Goal: Ask a question

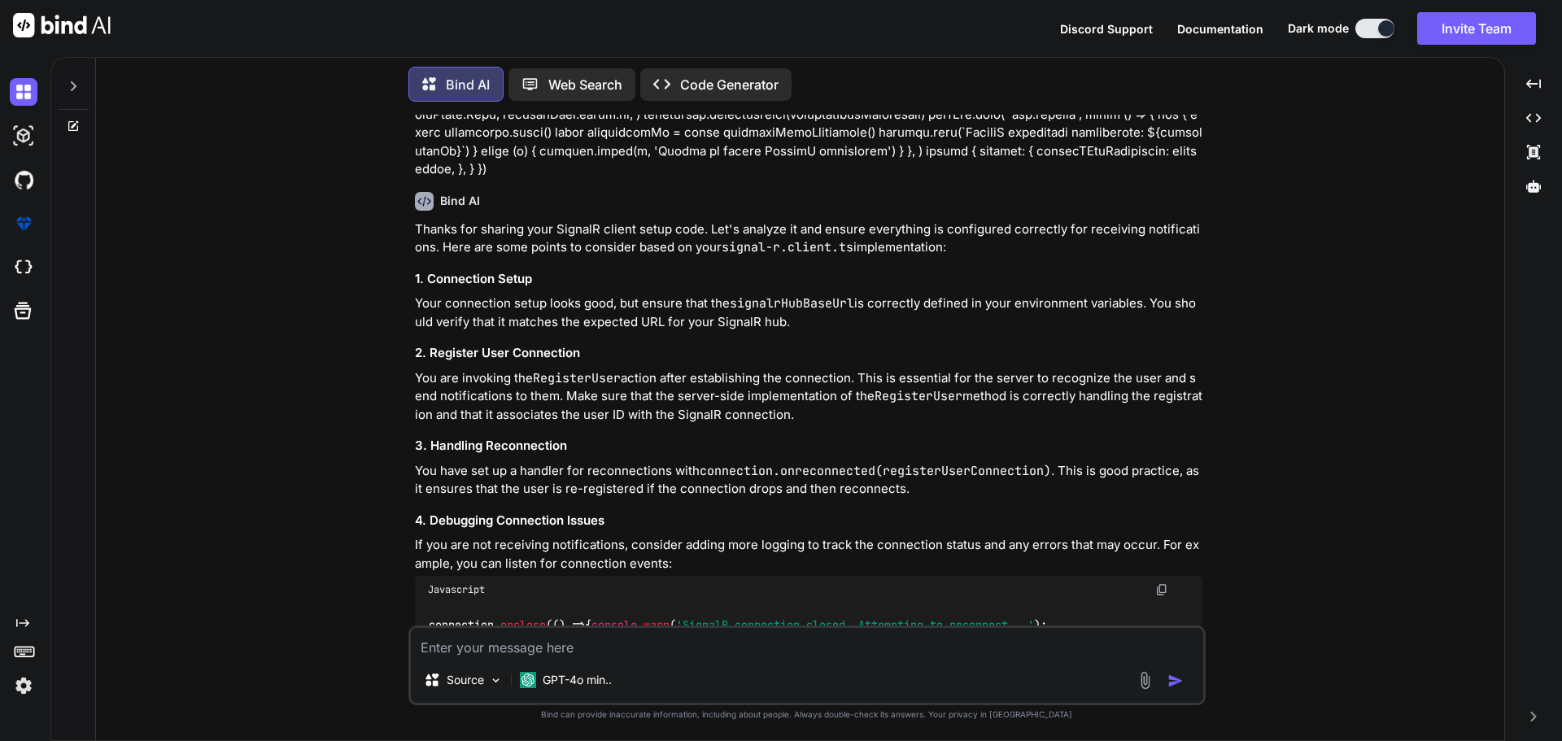
scroll to position [3017, 0]
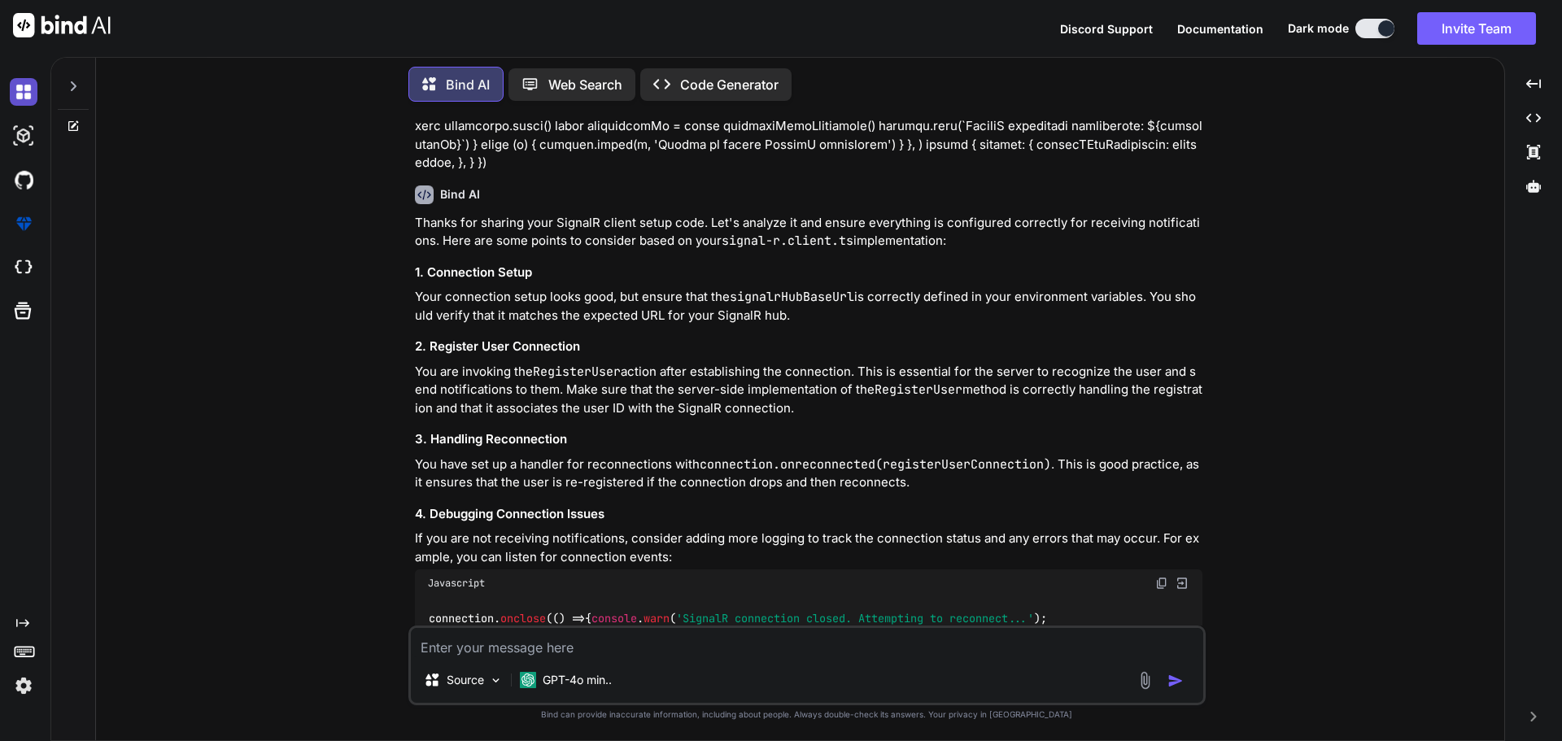
click at [31, 84] on img at bounding box center [24, 92] width 28 height 28
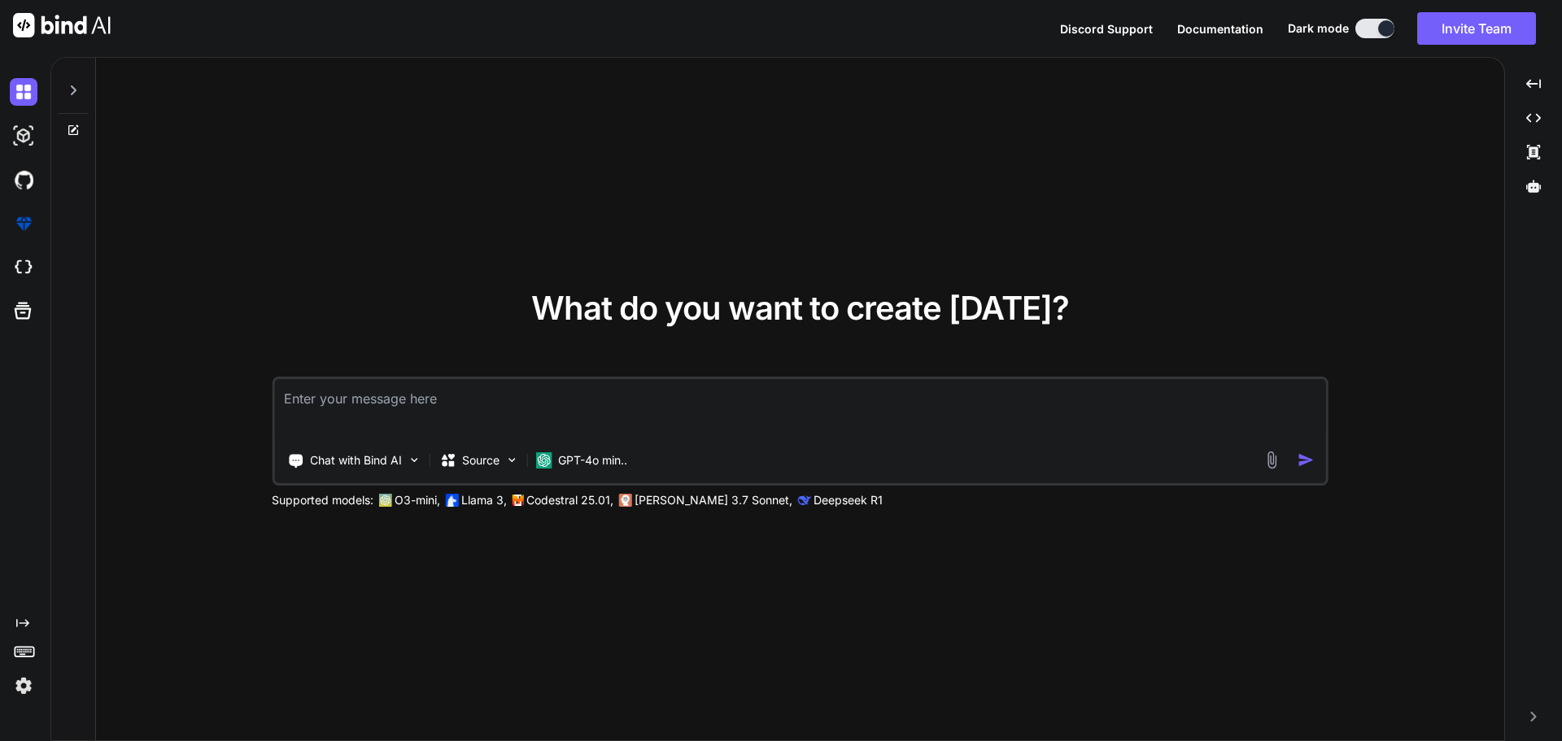
click at [391, 390] on textarea at bounding box center [800, 409] width 1052 height 60
type textarea "x"
type textarea "g"
type textarea "x"
type textarea "gi"
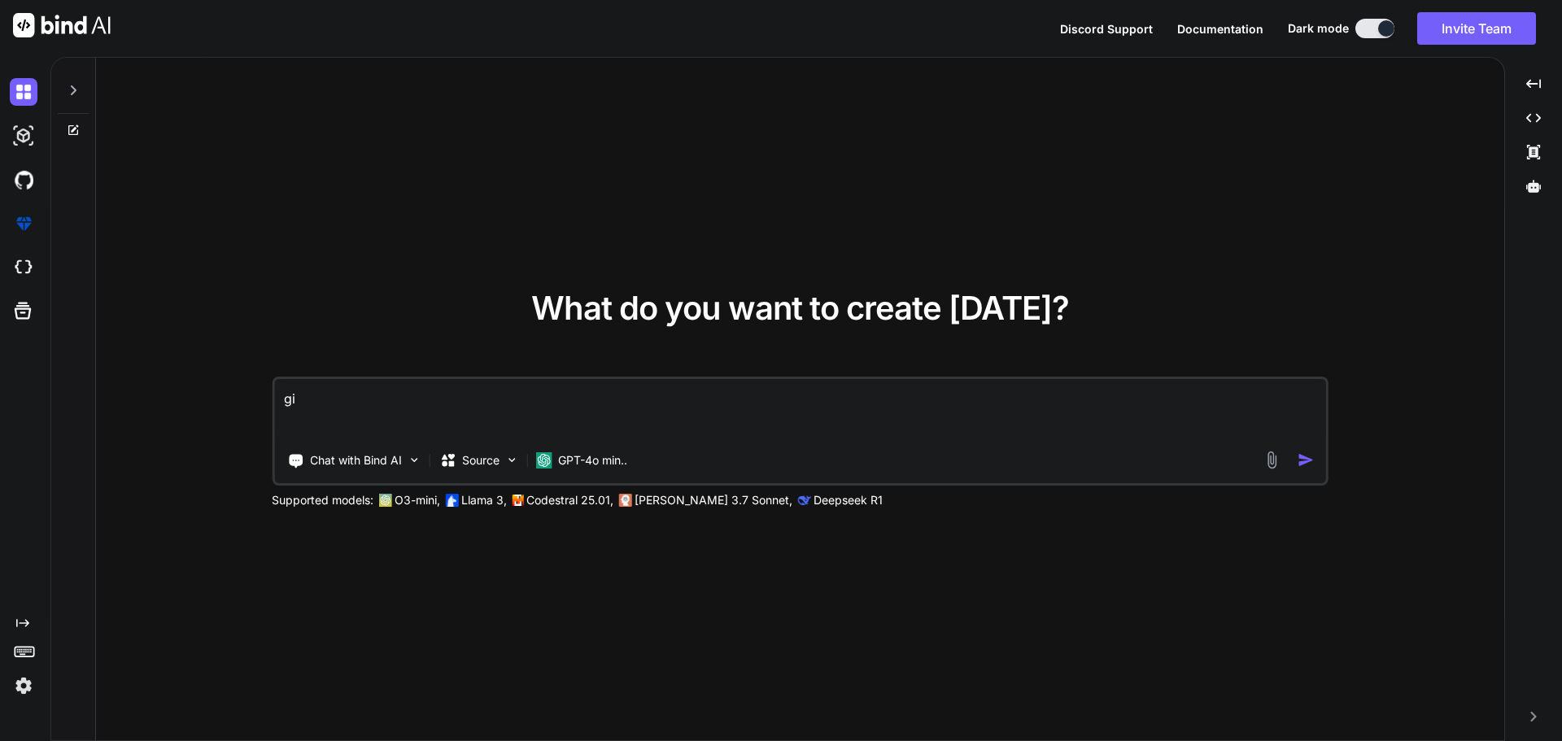
type textarea "x"
type textarea "giv"
type textarea "x"
type textarea "give"
type textarea "x"
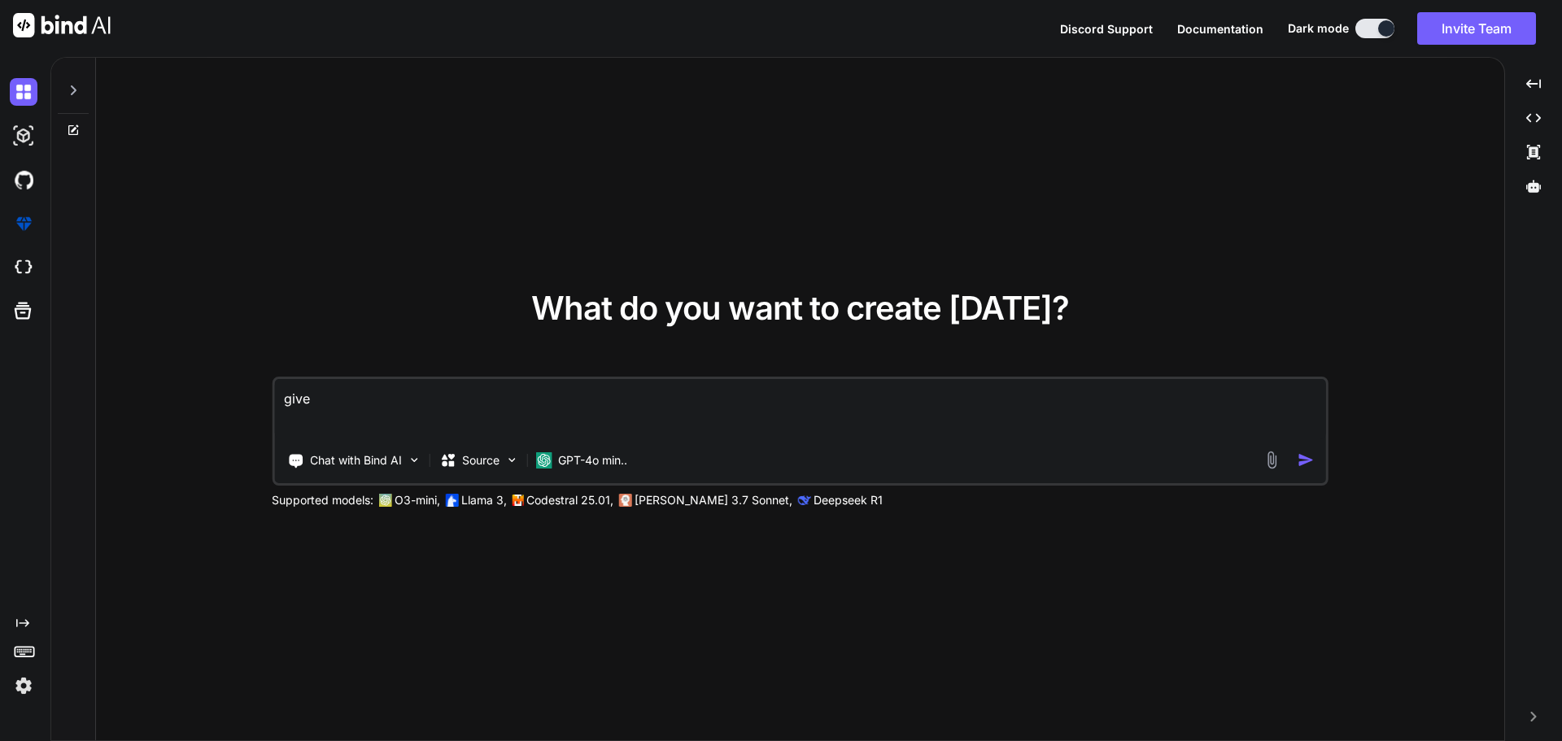
type textarea "given"
type textarea "x"
type textarea "given"
type textarea "x"
type textarea "given t"
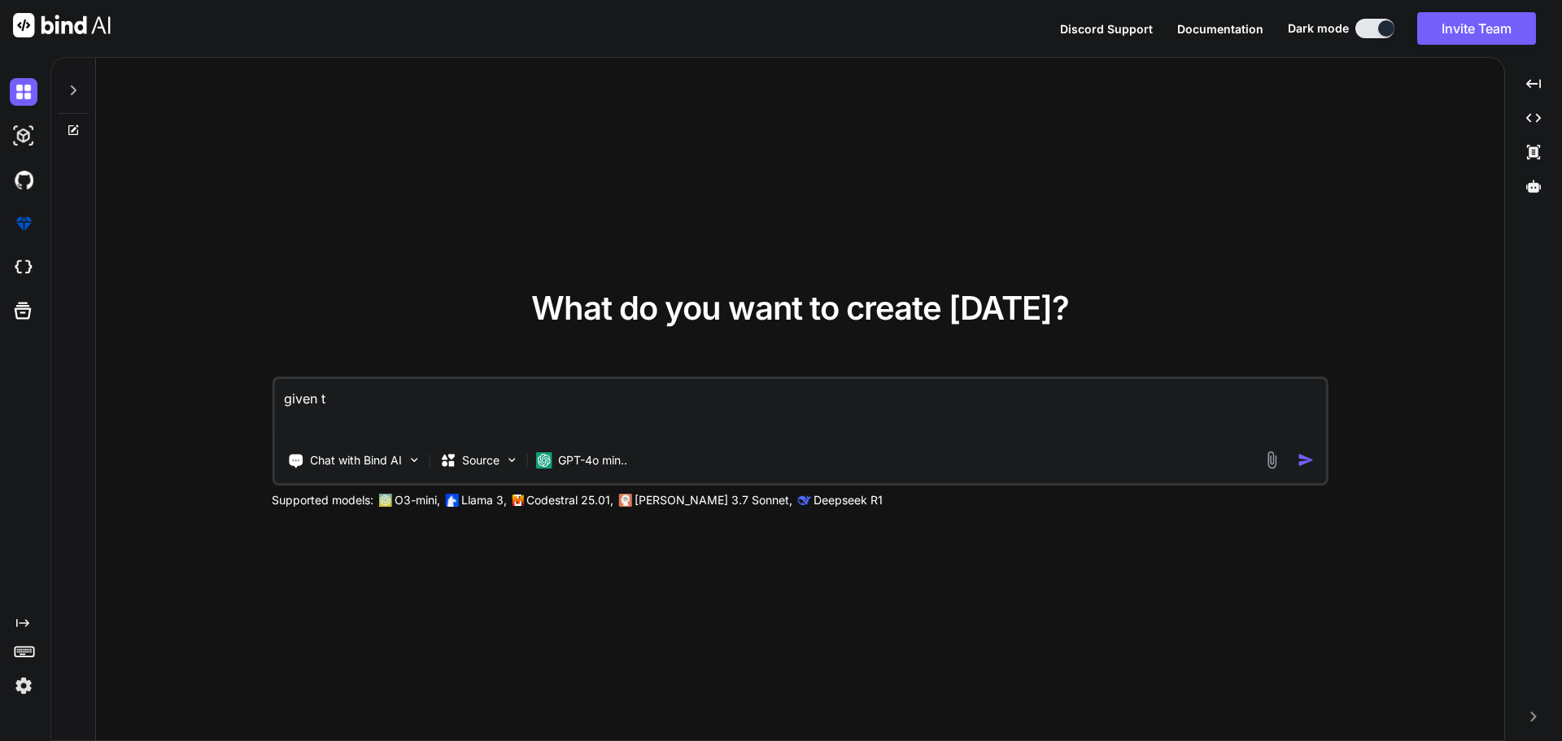
type textarea "x"
type textarea "given th"
type textarea "x"
type textarea "given the"
type textarea "x"
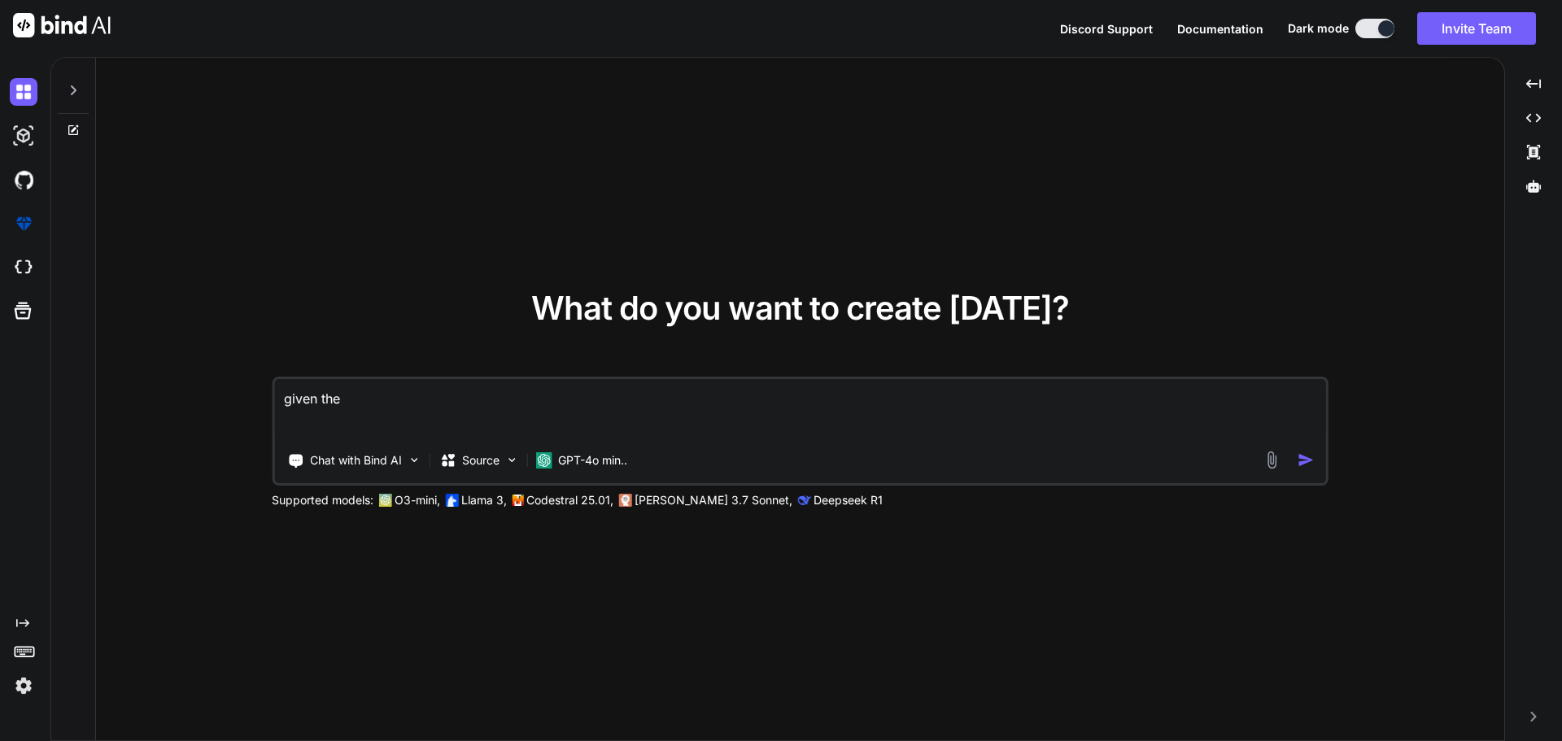
type textarea "given the"
type textarea "x"
type textarea "given the"
type textarea "x"
type textarea "given th"
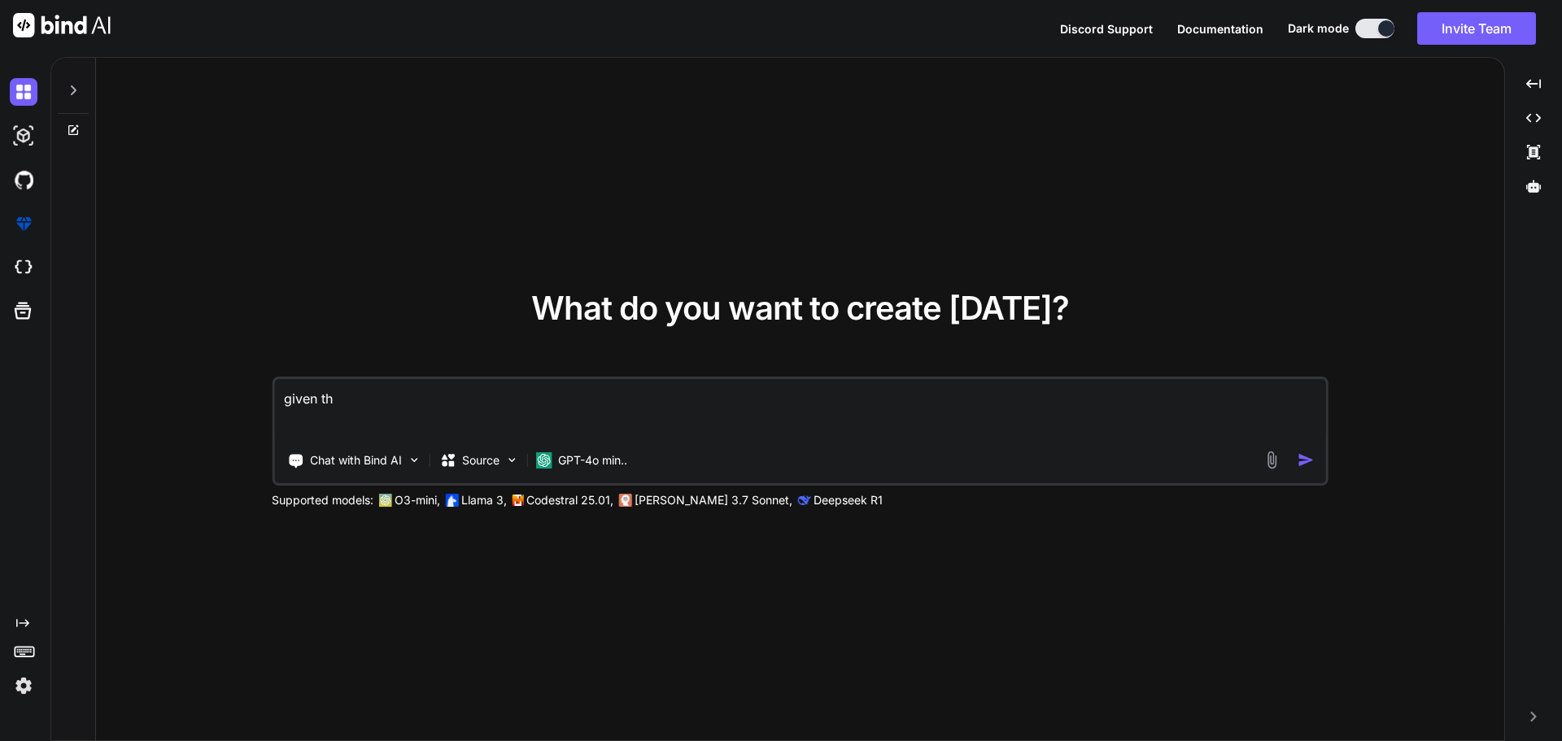
type textarea "x"
type textarea "given thi"
type textarea "x"
type textarea "given this"
type textarea "x"
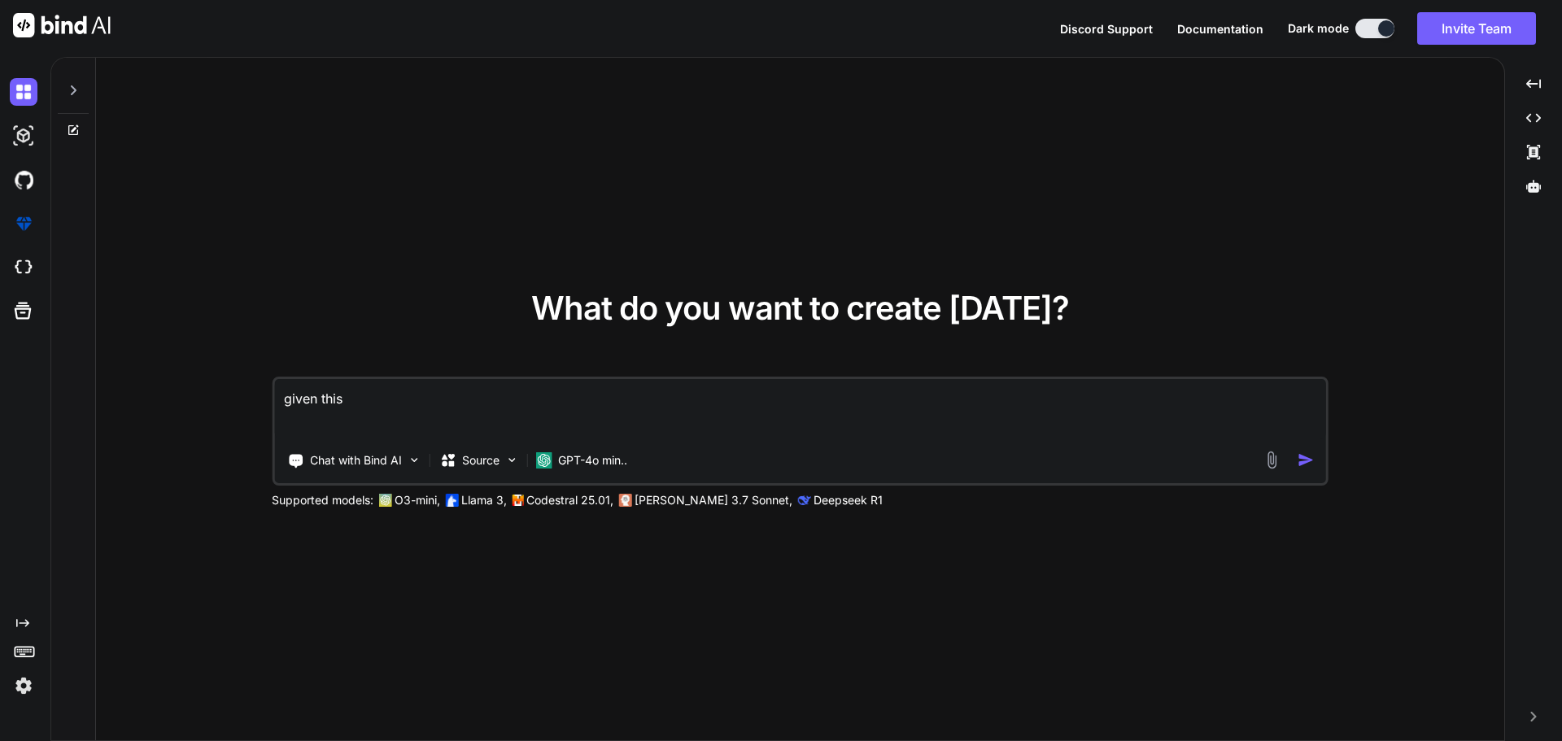
type textarea "given this"
type textarea "x"
type textarea "given this s"
type textarea "x"
type textarea "given this sw"
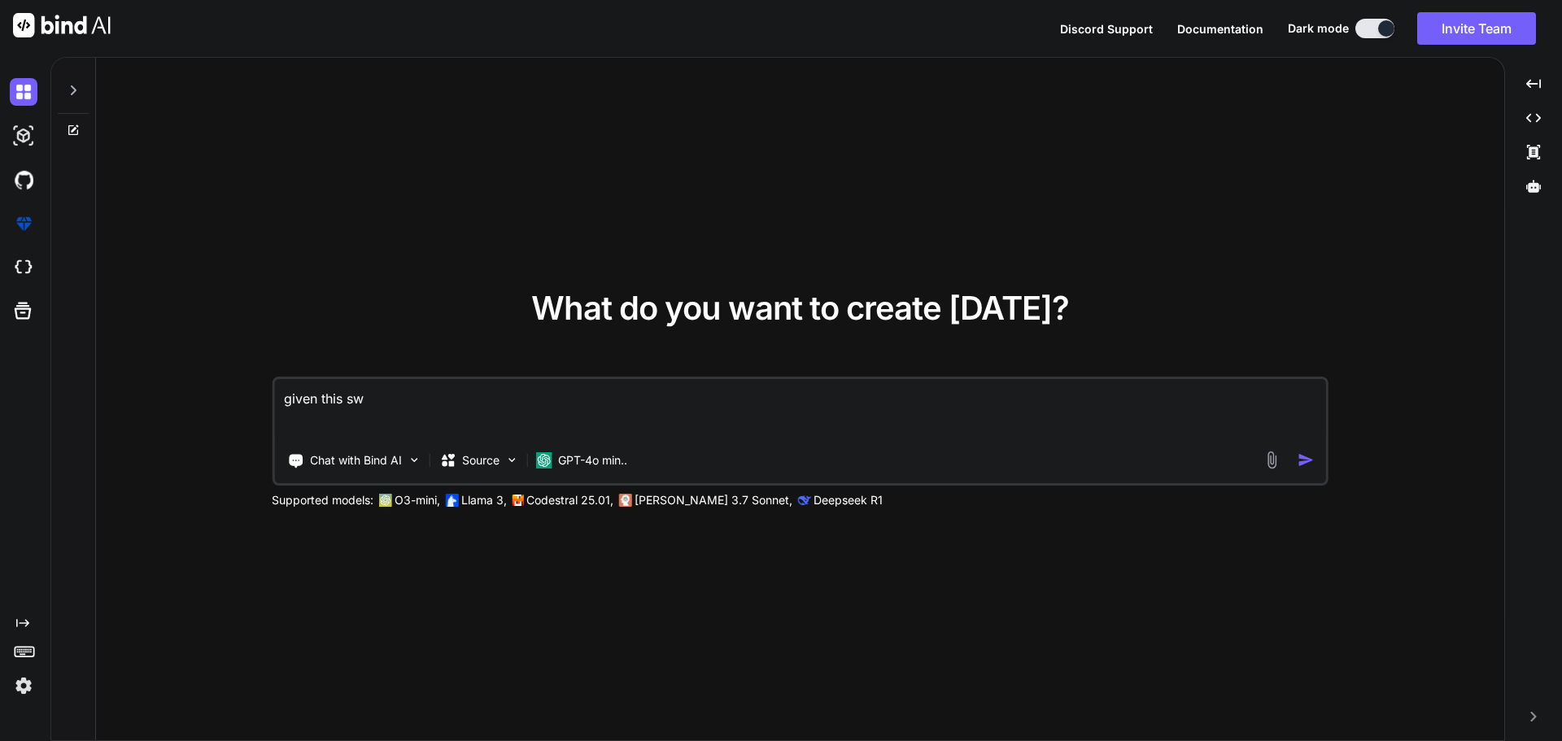
type textarea "x"
type textarea "given this swa"
type textarea "x"
type textarea "given this swag"
type textarea "x"
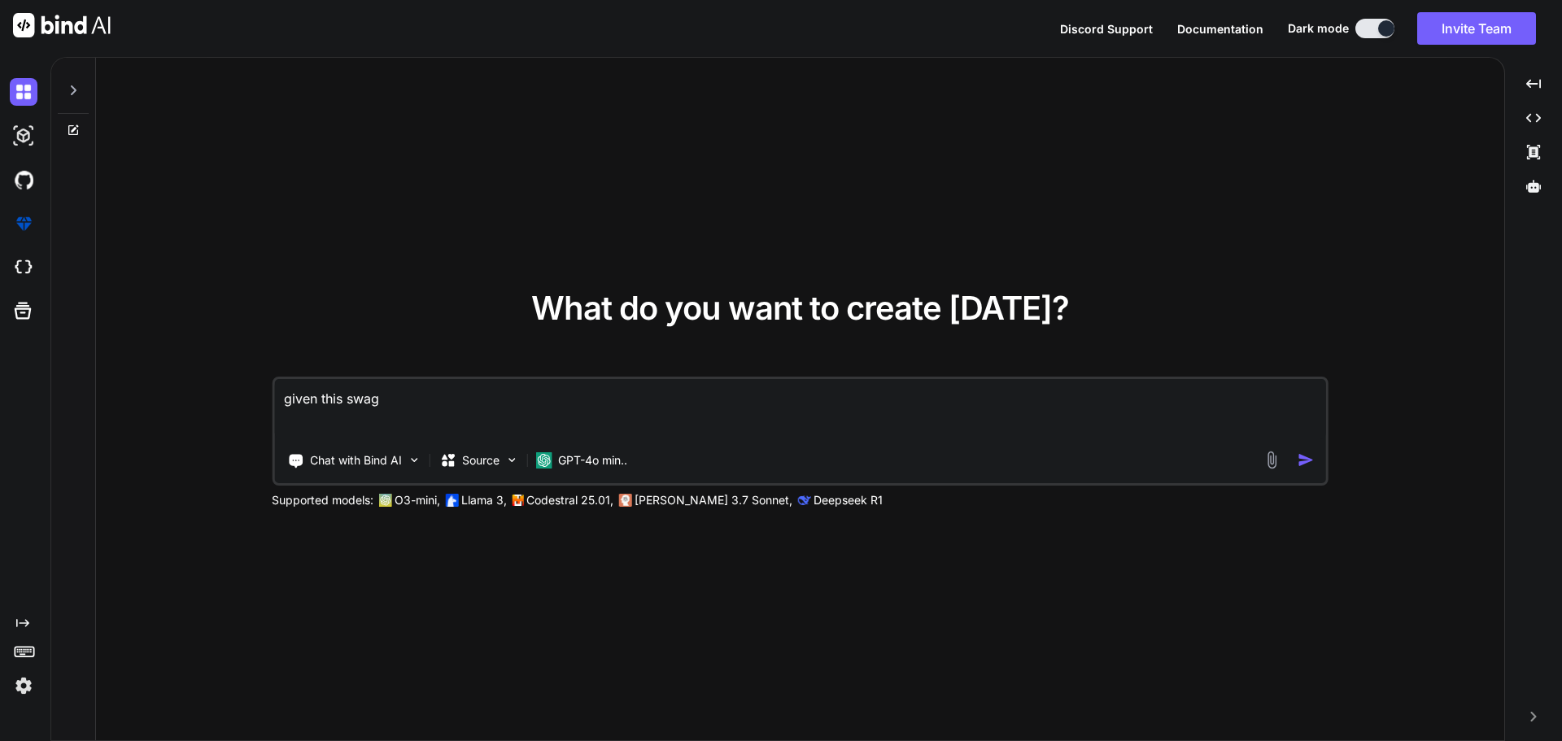
type textarea "given this swagg"
type textarea "x"
type textarea "given this swagge"
type textarea "x"
type textarea "given this swagger"
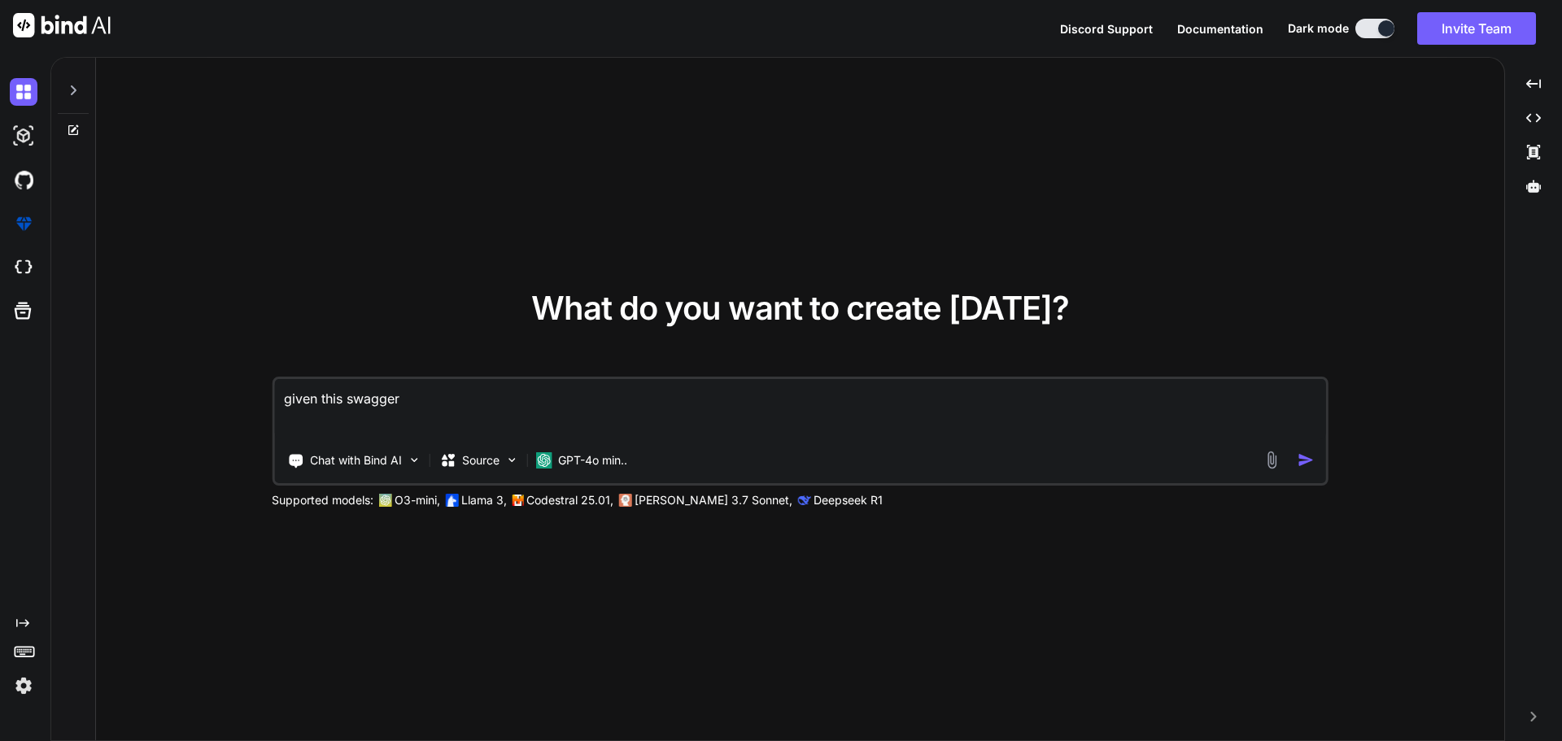
type textarea "x"
type textarea "given this swagger"
type textarea "x"
type textarea "given this swagger r"
type textarea "x"
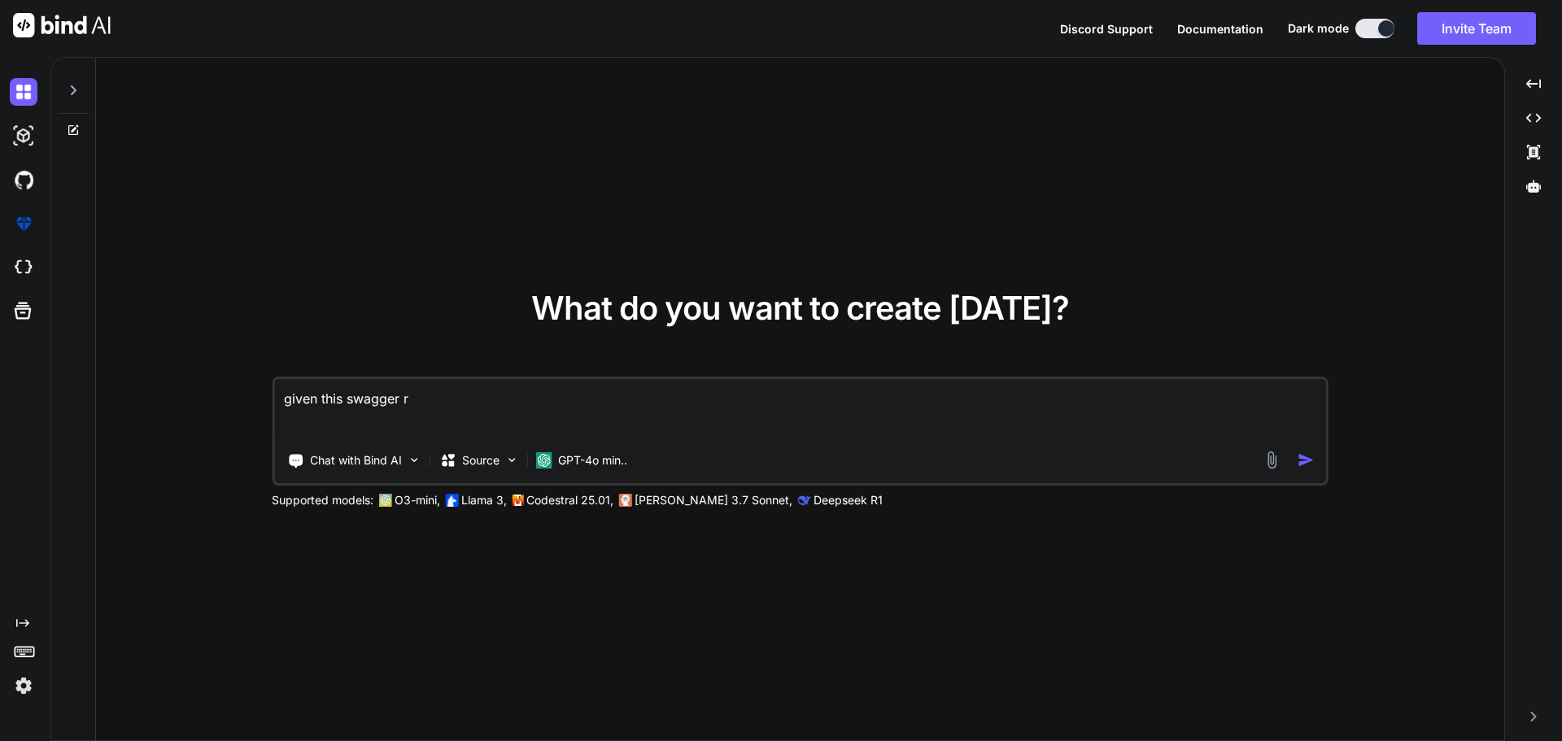
type textarea "given this swagger re"
type textarea "x"
type textarea "given this swagger res"
type textarea "x"
type textarea "given this swagger resp"
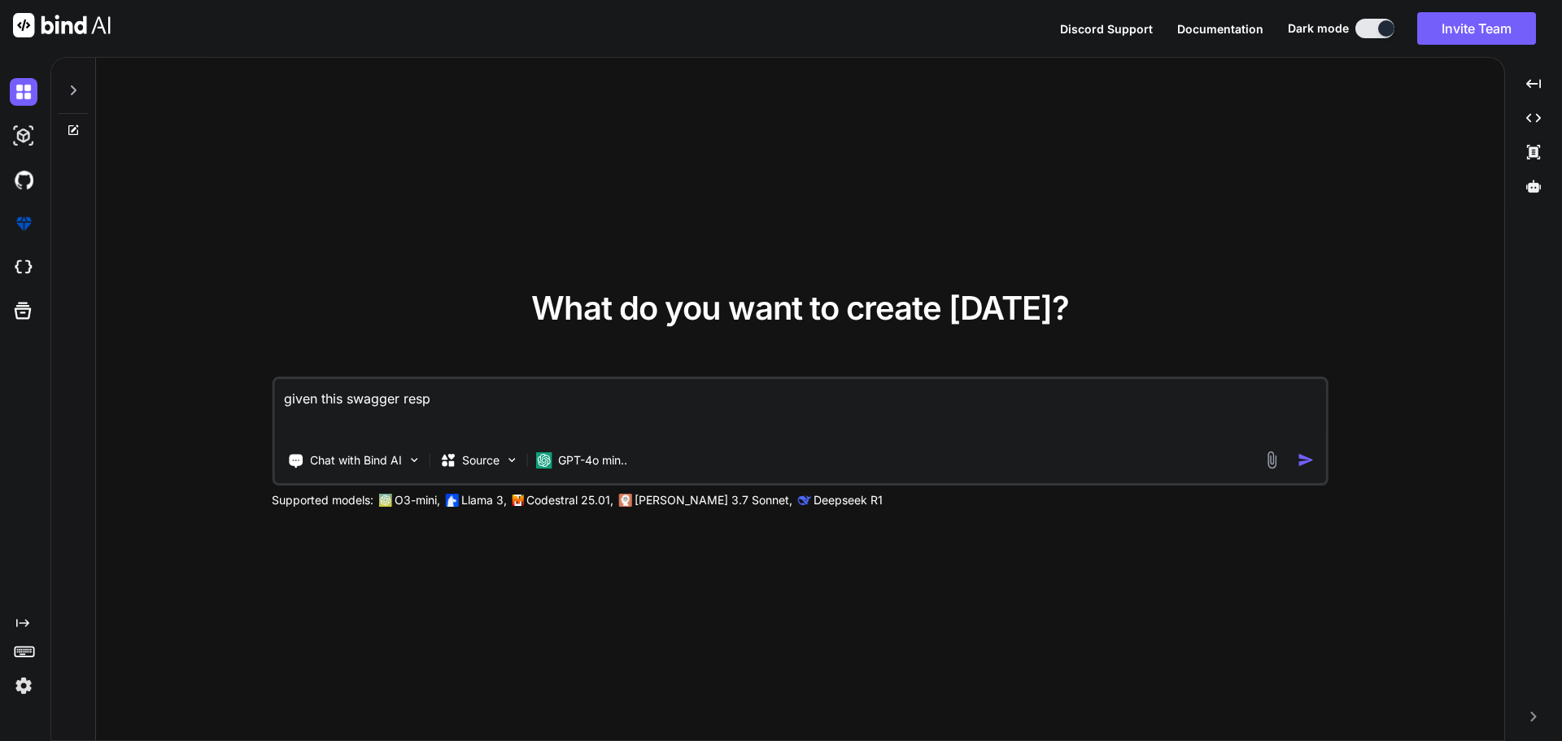
type textarea "x"
type textarea "given this swagger respo"
type textarea "x"
type textarea "given this swagger respon"
type textarea "x"
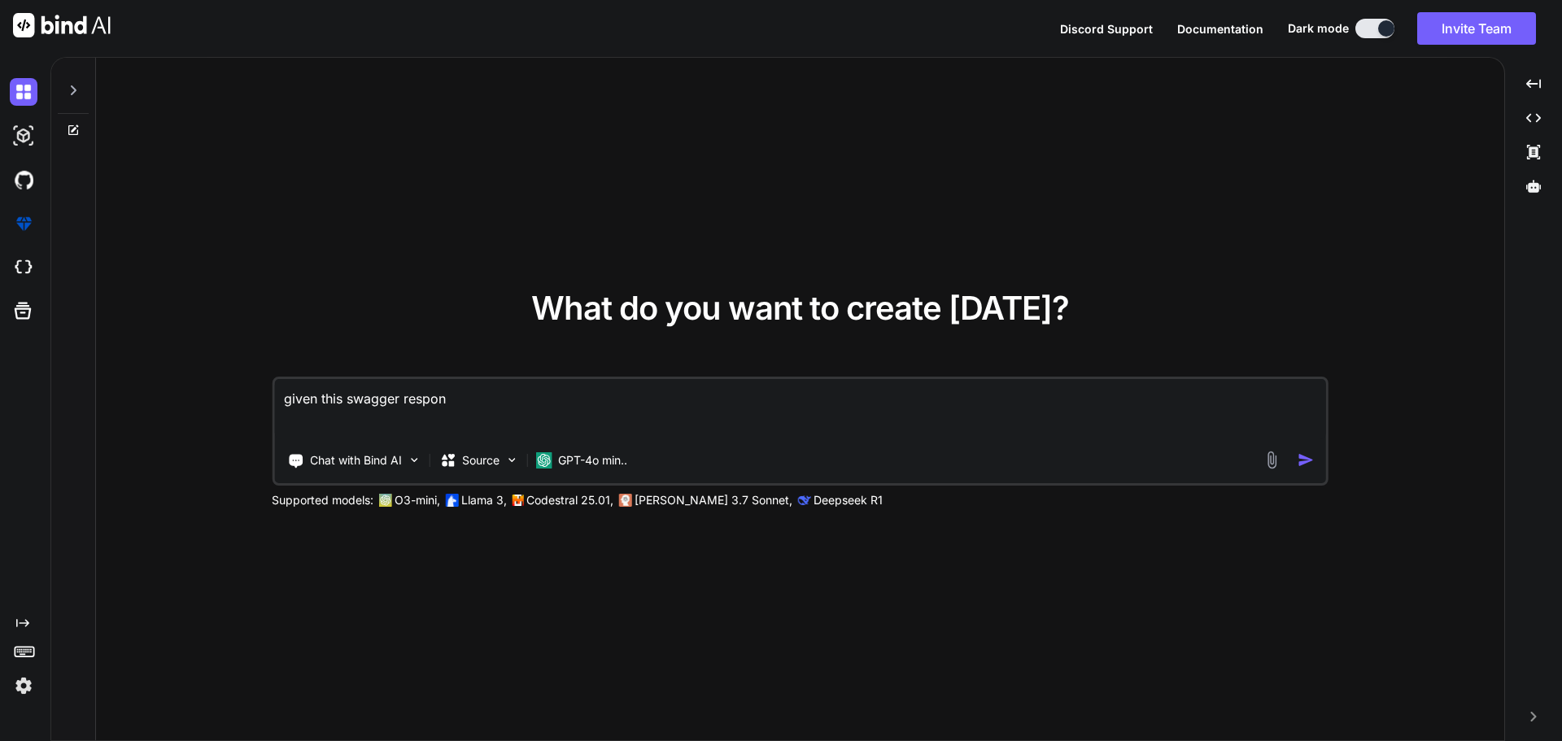
type textarea "given this swagger respons"
type textarea "x"
type textarea "given this swagger response"
type textarea "x"
type textarea "given this swagger response"
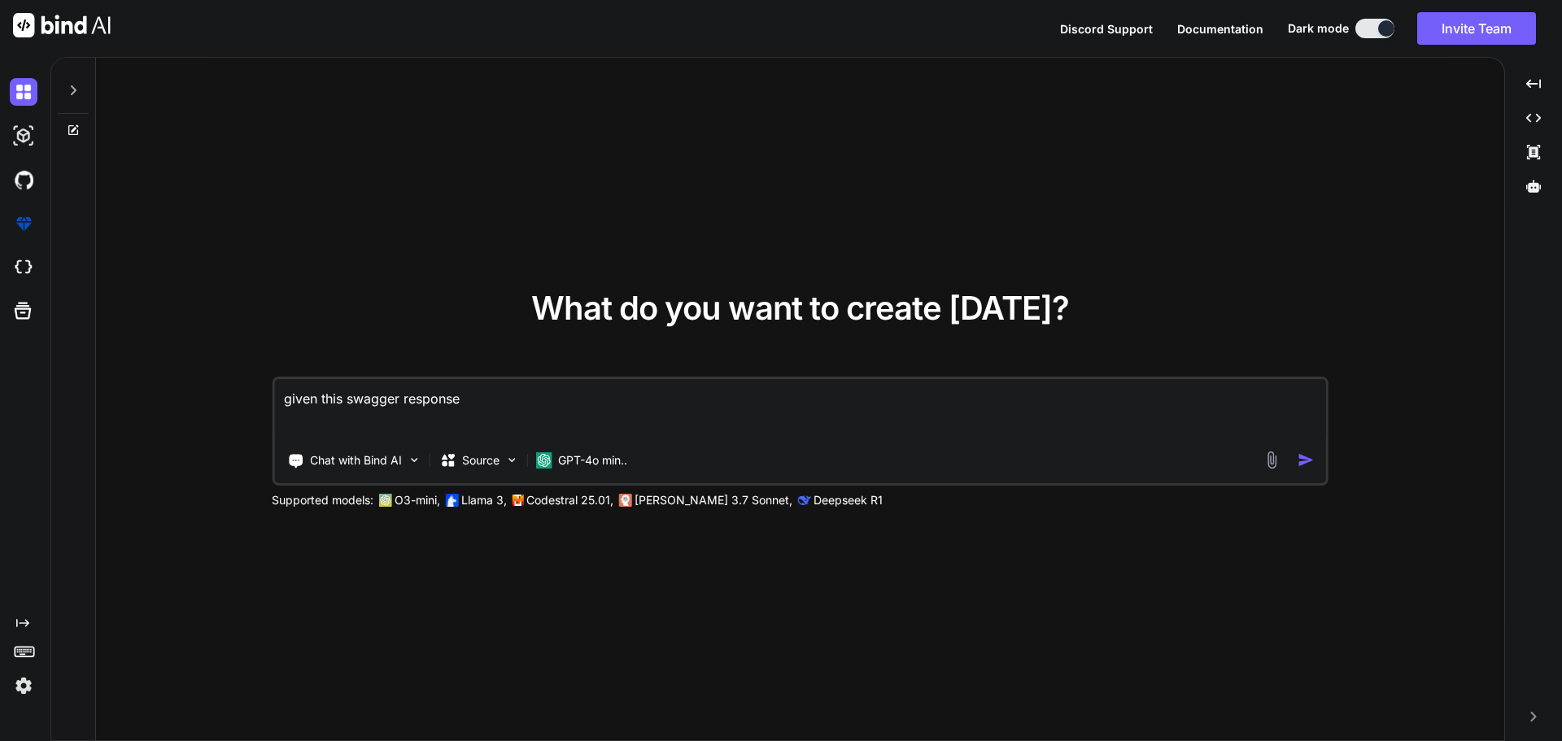
type textarea "x"
type textarea "given this swagger response t"
type textarea "x"
type textarea "given this swagger response to"
type textarea "x"
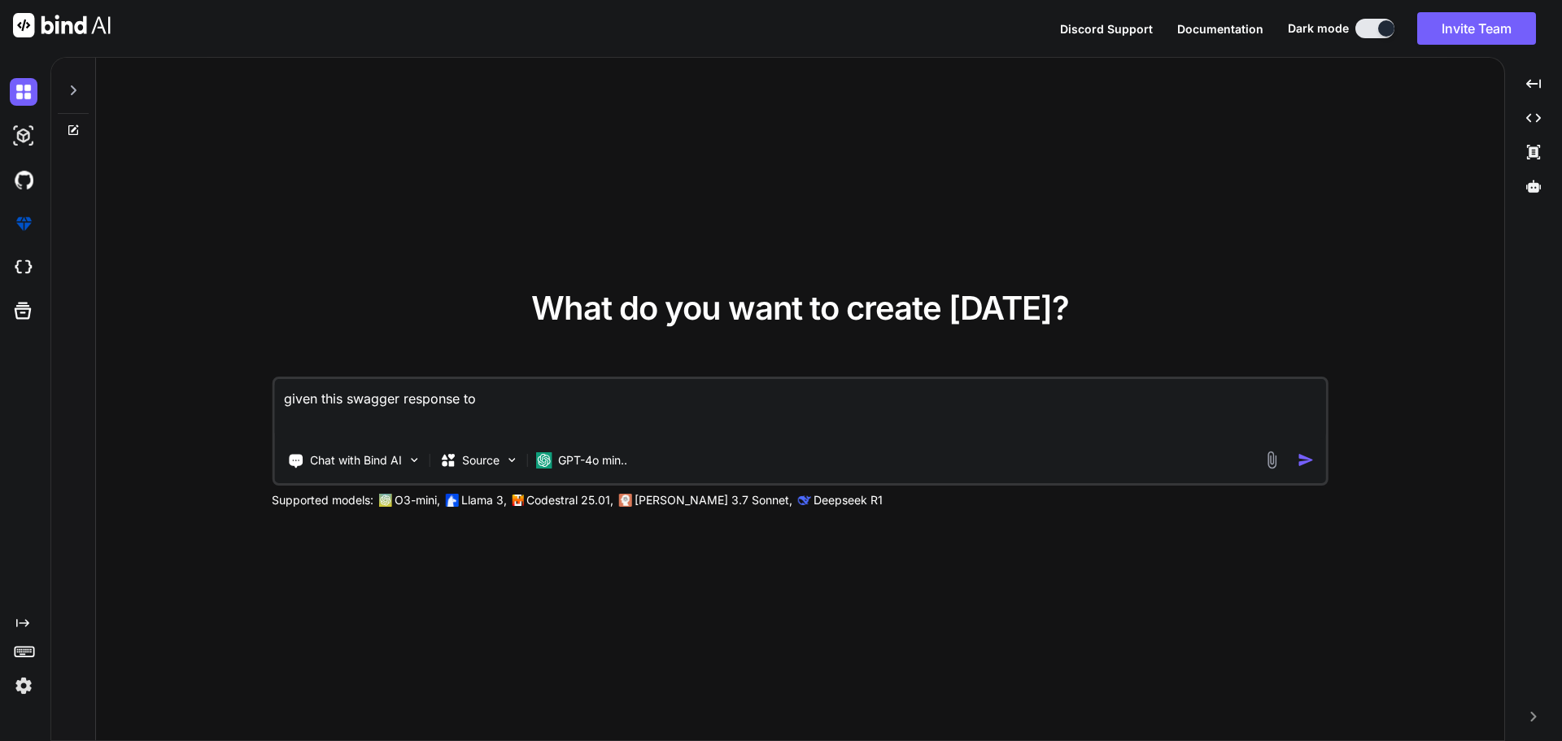
type textarea "given this swagger response to"
type textarea "x"
type textarea "given this swagger response to g"
type textarea "x"
type textarea "given this swagger response to ge"
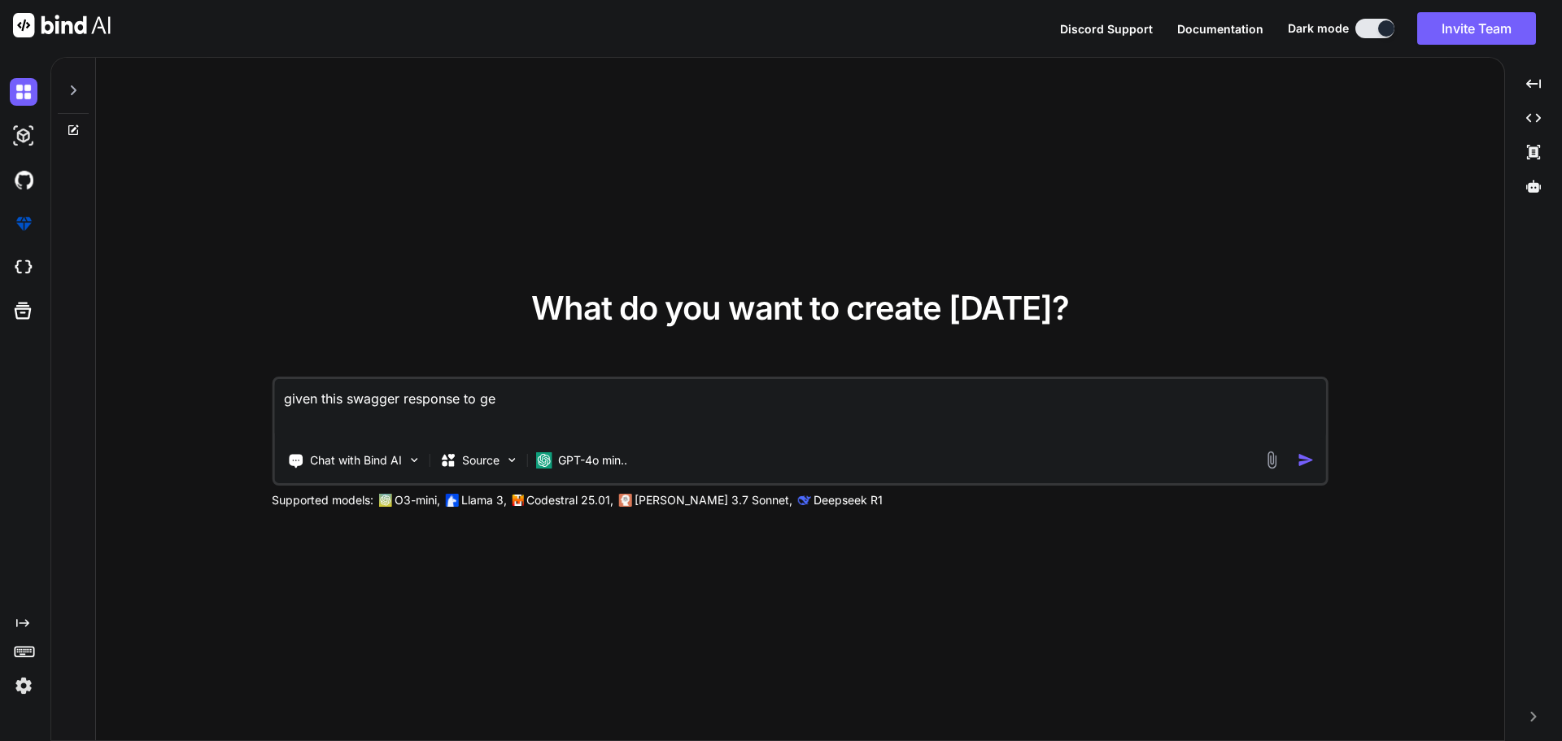
type textarea "x"
type textarea "given this swagger response to get"
type textarea "x"
type textarea "given this swagger response to get"
type textarea "x"
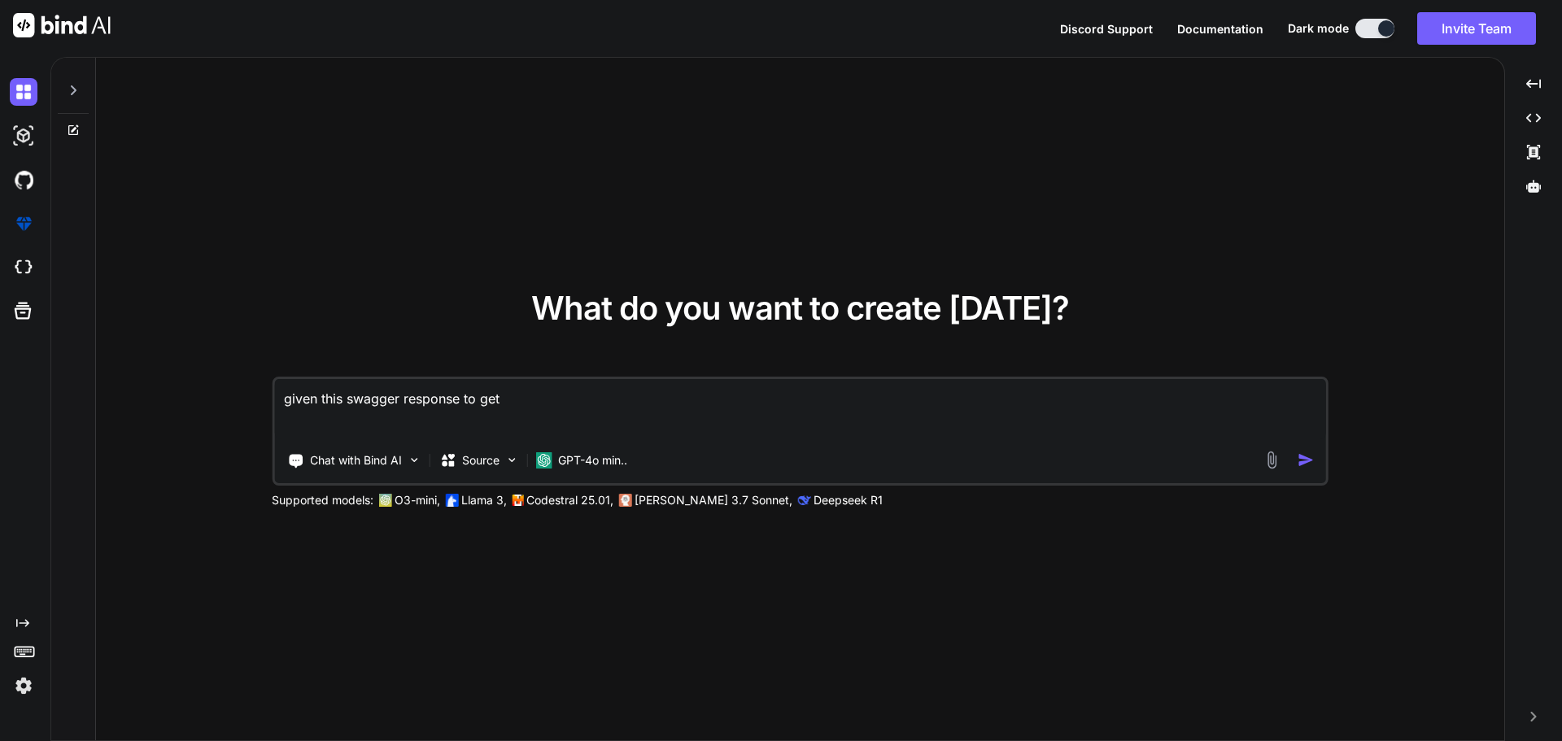
type textarea "given this swagger response to get t"
type textarea "x"
type textarea "given this swagger response to get th"
type textarea "x"
type textarea "given this swagger response to get the"
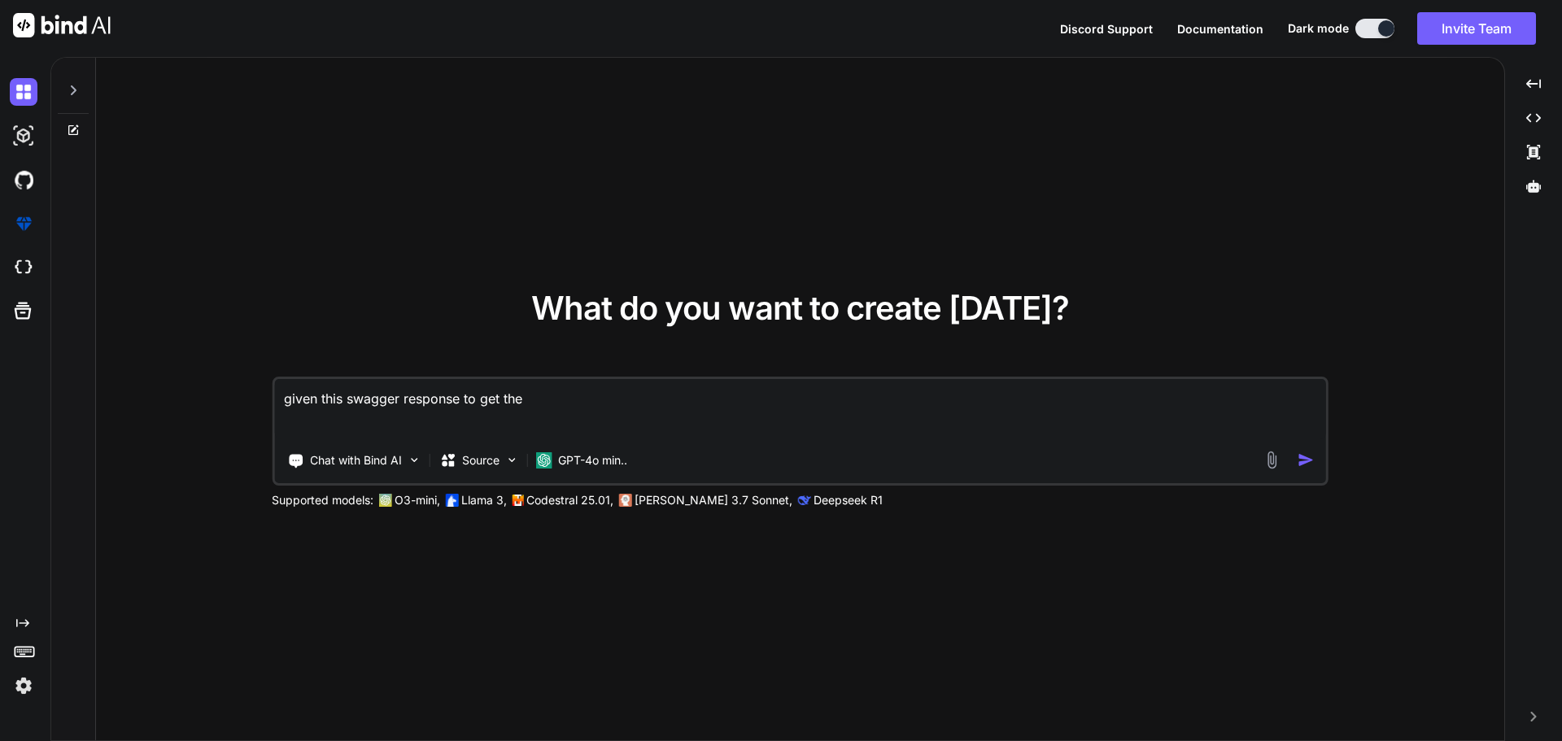
type textarea "x"
type textarea "given this swagger response to get the"
type textarea "x"
type textarea "given this swagger response to get the d"
type textarea "x"
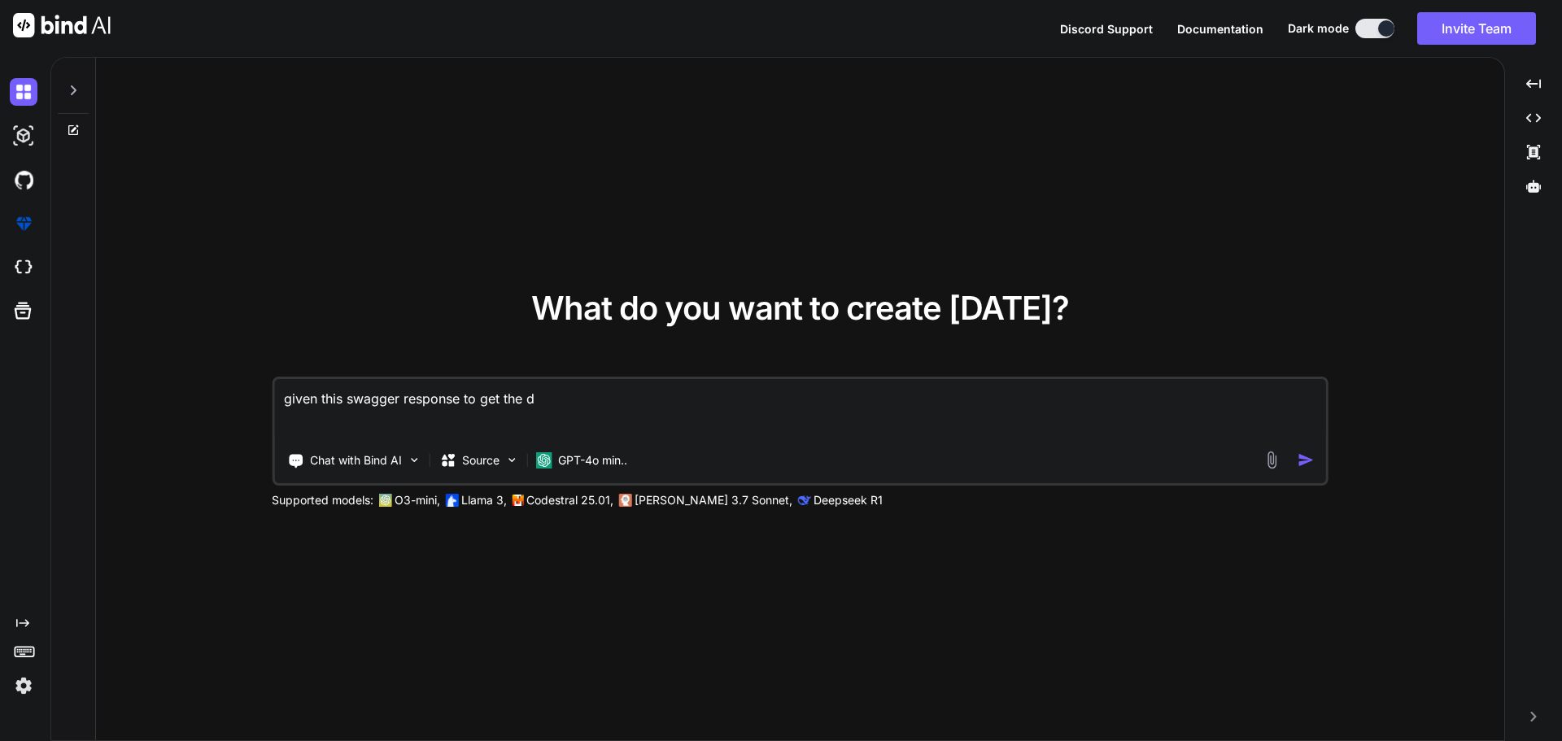
type textarea "given this swagger response to get the do"
type textarea "x"
type textarea "given this swagger response to get the doc"
type textarea "x"
type textarea "given this swagger response to get the docu"
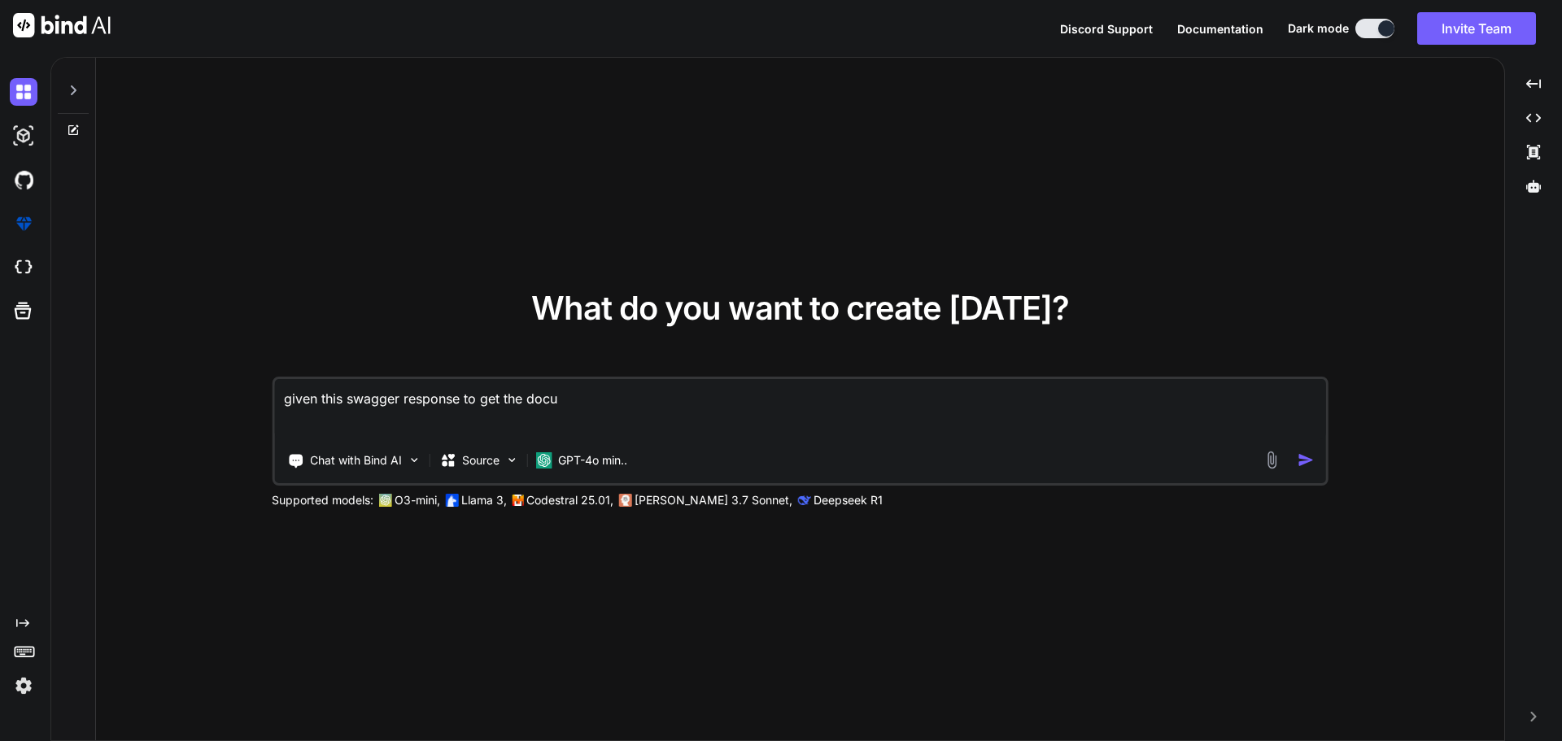
type textarea "x"
type textarea "given this swagger response to get the docum"
type textarea "x"
type textarea "given this swagger response to get the docume"
type textarea "x"
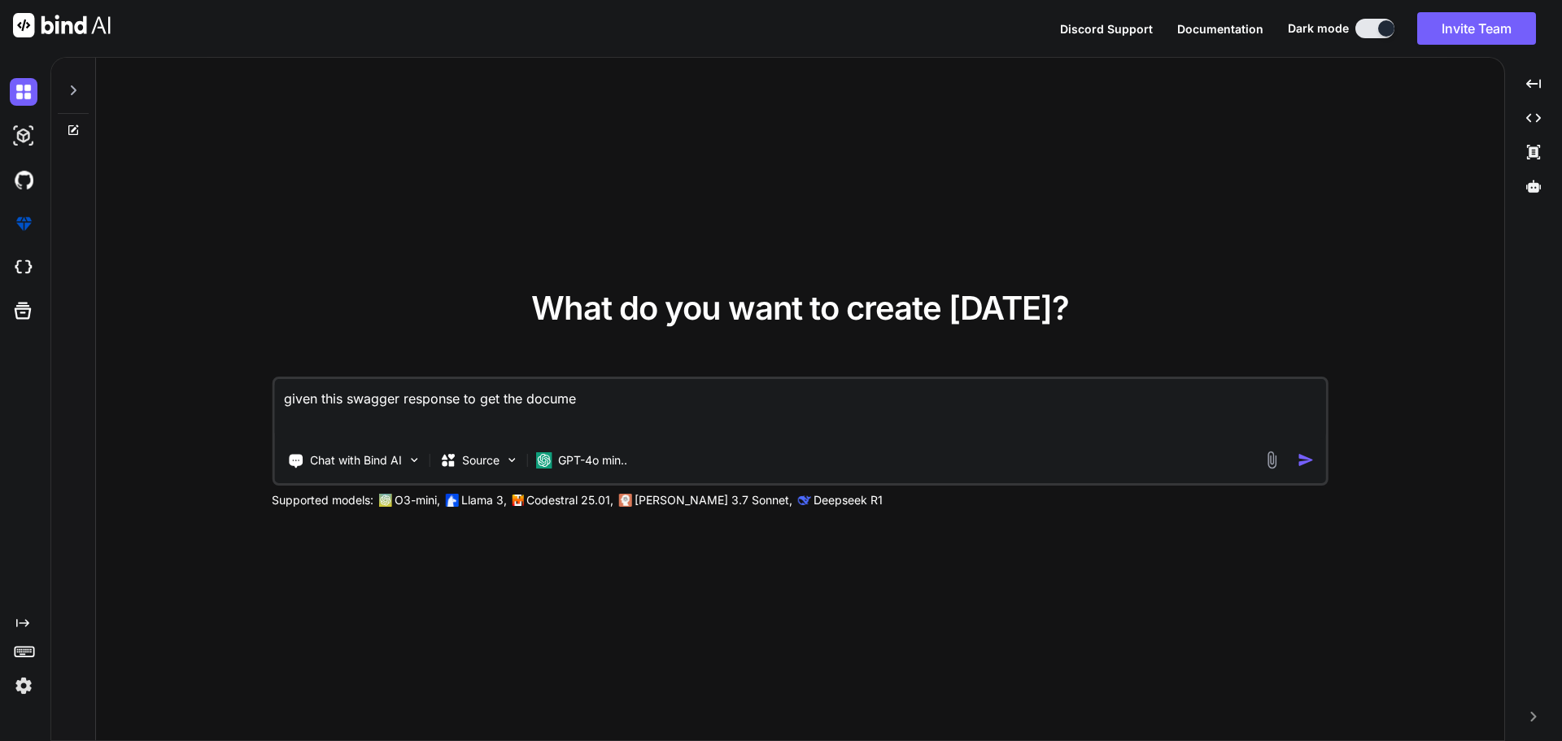
type textarea "given this swagger response to get the documen"
type textarea "x"
type textarea "given this swagger response to get the document"
type textarea "x"
type textarea "given this swagger response to get the document"
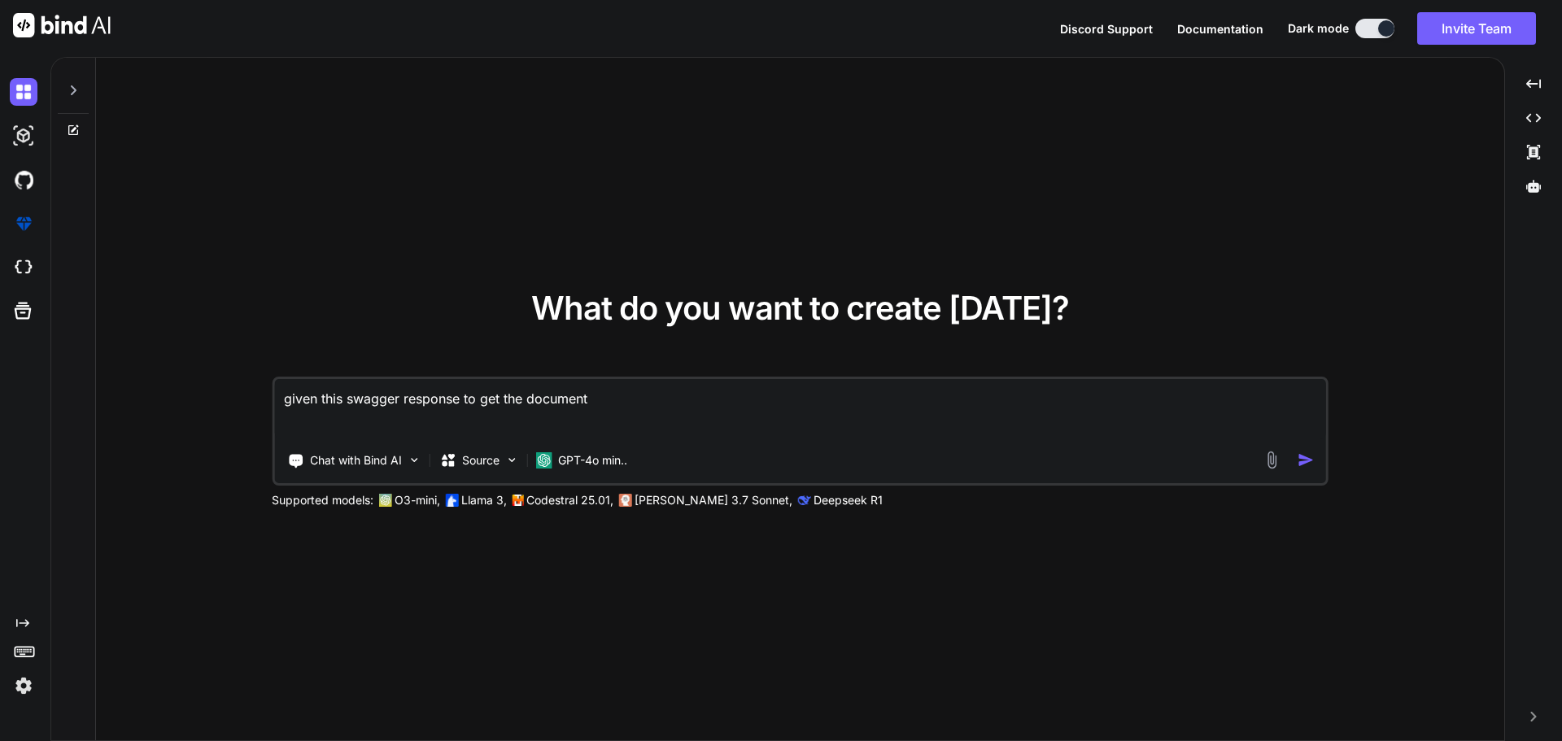
click at [636, 399] on textarea "given this swagger response to get the document" at bounding box center [800, 409] width 1052 height 60
type textarea "x"
type textarea "given this swagger response to get the document"
type textarea "x"
type textarea "given this swagger response to get the documents"
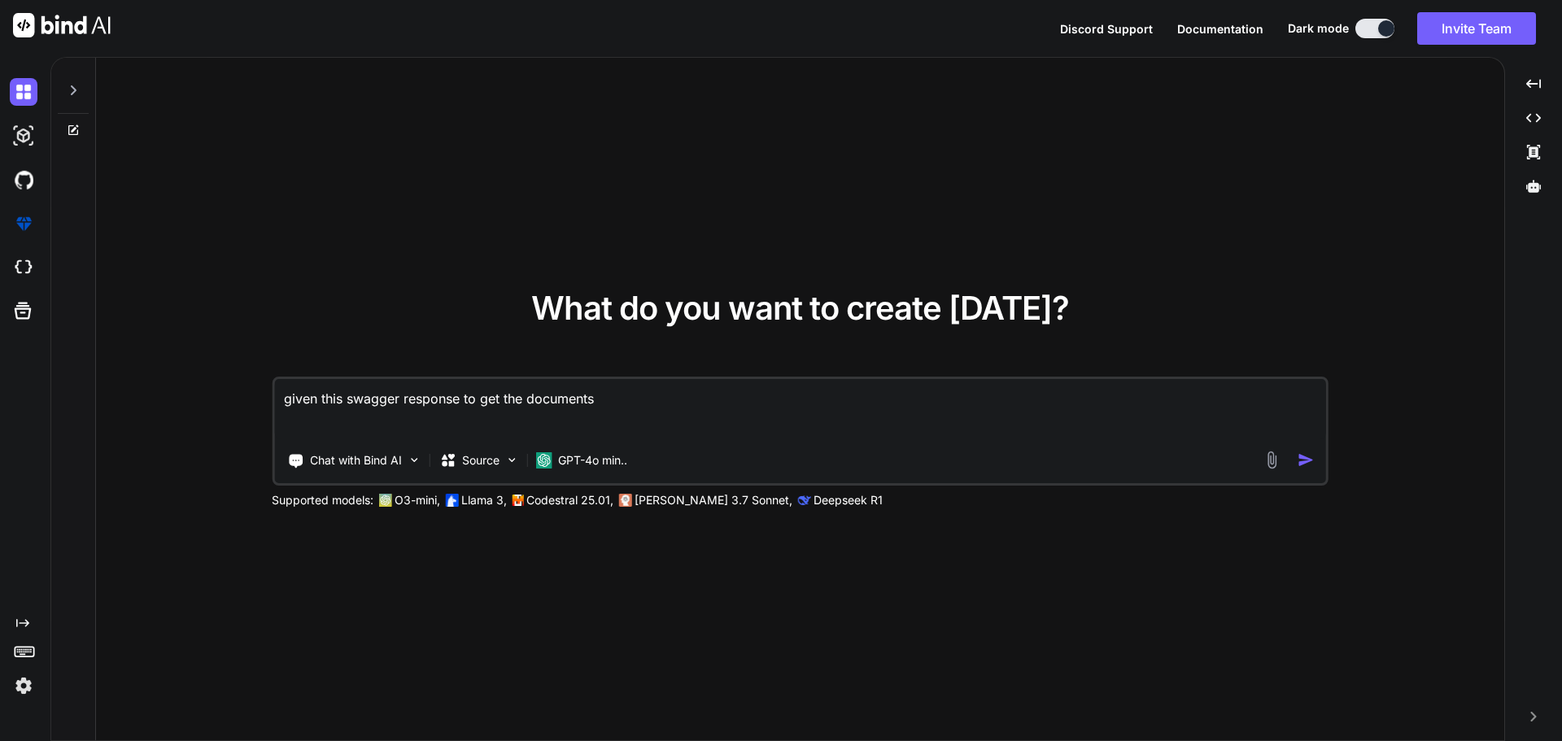
type textarea "x"
type textarea "given this swagger response to get the documents"
paste textarea "SWAGGER RESPONSE { "data": [ { "id": 77, "accountGuid": "a2af0050-af93-f011-80e…"
type textarea "x"
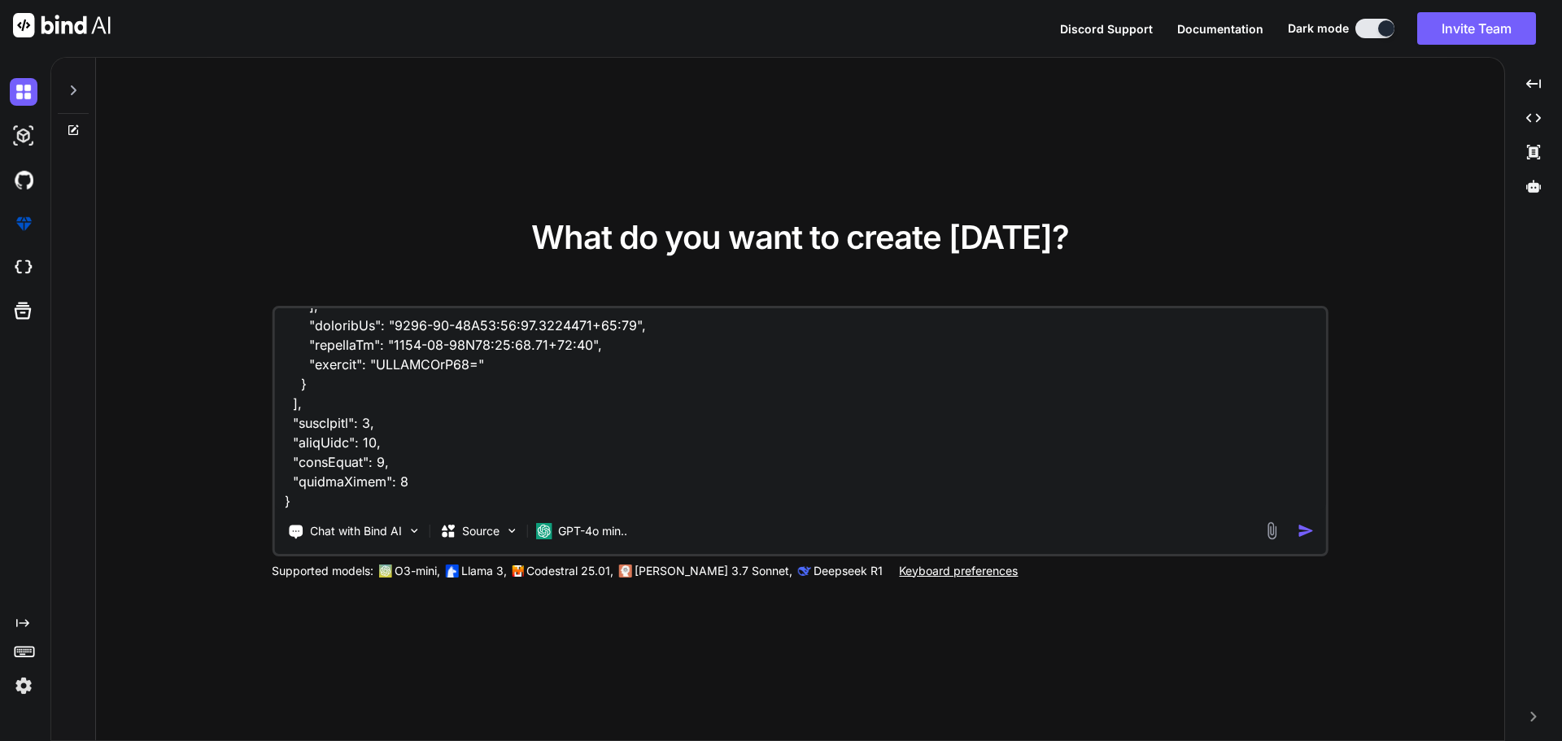
type textarea "given this swagger response to get the documents SWAGGER RESPONSE { "data": [ {…"
click at [355, 505] on textarea at bounding box center [800, 409] width 1052 height 202
type textarea "x"
paste textarea "<script setup lang="ts"> import type { ColumnProps } from '#shared/types/base' …"
type textarea "given this swagger response to get the documents SWAGGER RESPONSE { "data": [ {…"
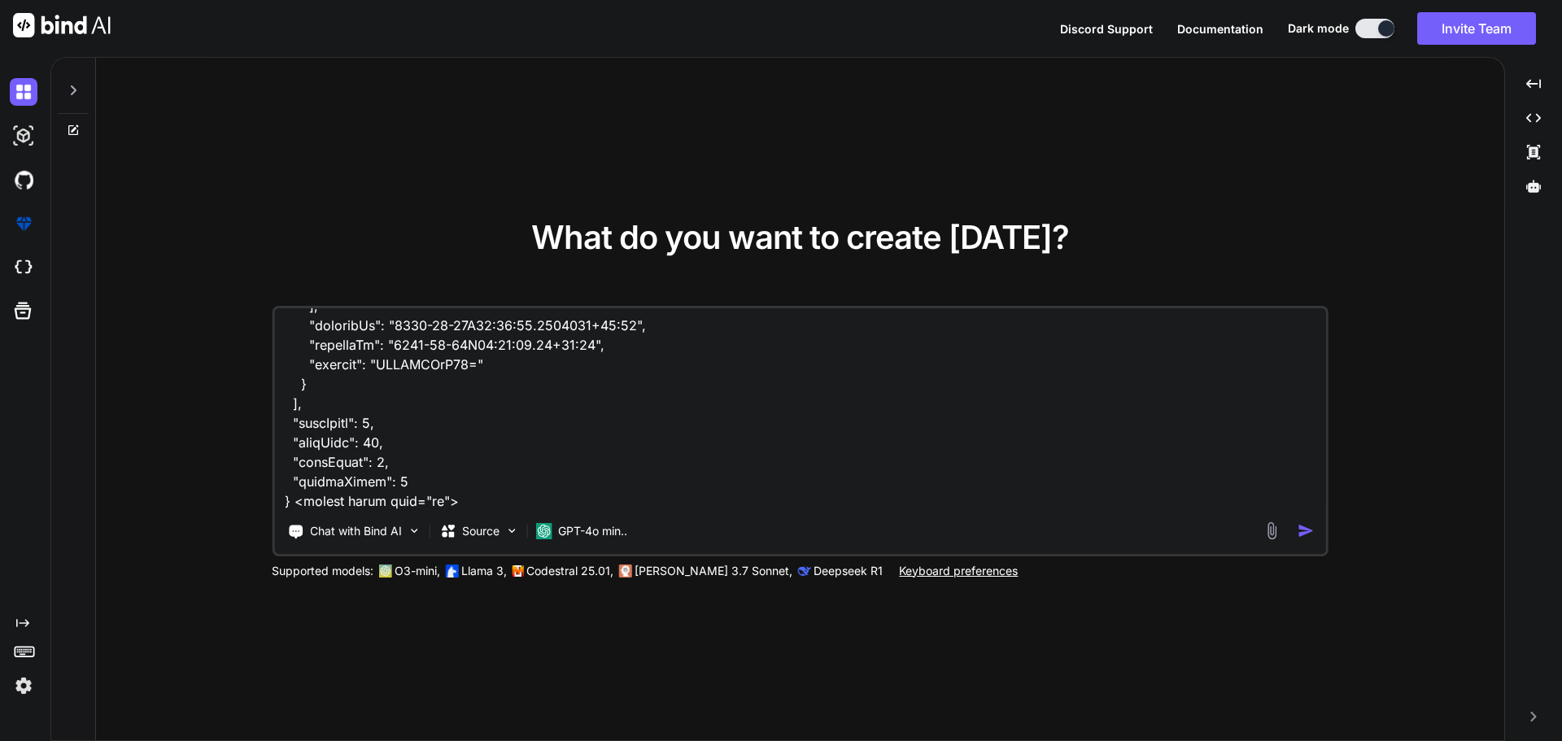
scroll to position [8455, 0]
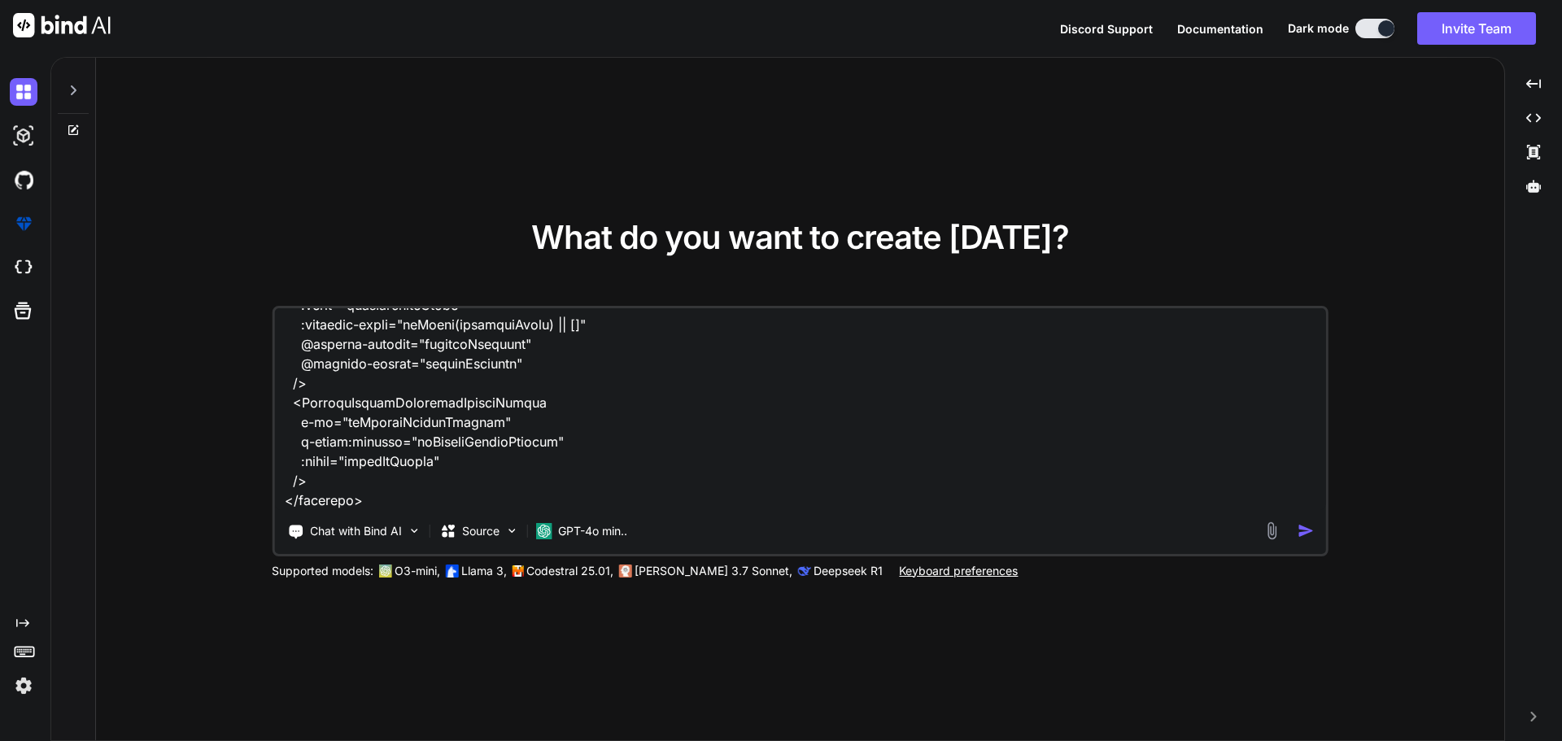
type textarea "x"
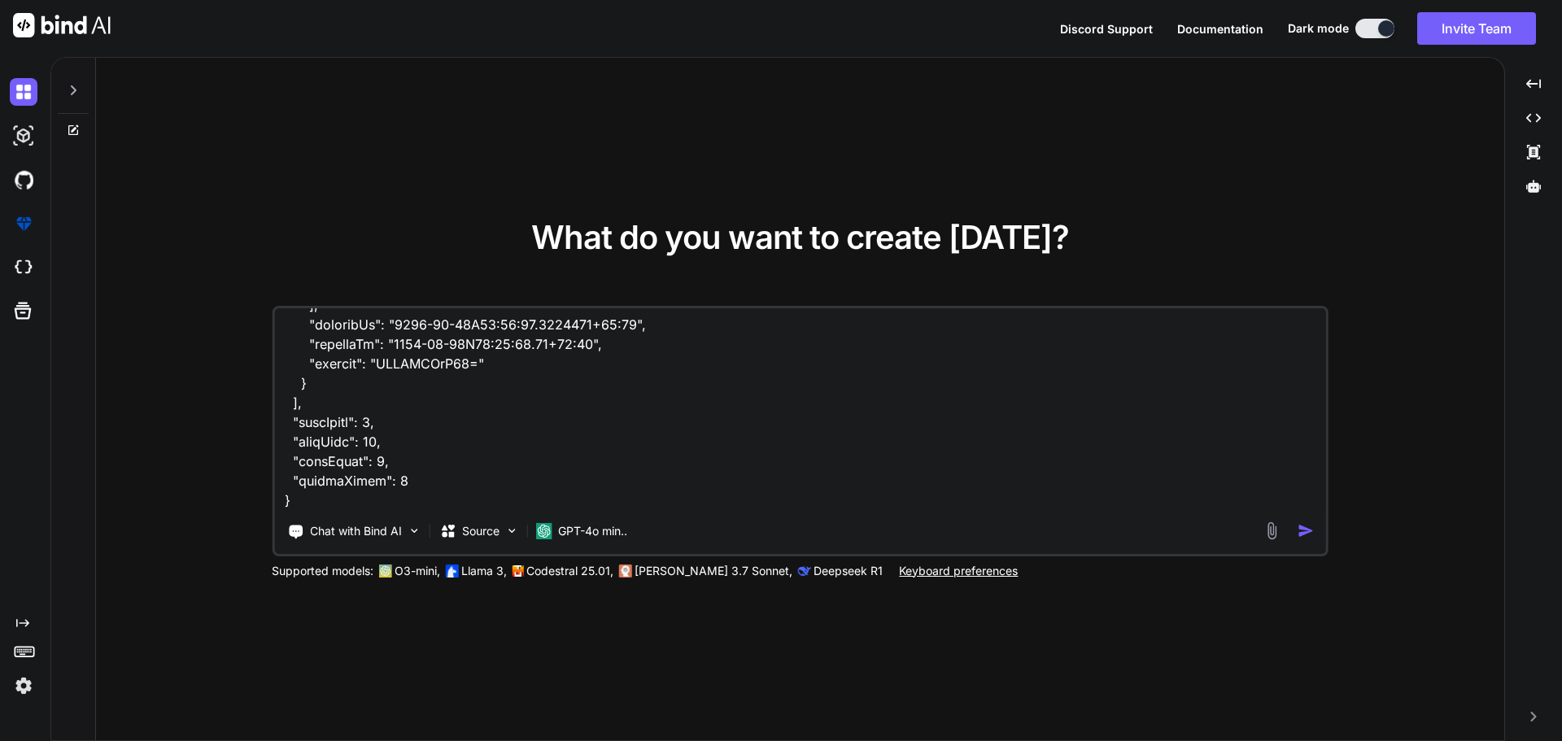
scroll to position [1077, 0]
type textarea "given this swagger response to get the documents SWAGGER RESPONSE { "data": [ {…"
click at [325, 503] on textarea at bounding box center [800, 409] width 1052 height 202
type textarea "x"
type textarea "given this swagger response to get the documents SWAGGER RESPONSE { "data": [ {…"
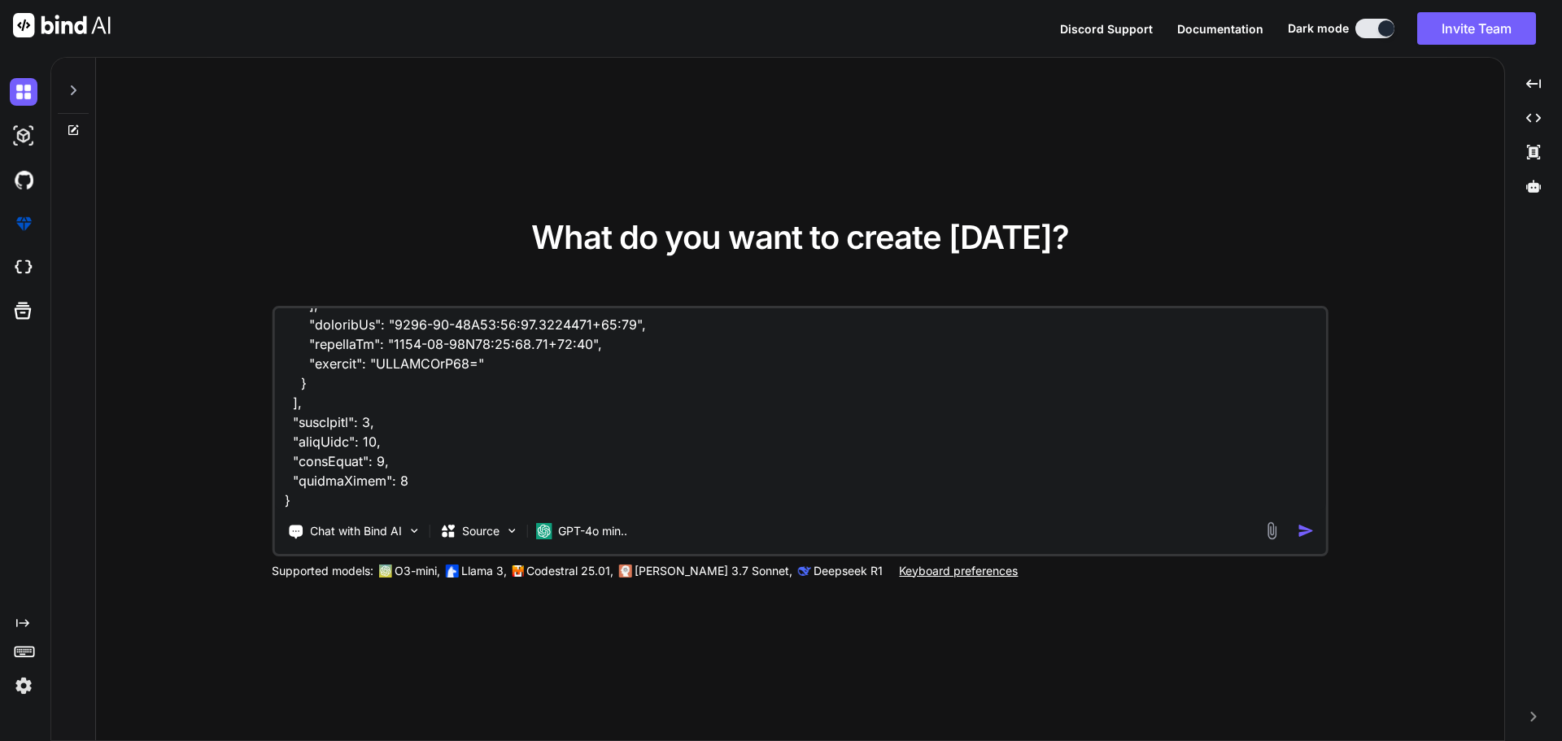
type textarea "x"
type textarea "given this swagger response to get the documents SWAGGER RESPONSE { "data": [ {…"
type textarea "x"
type textarea "given this swagger response to get the documents SWAGGER RESPONSE { "data": [ {…"
type textarea "x"
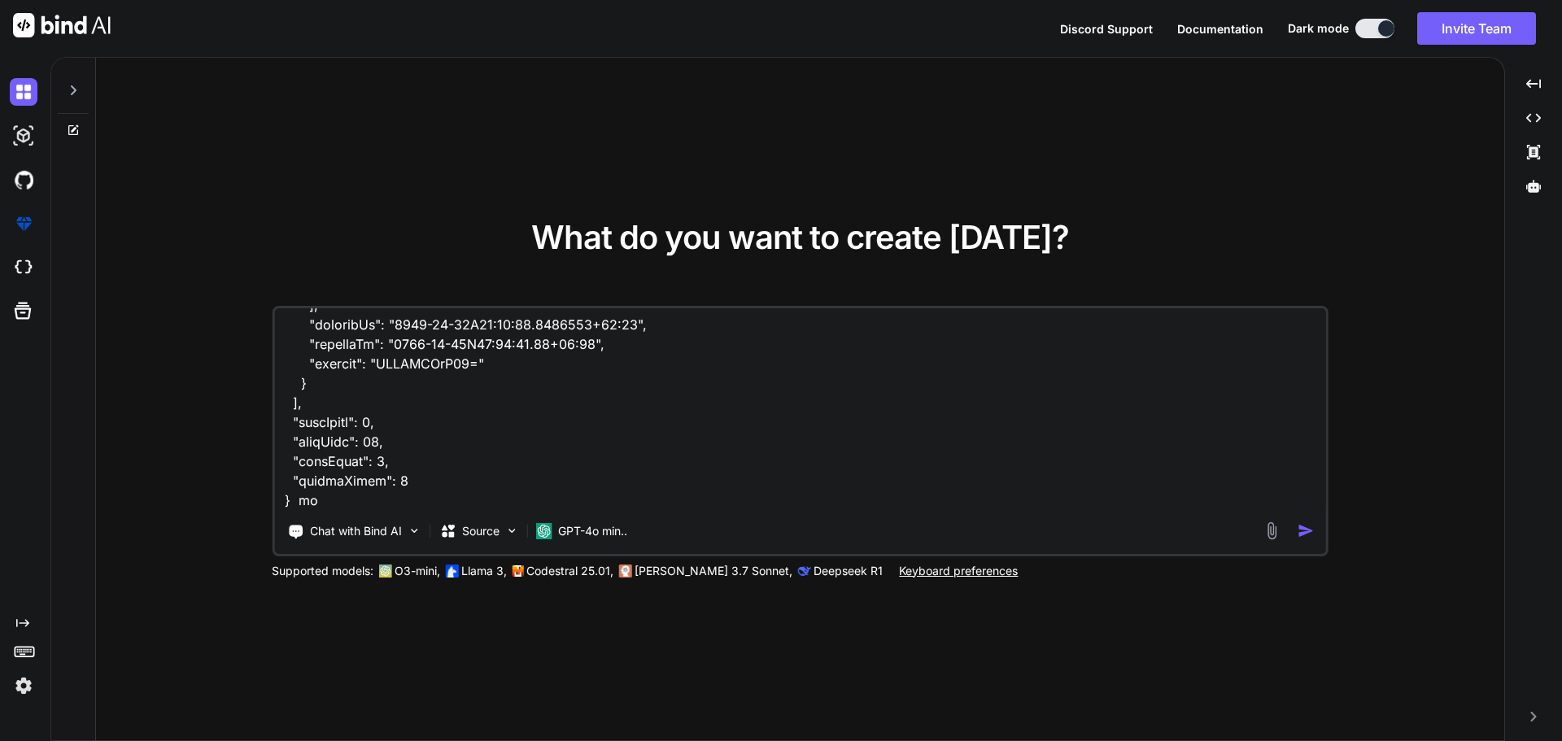
type textarea "given this swagger response to get the documents SWAGGER RESPONSE { "data": [ {…"
type textarea "x"
type textarea "given this swagger response to get the documents SWAGGER RESPONSE { "data": [ {…"
type textarea "x"
type textarea "given this swagger response to get the documents SWAGGER RESPONSE { "data": [ {…"
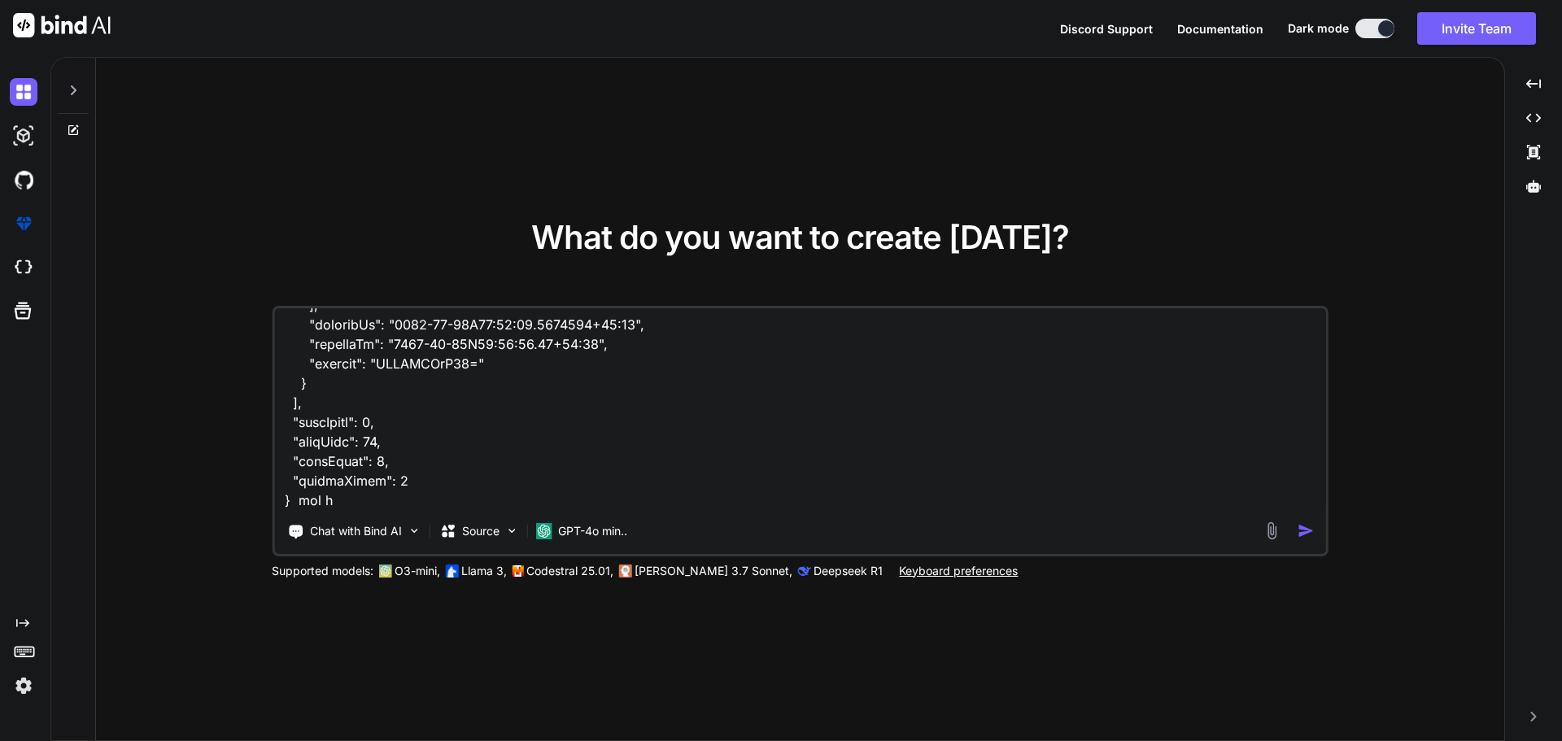
type textarea "x"
type textarea "given this swagger response to get the documents SWAGGER RESPONSE { "data": [ {…"
type textarea "x"
type textarea "given this swagger response to get the documents SWAGGER RESPONSE { "data": [ {…"
type textarea "x"
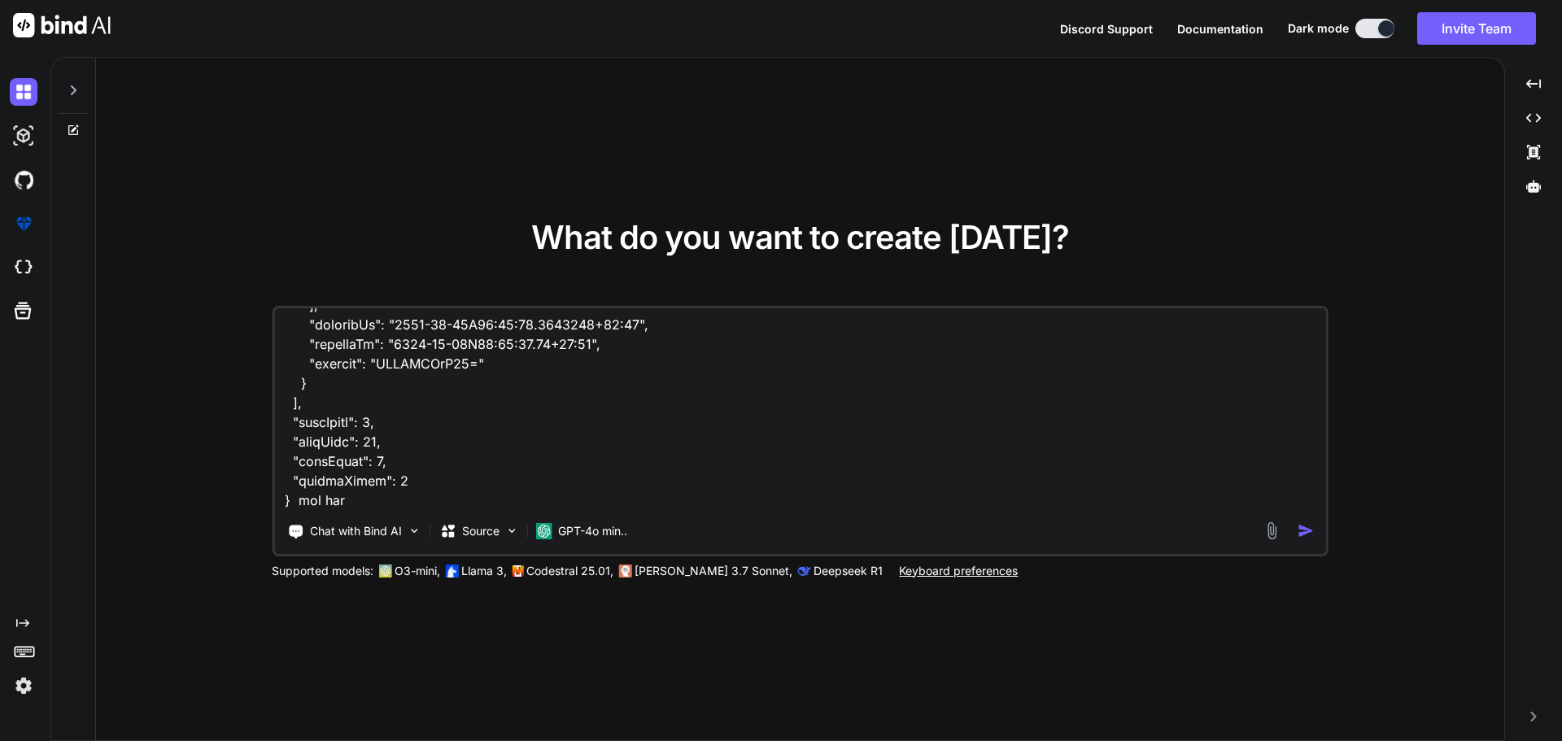
type textarea "given this swagger response to get the documents SWAGGER RESPONSE { "data": [ {…"
type textarea "x"
type textarea "given this swagger response to get the documents SWAGGER RESPONSE { "data": [ {…"
type textarea "x"
type textarea "given this swagger response to get the documents SWAGGER RESPONSE { "data": [ {…"
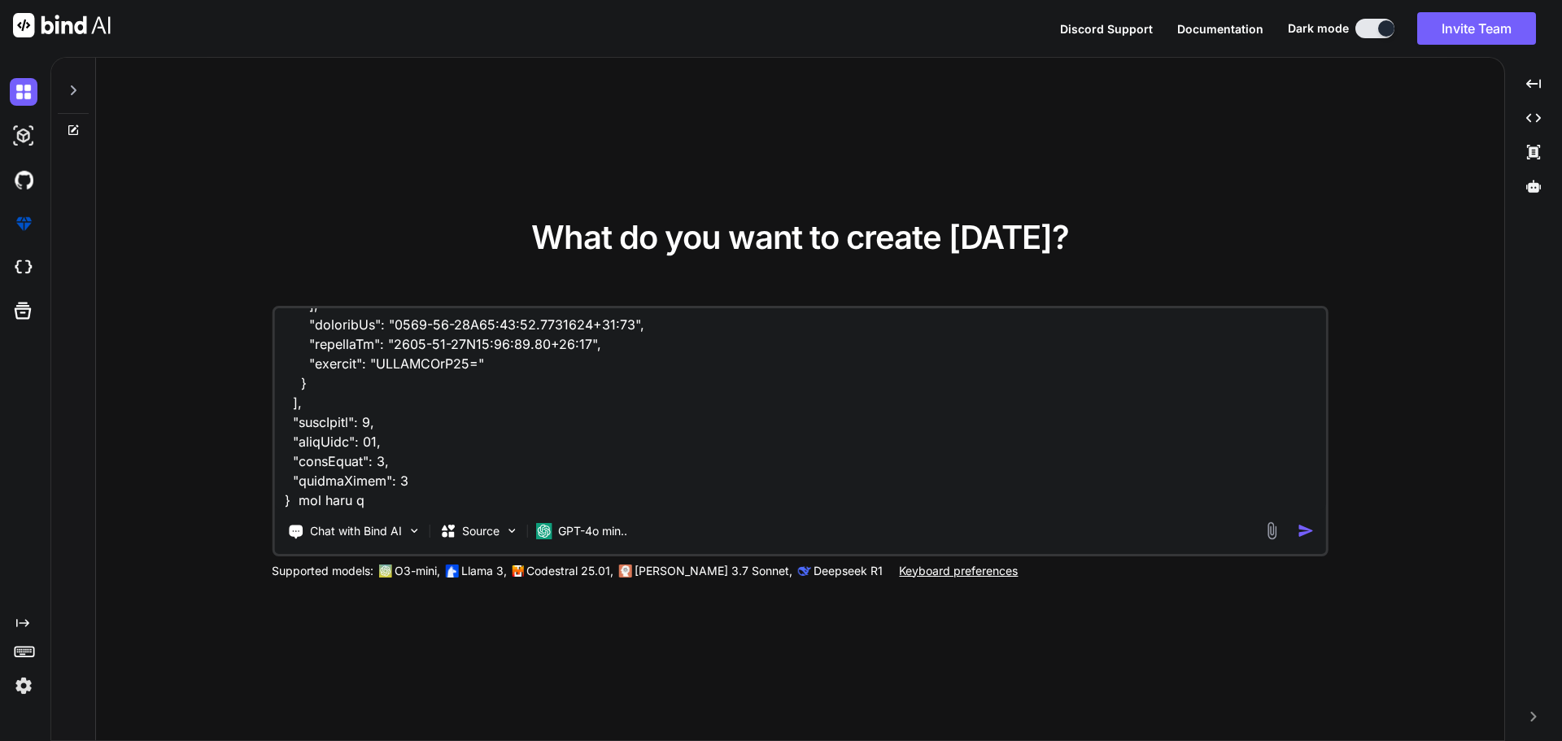
type textarea "x"
type textarea "given this swagger response to get the documents SWAGGER RESPONSE { "data": [ {…"
type textarea "x"
type textarea "given this swagger response to get the documents SWAGGER RESPONSE { "data": [ {…"
type textarea "x"
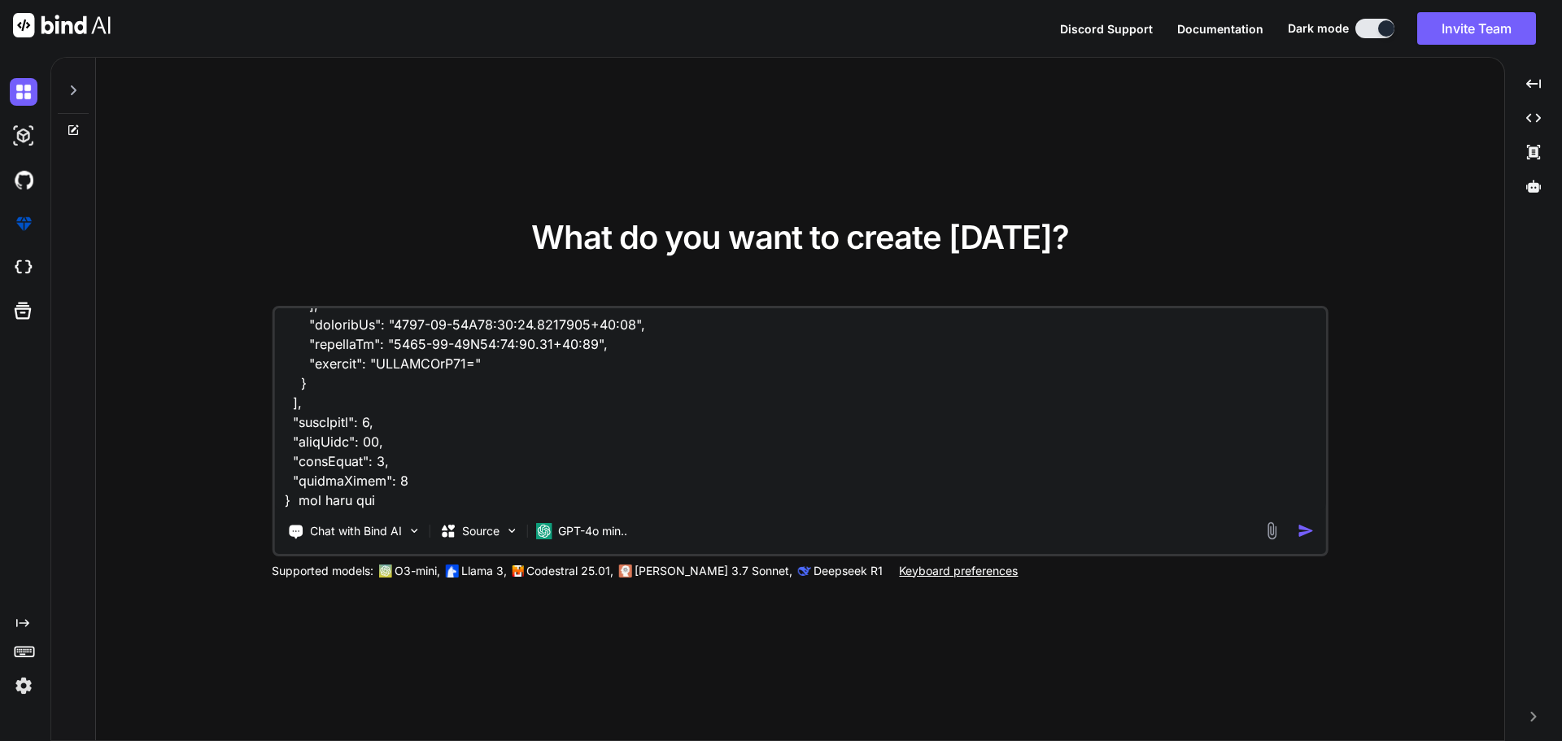
type textarea "given this swagger response to get the documents SWAGGER RESPONSE { "data": [ {…"
type textarea "x"
type textarea "given this swagger response to get the documents SWAGGER RESPONSE { "data": [ {…"
type textarea "x"
type textarea "given this swagger response to get the documents SWAGGER RESPONSE { "data": [ {…"
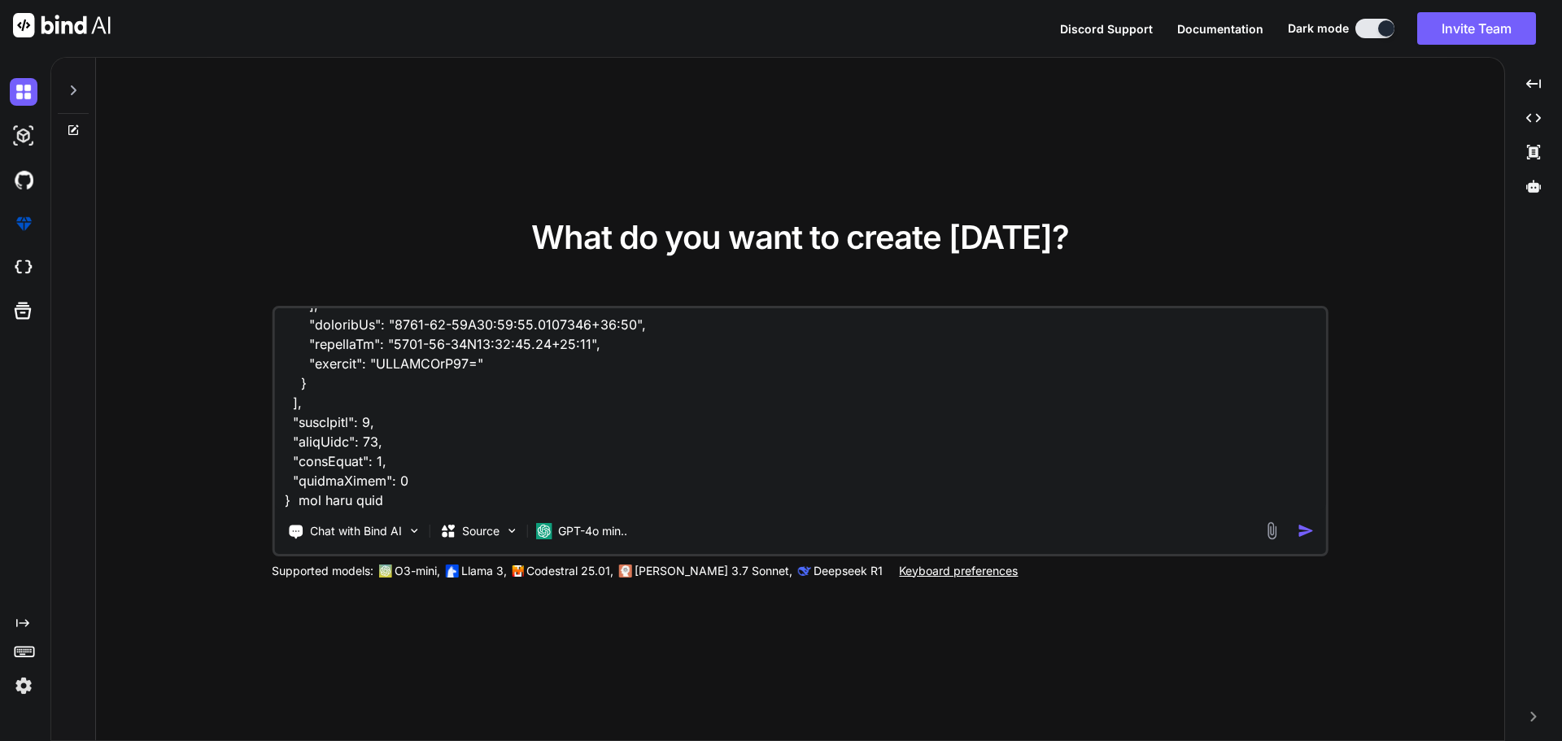
type textarea "x"
type textarea "given this swagger response to get the documents SWAGGER RESPONSE { "data": [ {…"
type textarea "x"
type textarea "given this swagger response to get the documents SWAGGER RESPONSE { "data": [ {…"
type textarea "x"
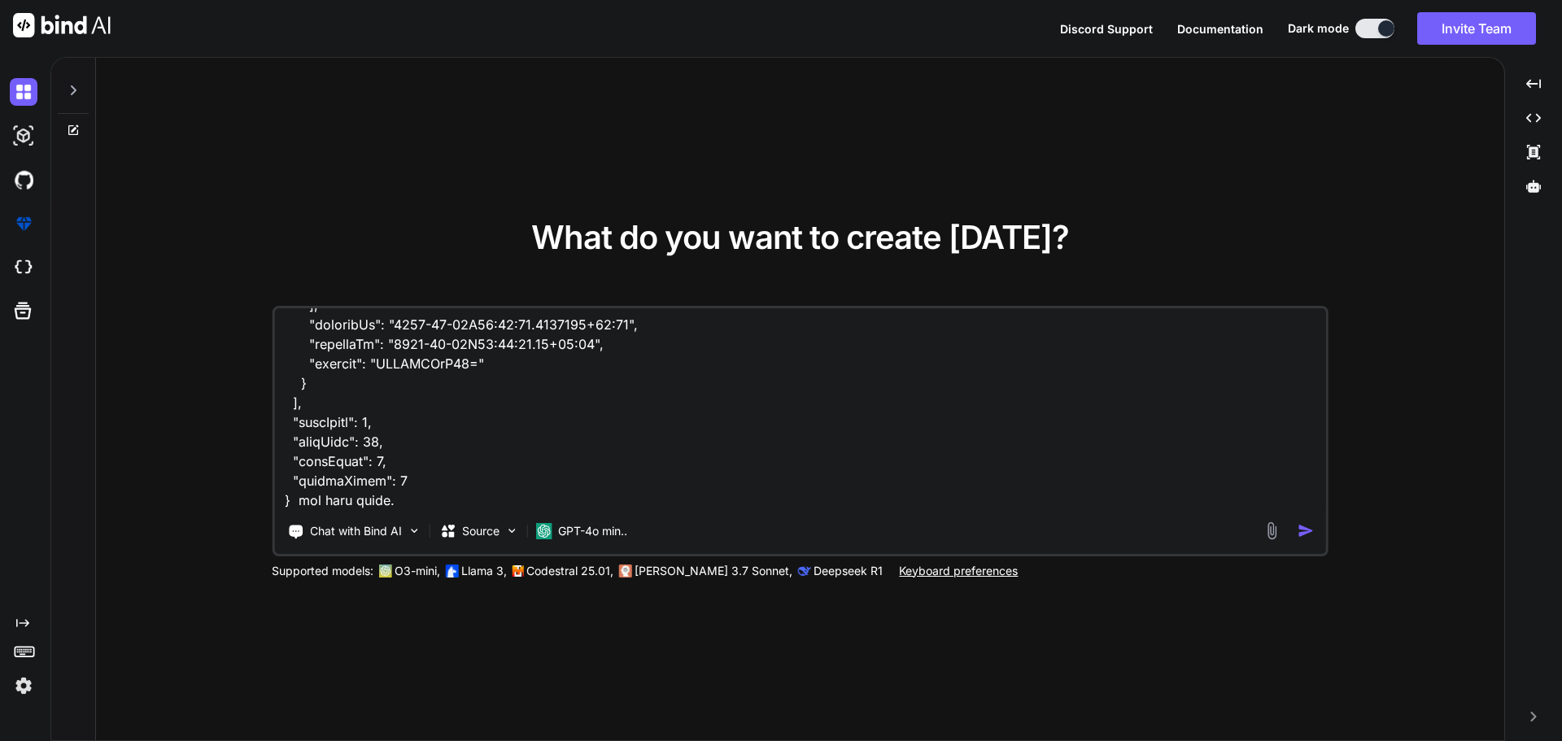
type textarea "given this swagger response to get the documents SWAGGER RESPONSE { "data": [ {…"
type textarea "x"
type textarea "given this swagger response to get the documents SWAGGER RESPONSE { "data": [ {…"
type textarea "x"
type textarea "given this swagger response to get the documents SWAGGER RESPONSE { "data": [ {…"
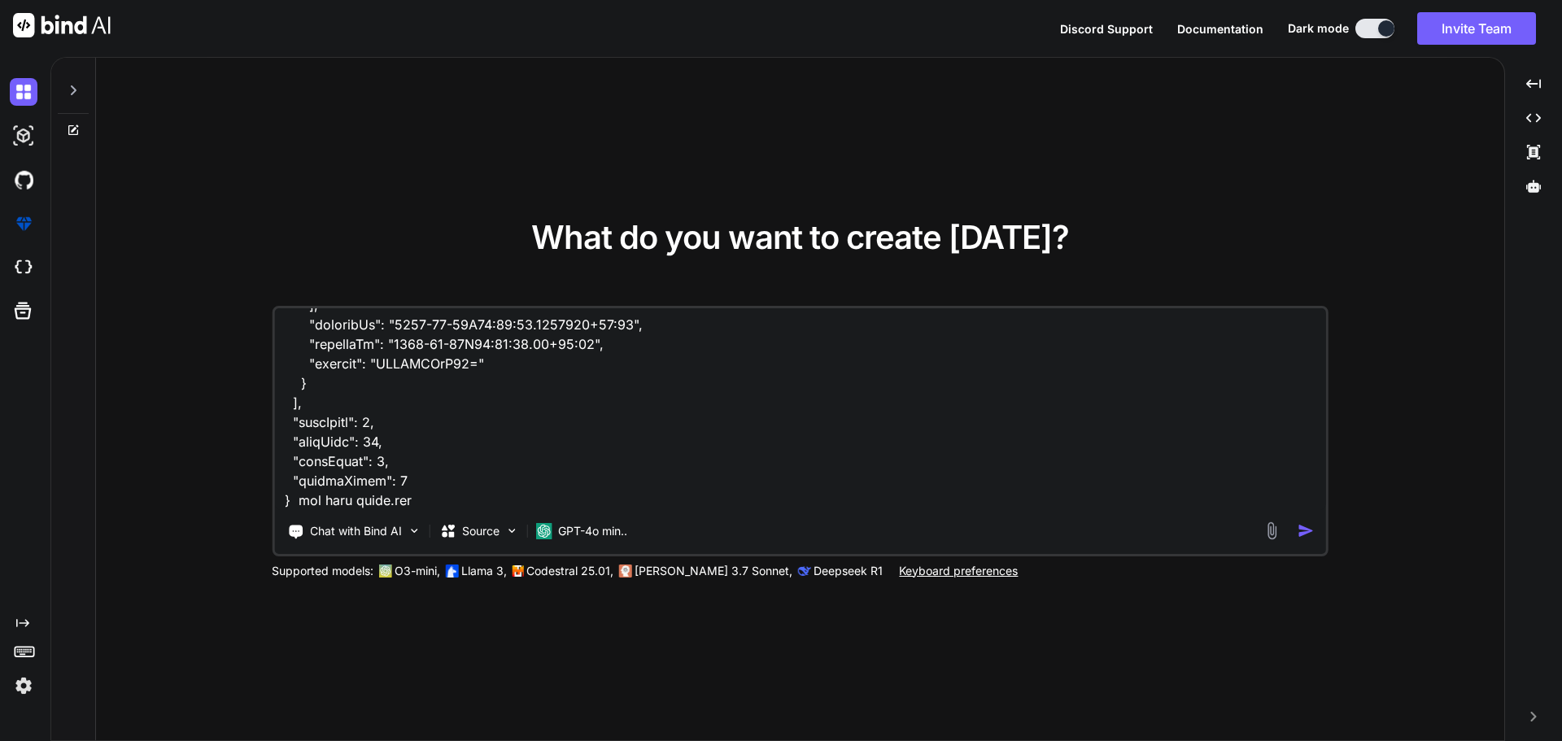
type textarea "x"
type textarea "given this swagger response to get the documents SWAGGER RESPONSE { "data": [ {…"
click at [433, 499] on textarea at bounding box center [800, 409] width 1052 height 202
type textarea "x"
paste textarea "<script setup lang="ts"> import type { ColumnProps } from '#shared/types/base' …"
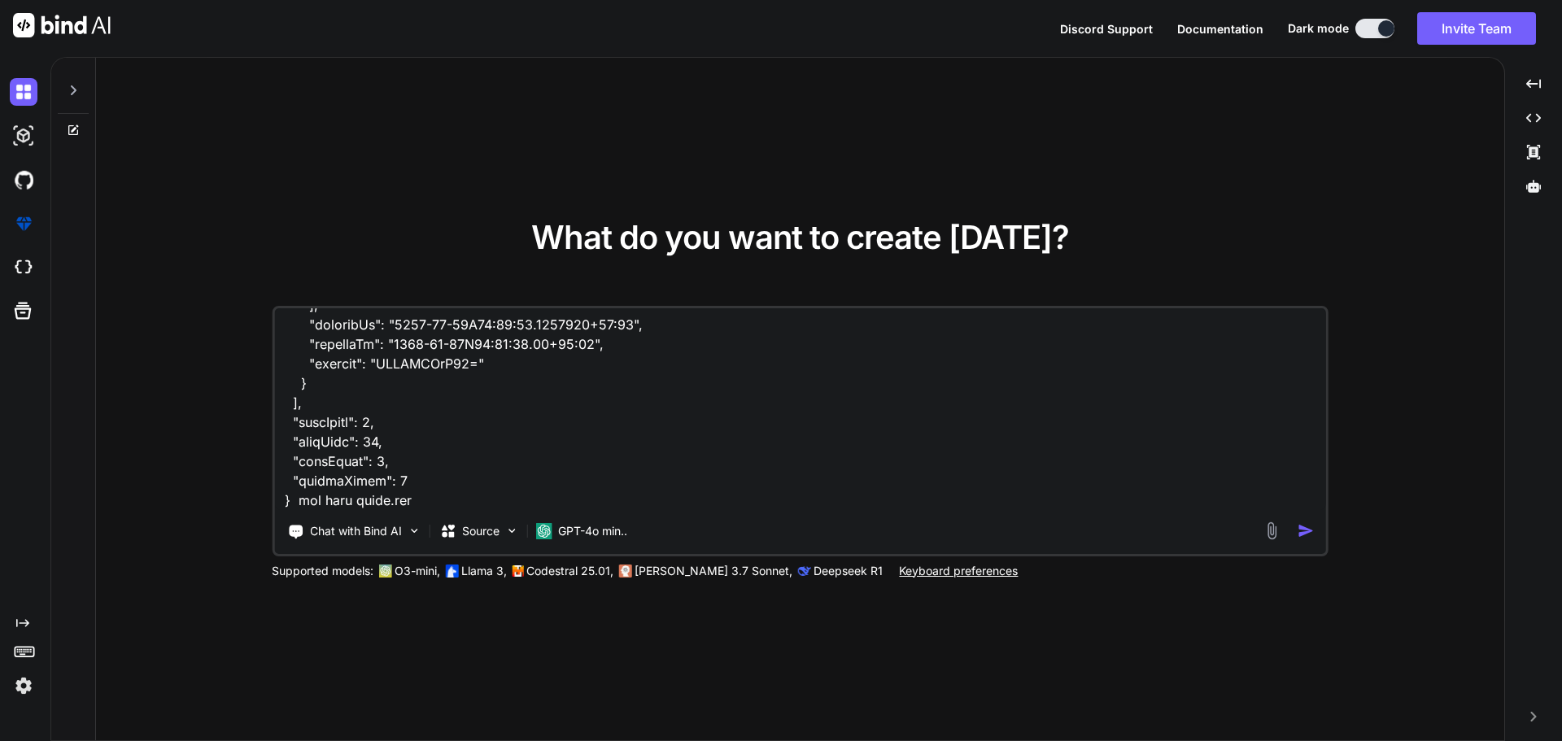
type textarea "given this swagger response to get the documents SWAGGER RESPONSE { "data": [ {…"
type textarea "x"
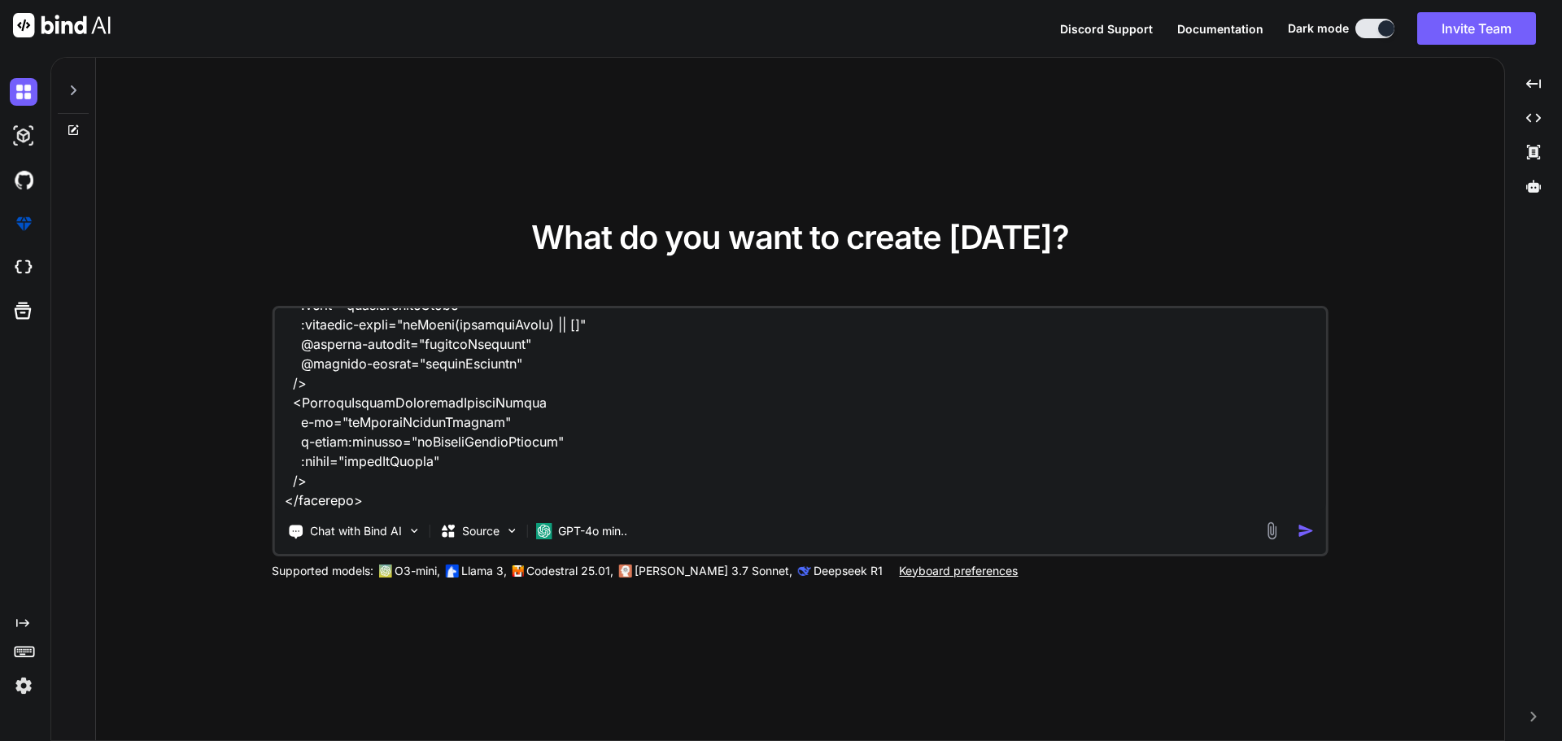
type textarea "given this swagger response to get the documents SWAGGER RESPONSE { "data": [ {…"
click at [302, 492] on textarea at bounding box center [800, 409] width 1052 height 202
type textarea "x"
type textarea "given this swagger response to get the documents SWAGGER RESPONSE { "data": [ {…"
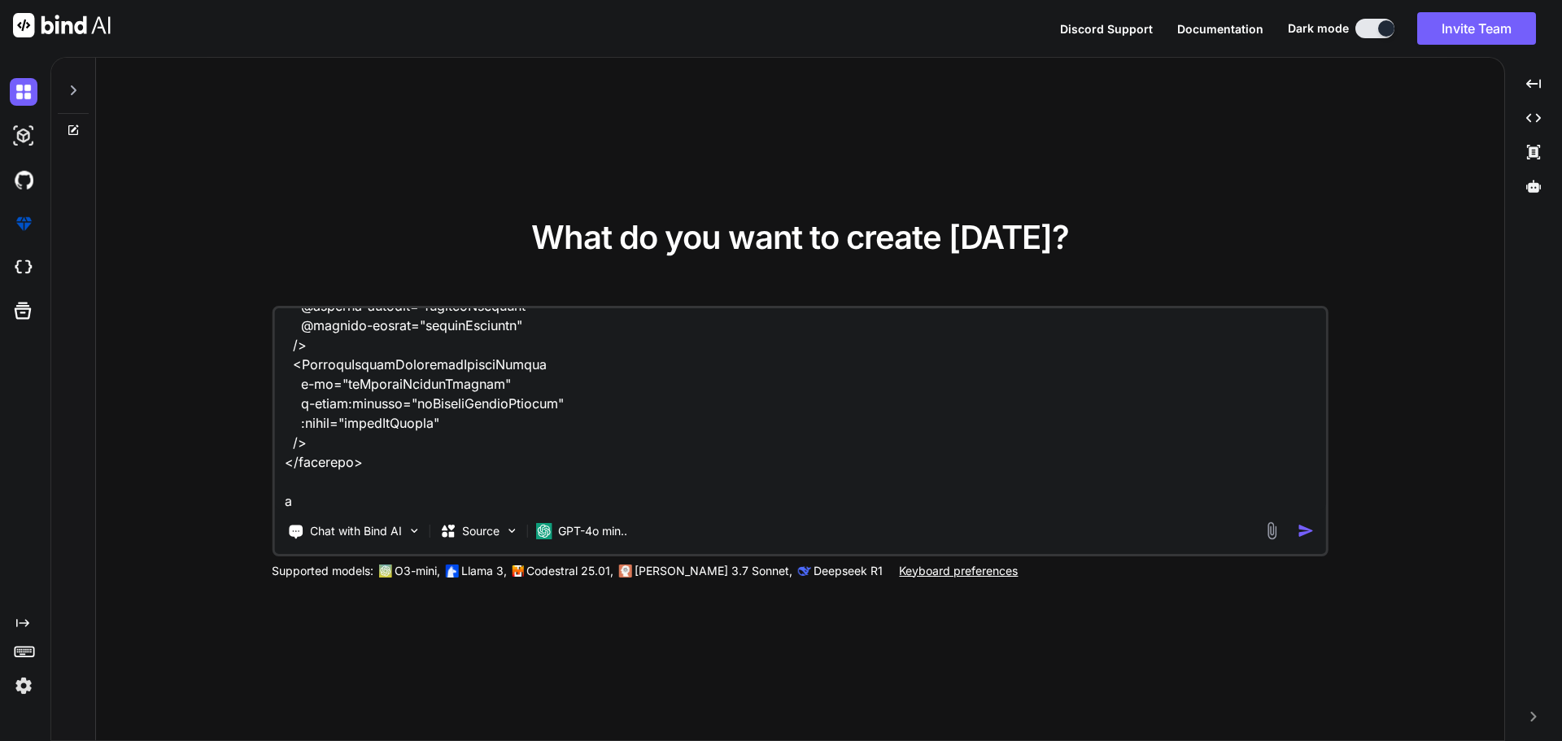
type textarea "x"
type textarea "given this swagger response to get the documents SWAGGER RESPONSE { "data": [ {…"
type textarea "x"
type textarea "given this swagger response to get the documents SWAGGER RESPONSE { "data": [ {…"
type textarea "x"
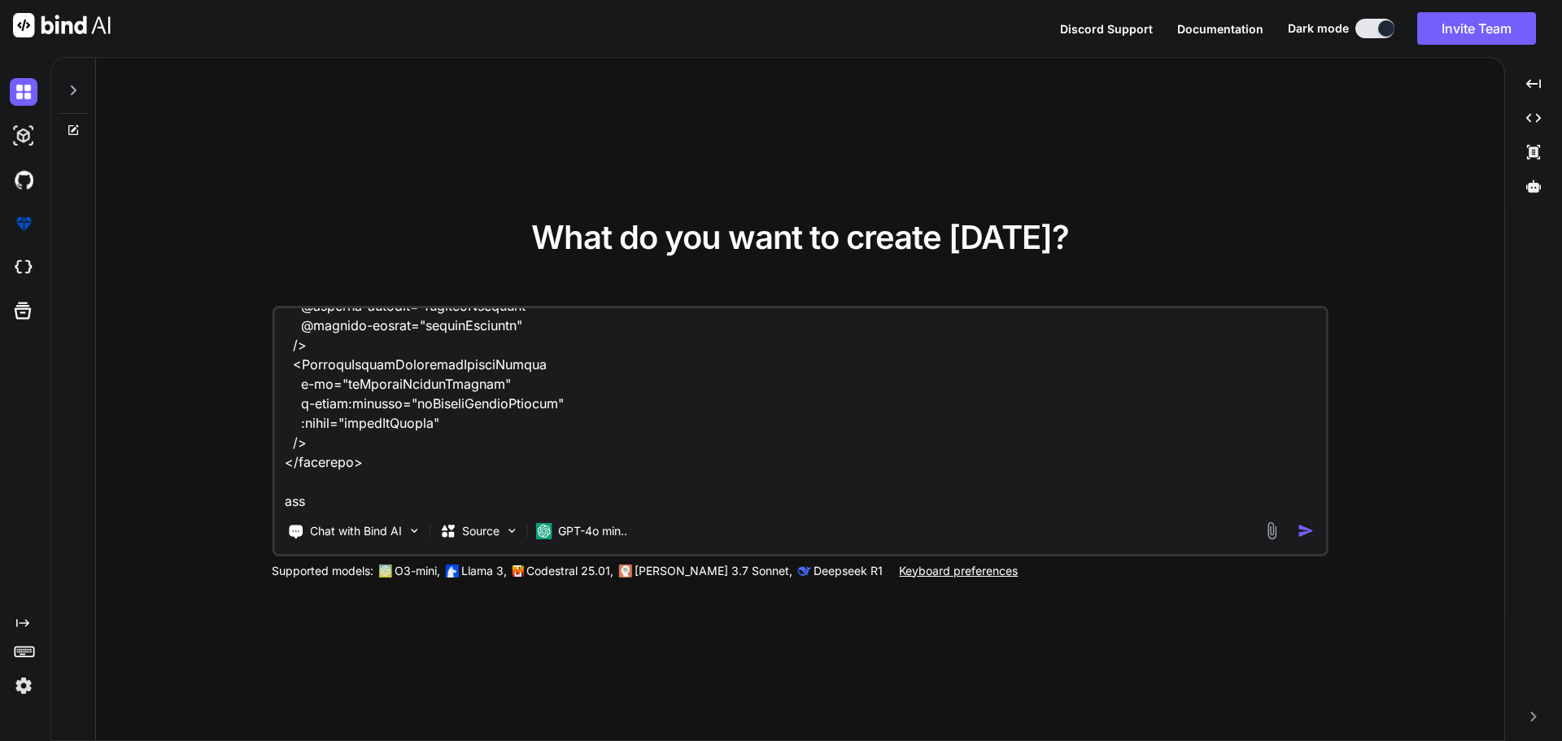
type textarea "given this swagger response to get the documents SWAGGER RESPONSE { "data": [ {…"
type textarea "x"
type textarea "given this swagger response to get the documents SWAGGER RESPONSE { "data": [ {…"
type textarea "x"
type textarea "given this swagger response to get the documents SWAGGER RESPONSE { "data": [ {…"
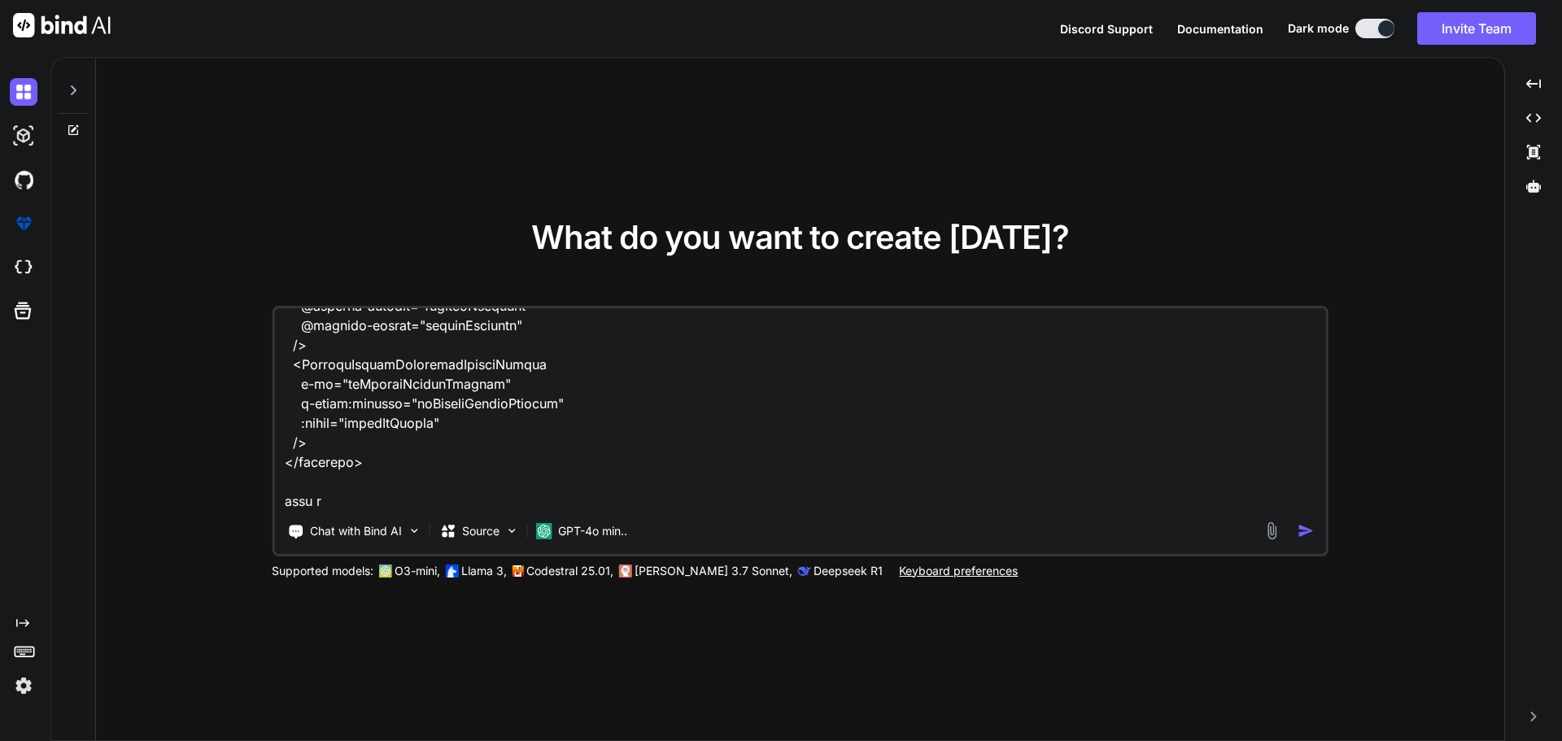
type textarea "x"
type textarea "given this swagger response to get the documents SWAGGER RESPONSE { "data": [ {…"
type textarea "x"
type textarea "given this swagger response to get the documents SWAGGER RESPONSE { "data": [ {…"
type textarea "x"
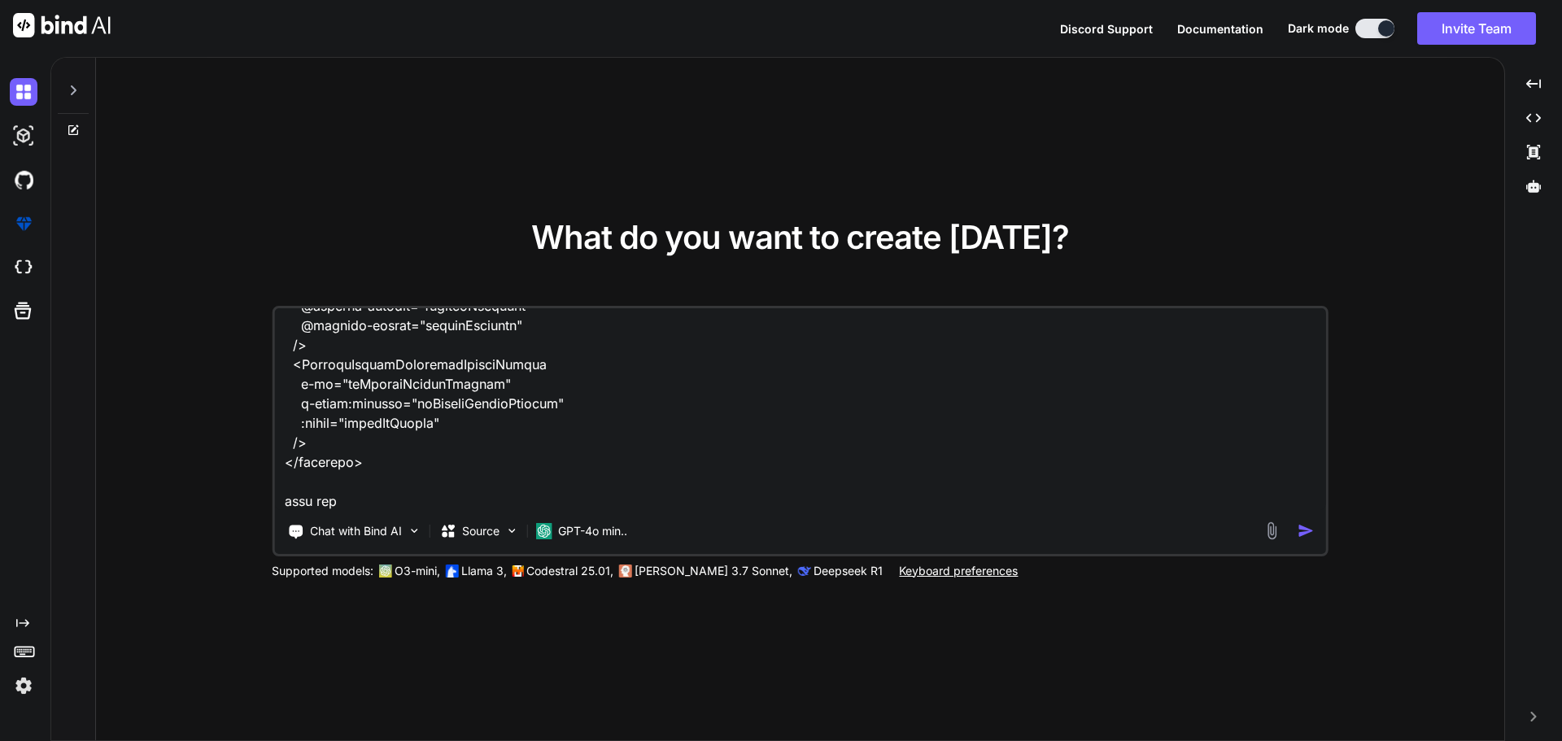
type textarea "given this swagger response to get the documents SWAGGER RESPONSE { "data": [ {…"
type textarea "x"
type textarea "given this swagger response to get the documents SWAGGER RESPONSE { "data": [ {…"
type textarea "x"
type textarea "given this swagger response to get the documents SWAGGER RESPONSE { "data": [ {…"
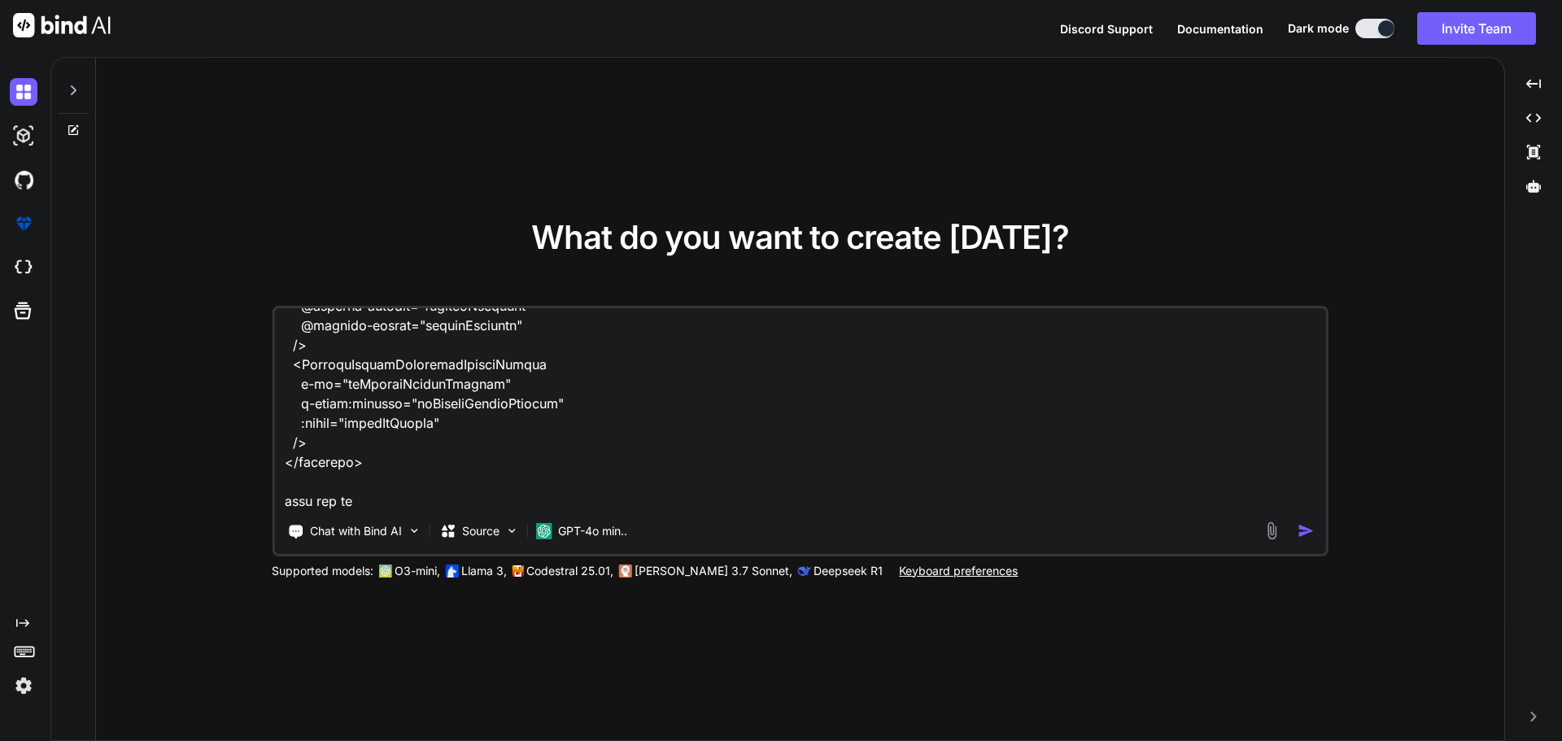
type textarea "x"
type textarea "given this swagger response to get the documents SWAGGER RESPONSE { "data": [ {…"
type textarea "x"
type textarea "given this swagger response to get the documents SWAGGER RESPONSE { "data": [ {…"
type textarea "x"
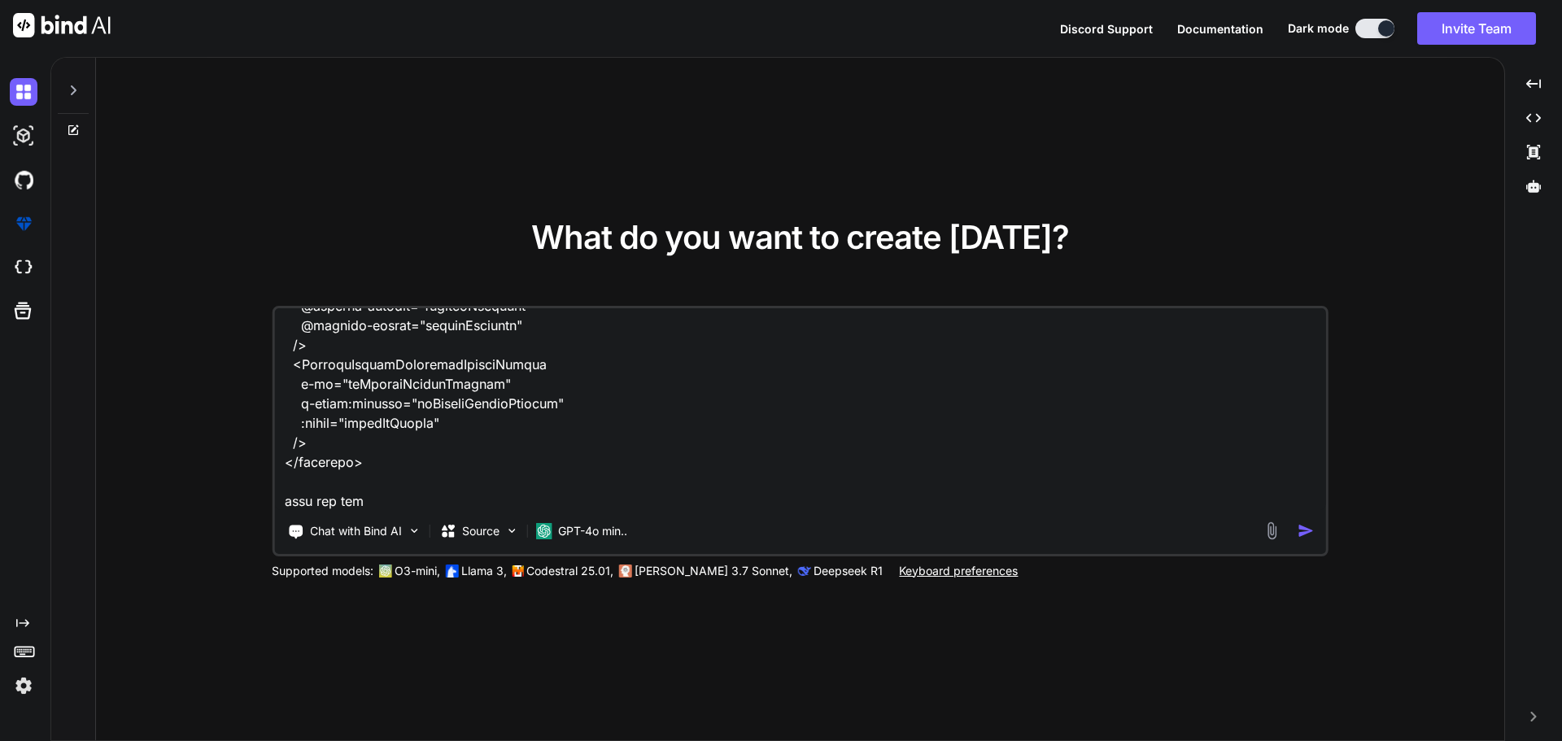
type textarea "given this swagger response to get the documents SWAGGER RESPONSE { "data": [ {…"
type textarea "x"
type textarea "given this swagger response to get the documents SWAGGER RESPONSE { "data": [ {…"
type textarea "x"
type textarea "given this swagger response to get the documents SWAGGER RESPONSE { "data": [ {…"
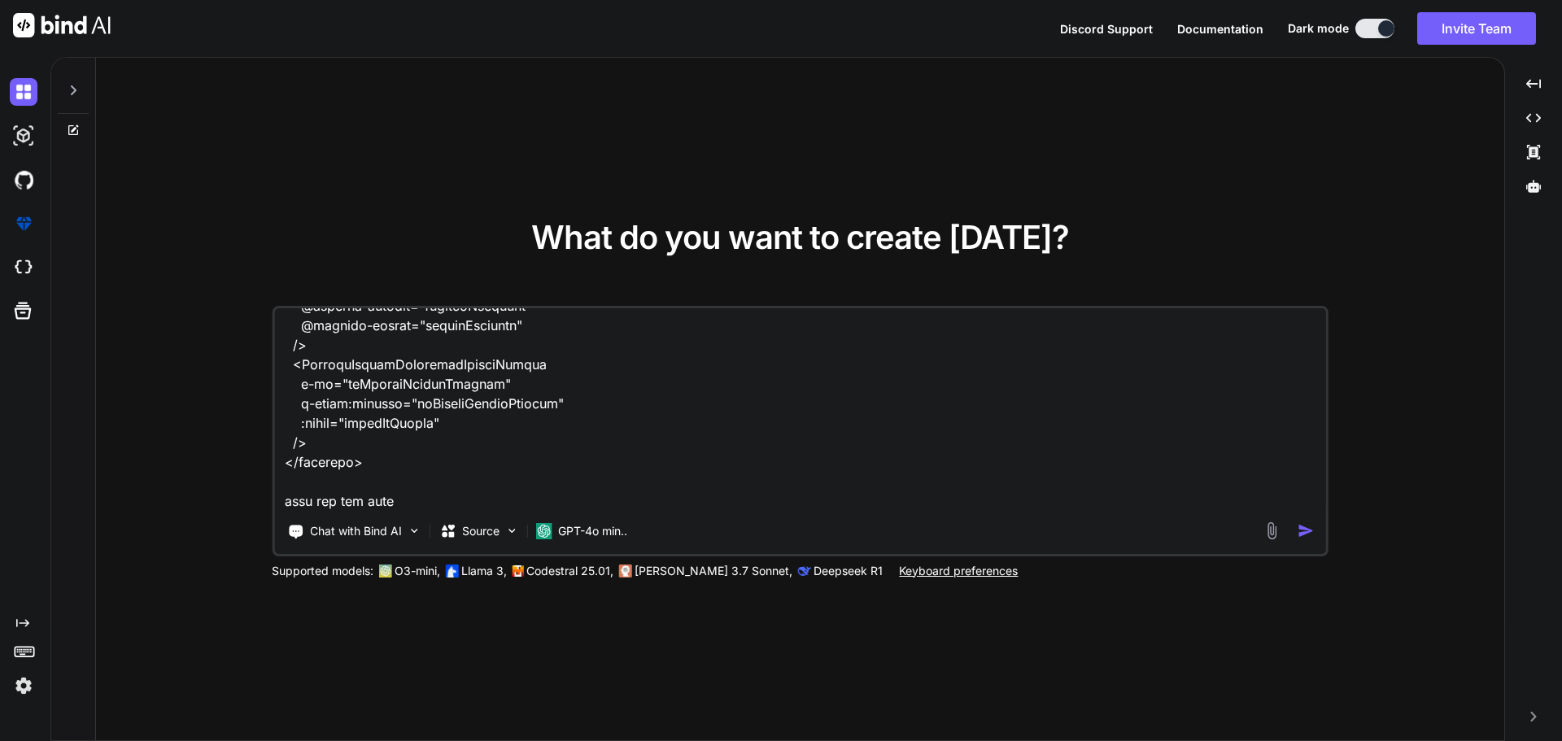
type textarea "x"
type textarea "given this swagger response to get the documents SWAGGER RESPONSE { "data": [ {…"
type textarea "x"
type textarea "given this swagger response to get the documents SWAGGER RESPONSE { "data": [ {…"
paste textarea "import type { ResponseType } from '~/schemas' export type Documents = ResponseT…"
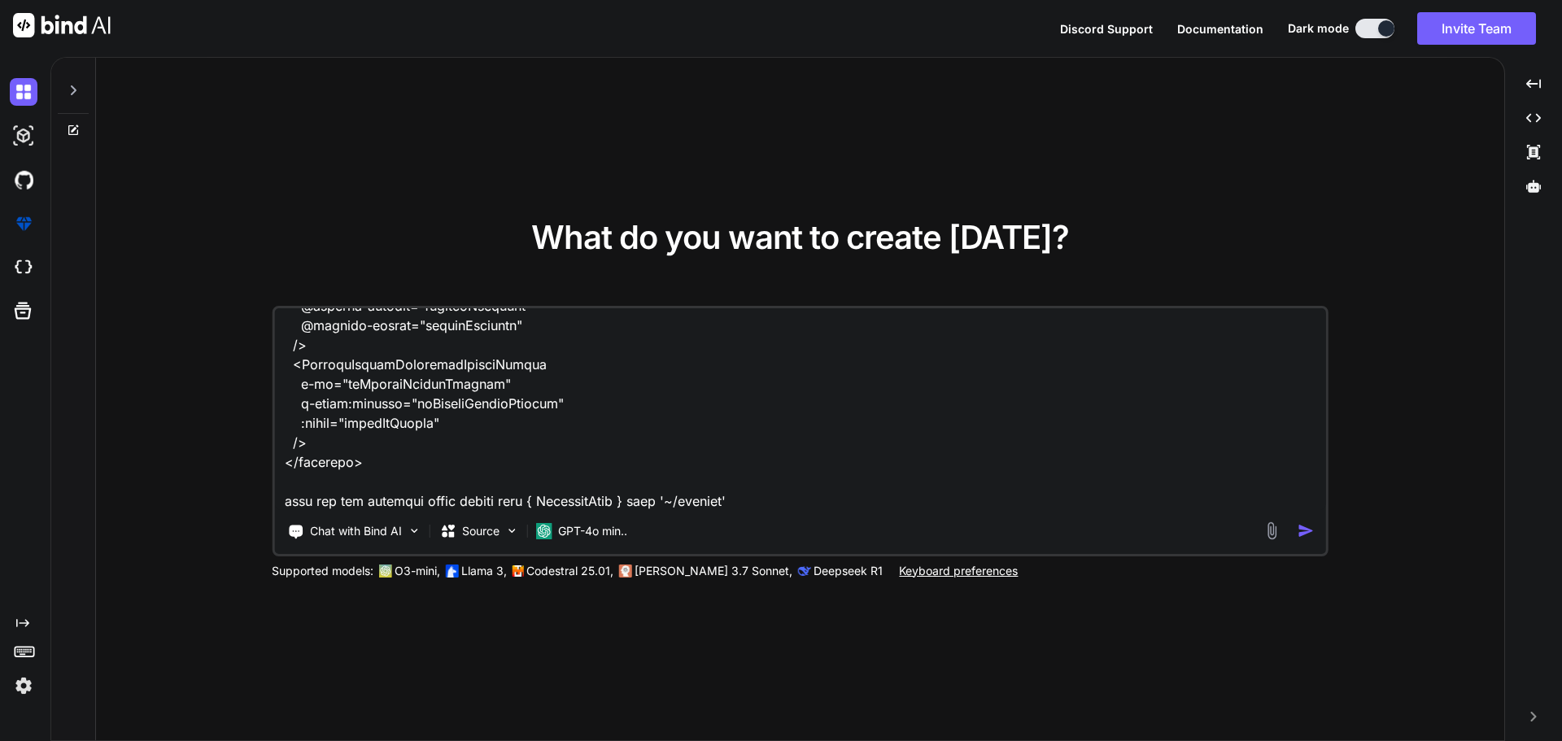
scroll to position [8533, 0]
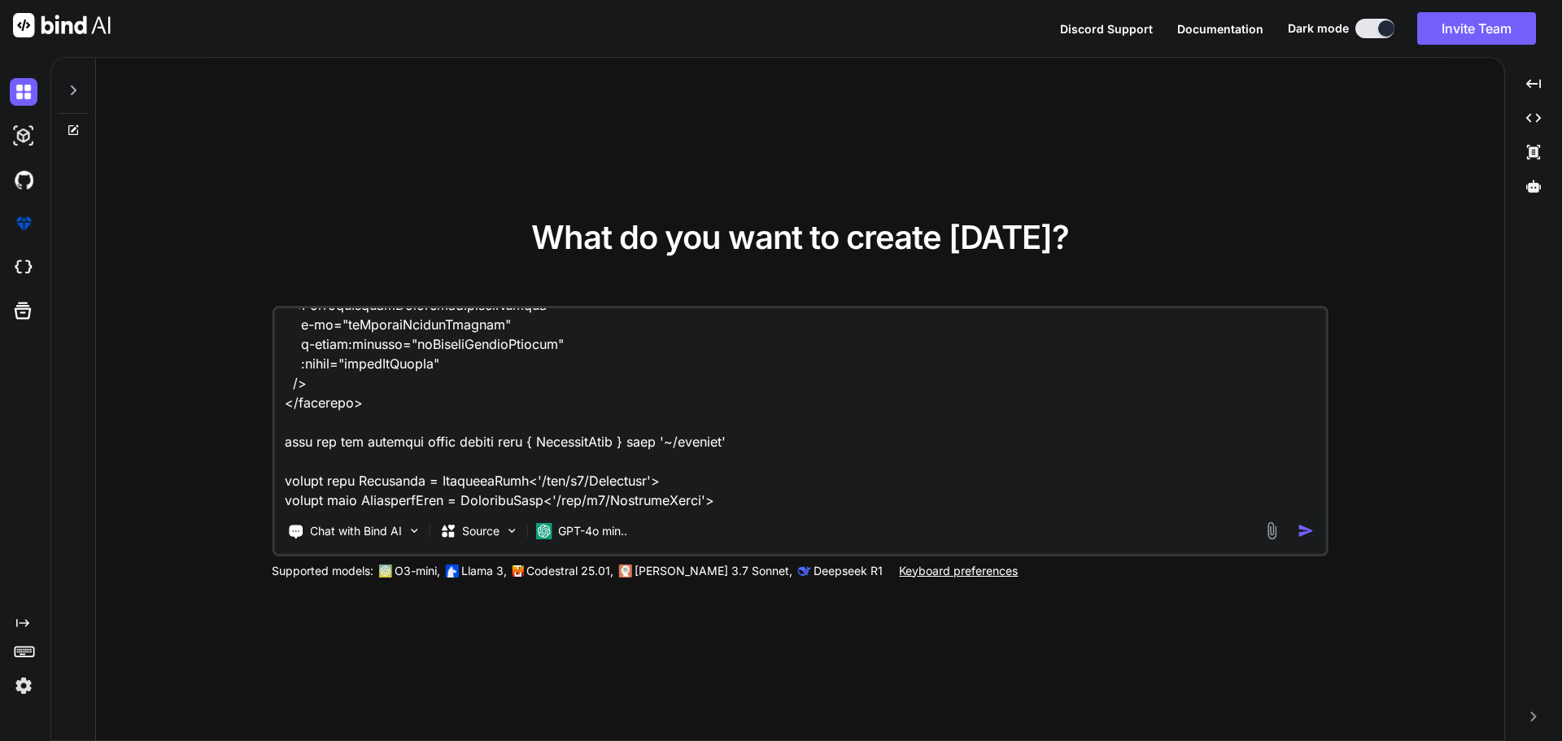
click at [345, 500] on textarea at bounding box center [800, 409] width 1052 height 202
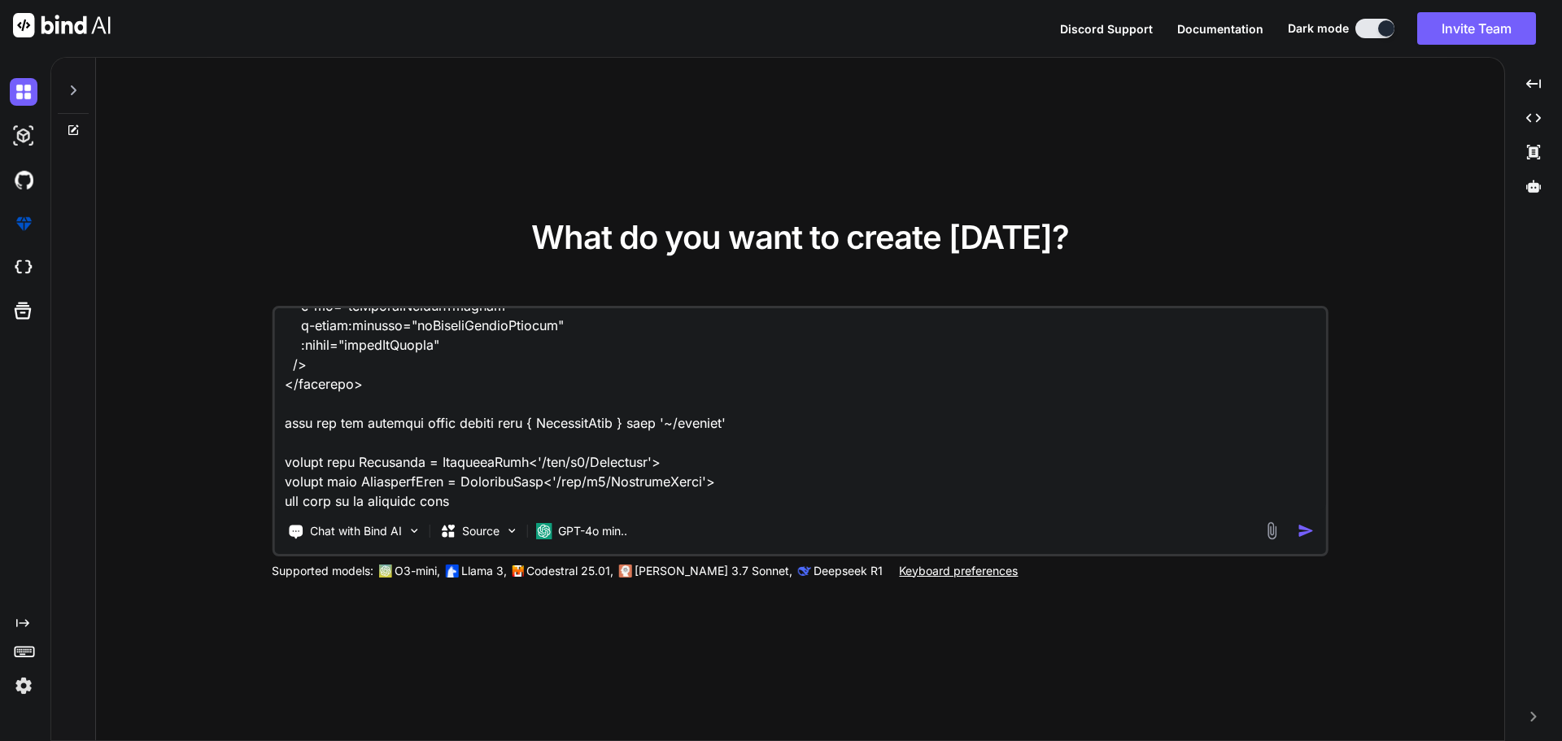
click at [473, 502] on textarea at bounding box center [800, 409] width 1052 height 202
click at [502, 504] on textarea at bounding box center [800, 409] width 1052 height 202
click at [503, 503] on textarea at bounding box center [800, 409] width 1052 height 202
click at [516, 503] on textarea at bounding box center [800, 409] width 1052 height 202
paste textarea "import type { Documents } from '#shared/types/nova-documents' import type { Nov…"
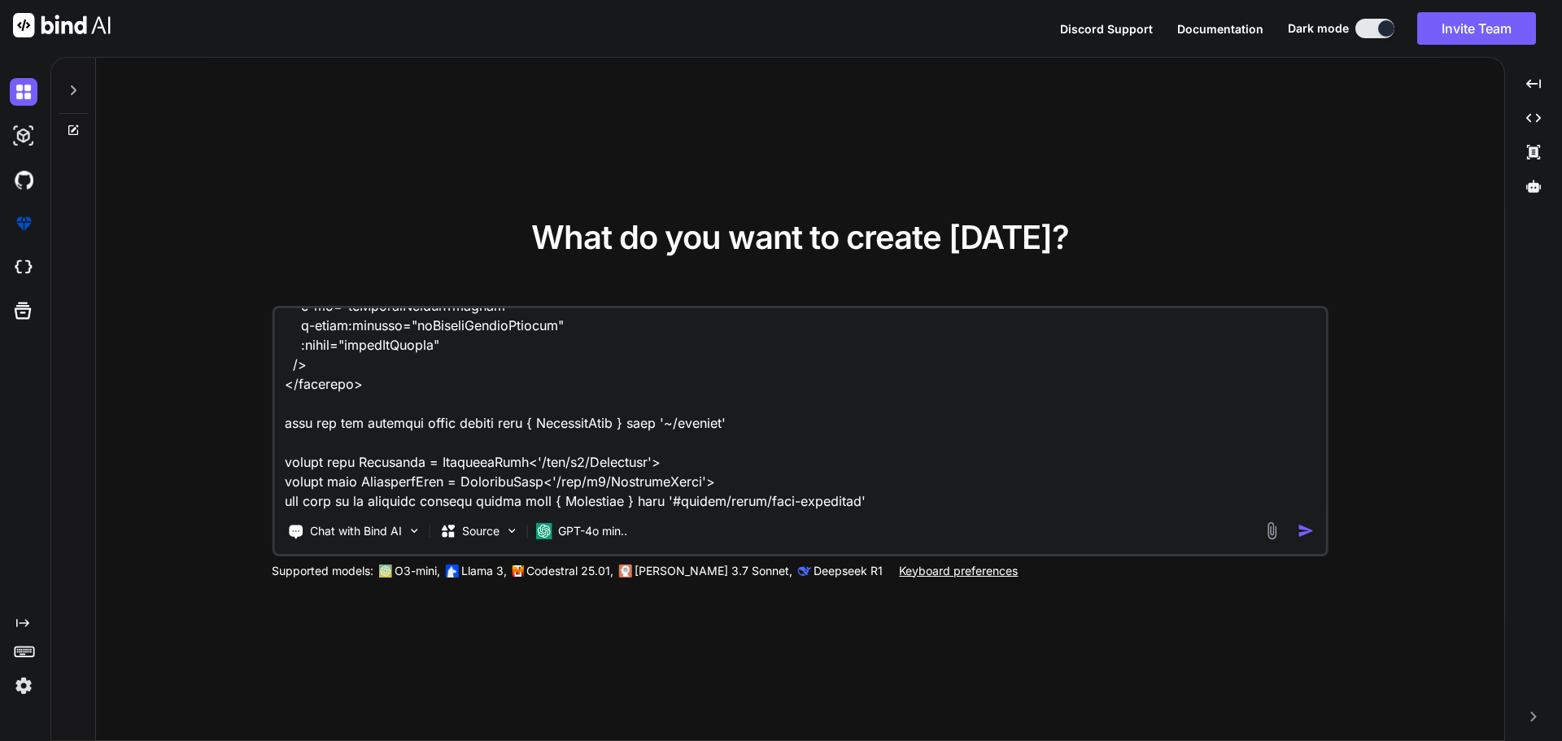
scroll to position [19933, 0]
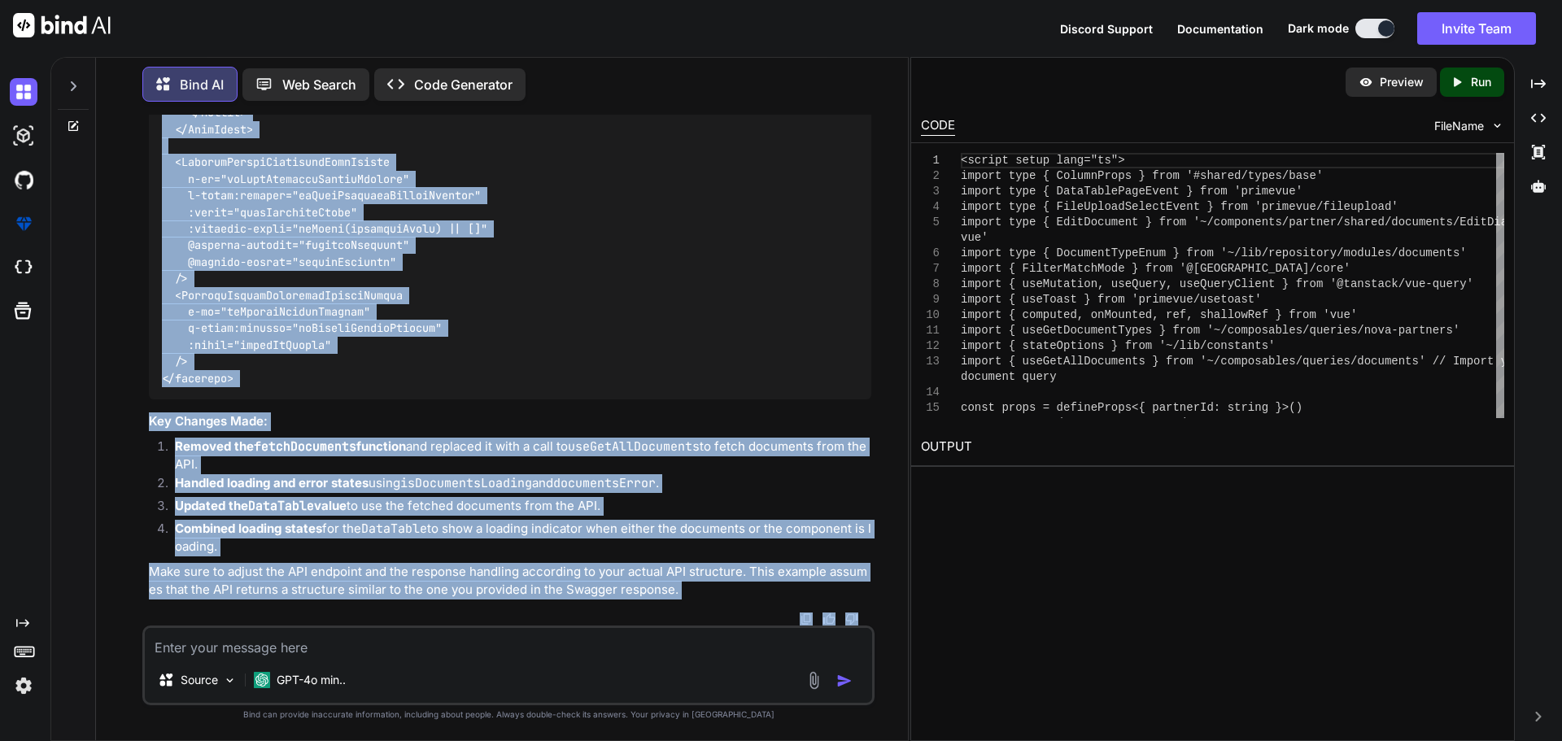
scroll to position [10409, 0]
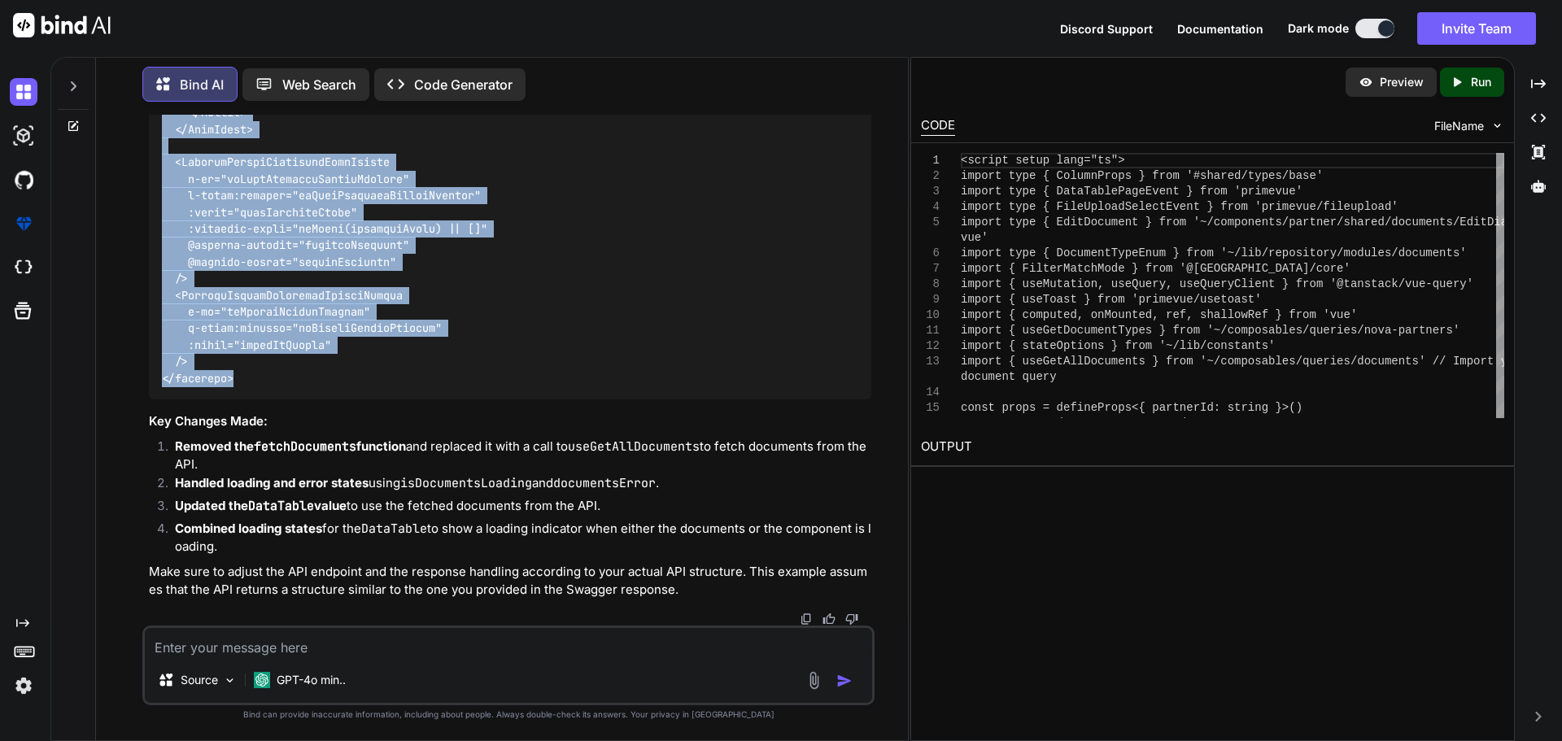
drag, startPoint x: 163, startPoint y: 338, endPoint x: 255, endPoint y: 374, distance: 98.9
copy code "<script setup lang="ts"> import type { ColumnProps } from '#shared/types/base' …"
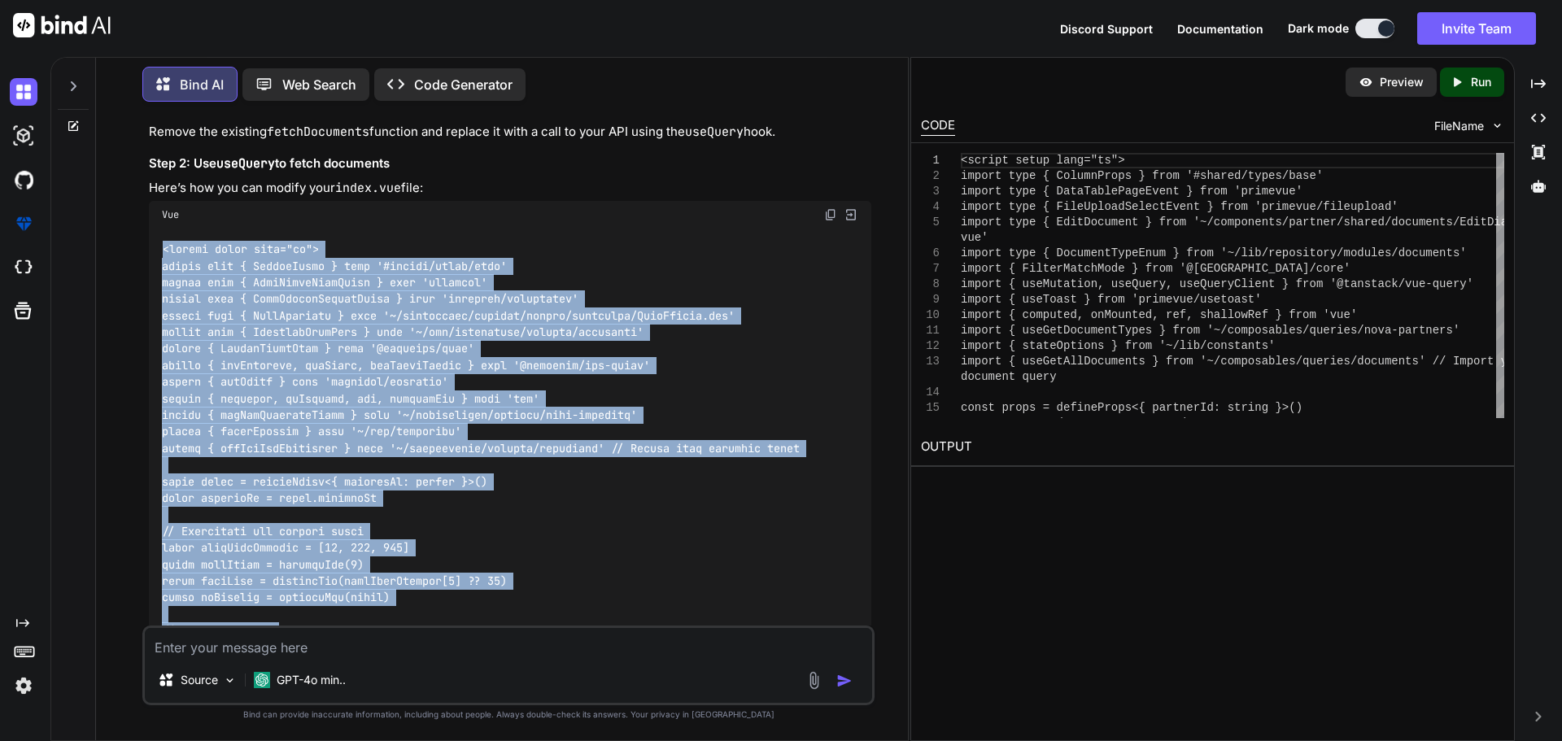
scroll to position [4553, 0]
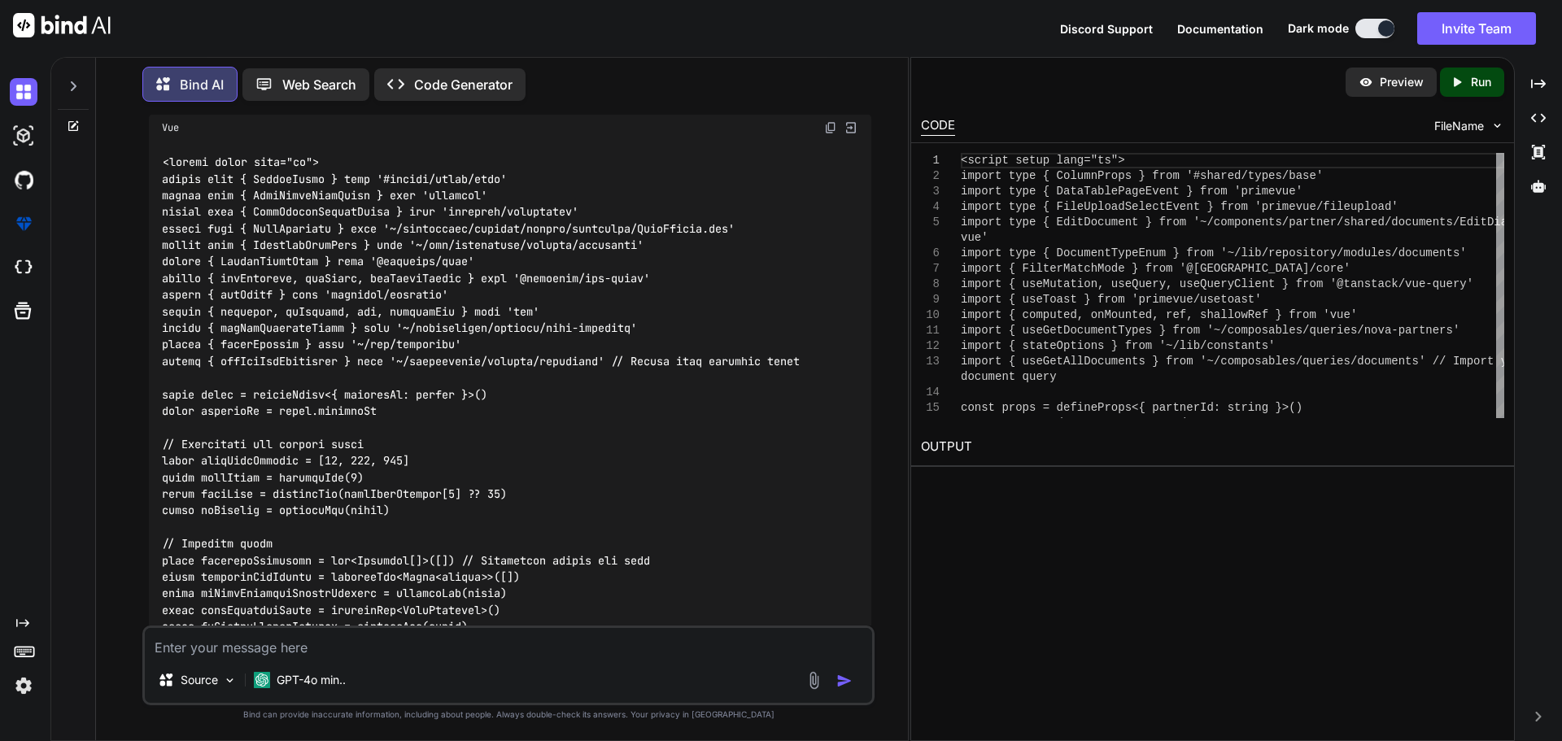
click at [829, 134] on img at bounding box center [830, 127] width 13 height 13
click at [324, 650] on textarea at bounding box center [508, 642] width 727 height 29
paste textarea "ERROR(vue-tsc) Cannot find module '~/composables/queries/documents' or its corr…"
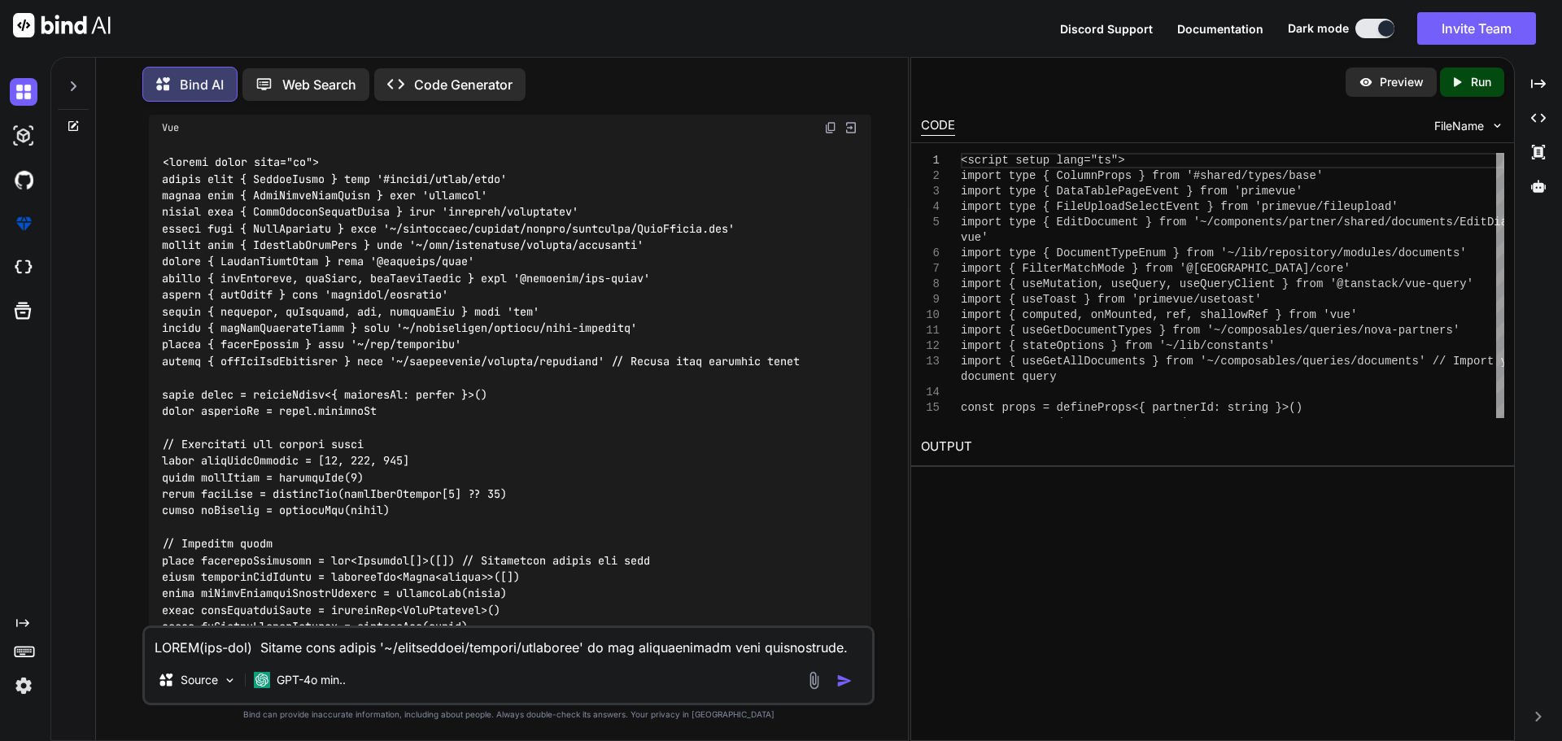
scroll to position [2286, 0]
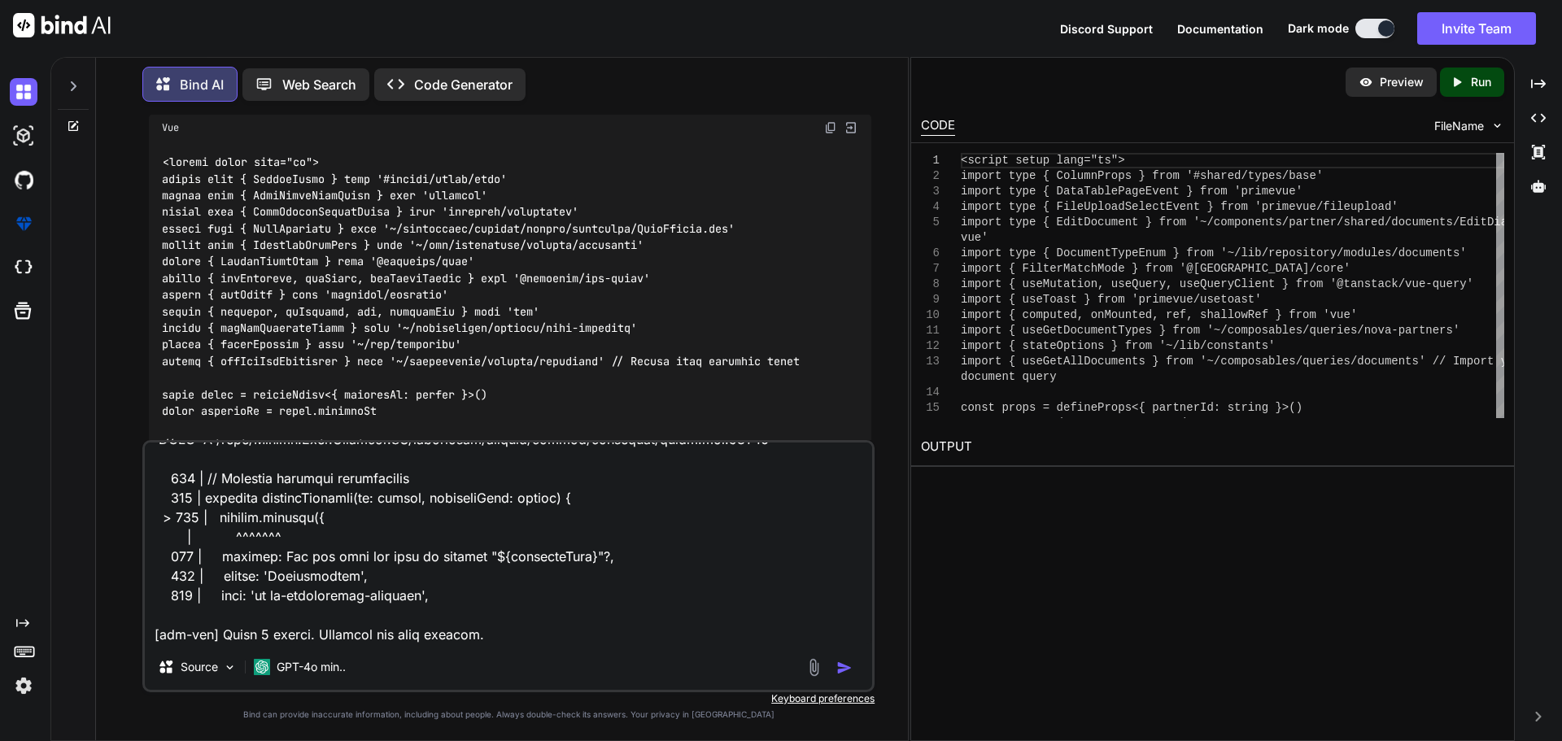
click at [848, 665] on img "button" at bounding box center [844, 668] width 16 height 16
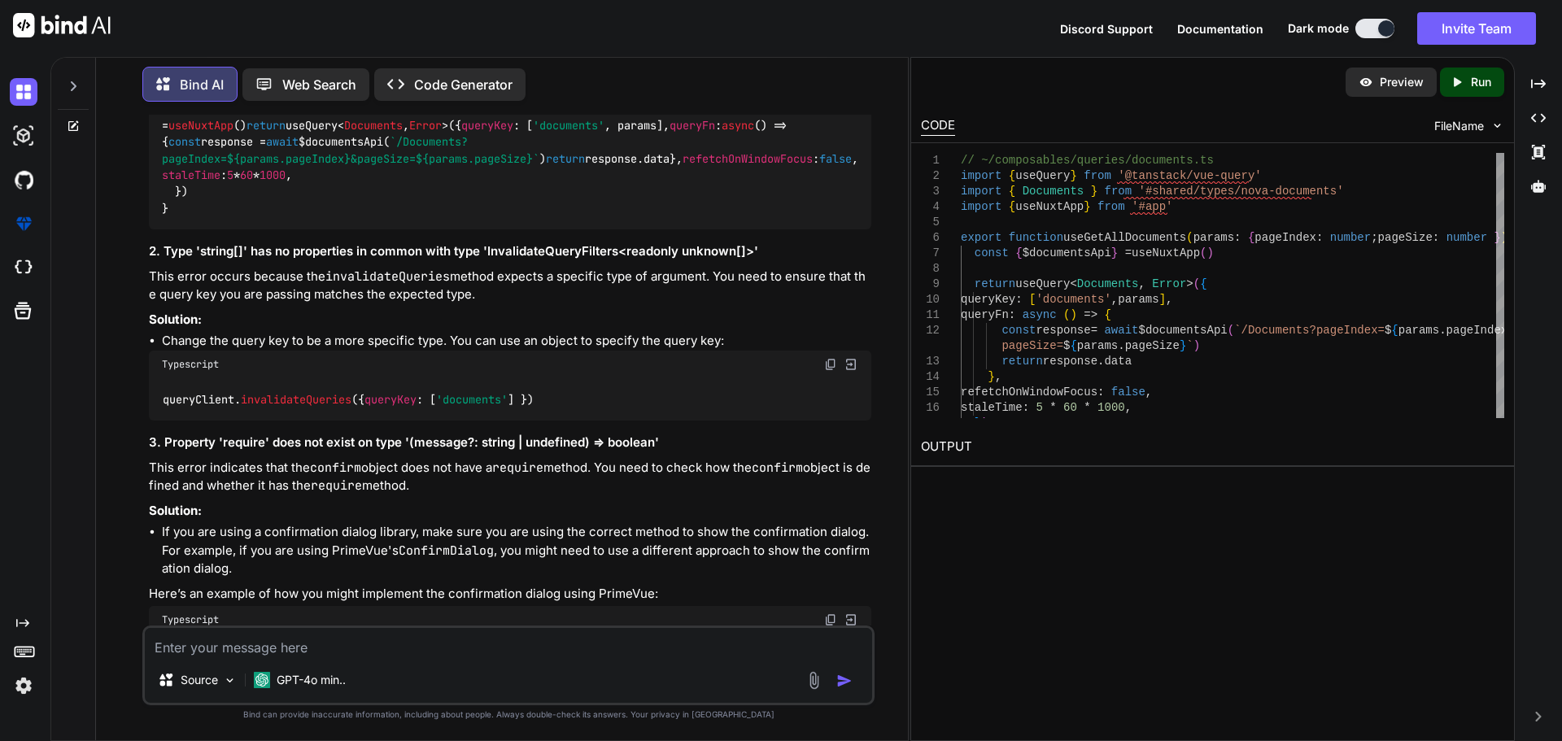
scroll to position [11896, 0]
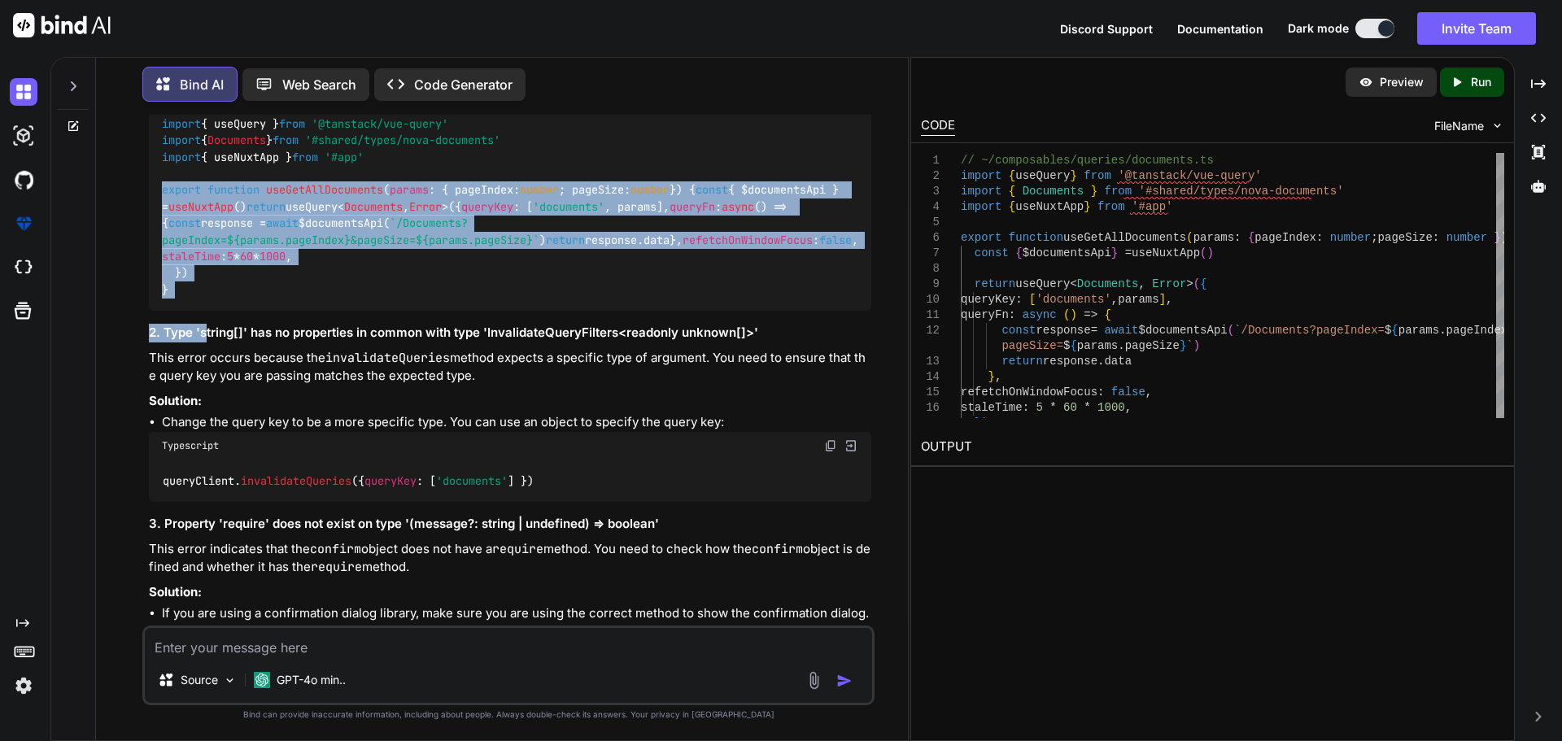
drag, startPoint x: 161, startPoint y: 277, endPoint x: 204, endPoint y: 515, distance: 241.4
click at [204, 515] on div "It looks like you're encountering several TypeScript errors in your Vue compone…" at bounding box center [510, 470] width 722 height 1174
copy div "export function useGetAllDocuments ( params : { pageIndex: number ; pageSize: n…"
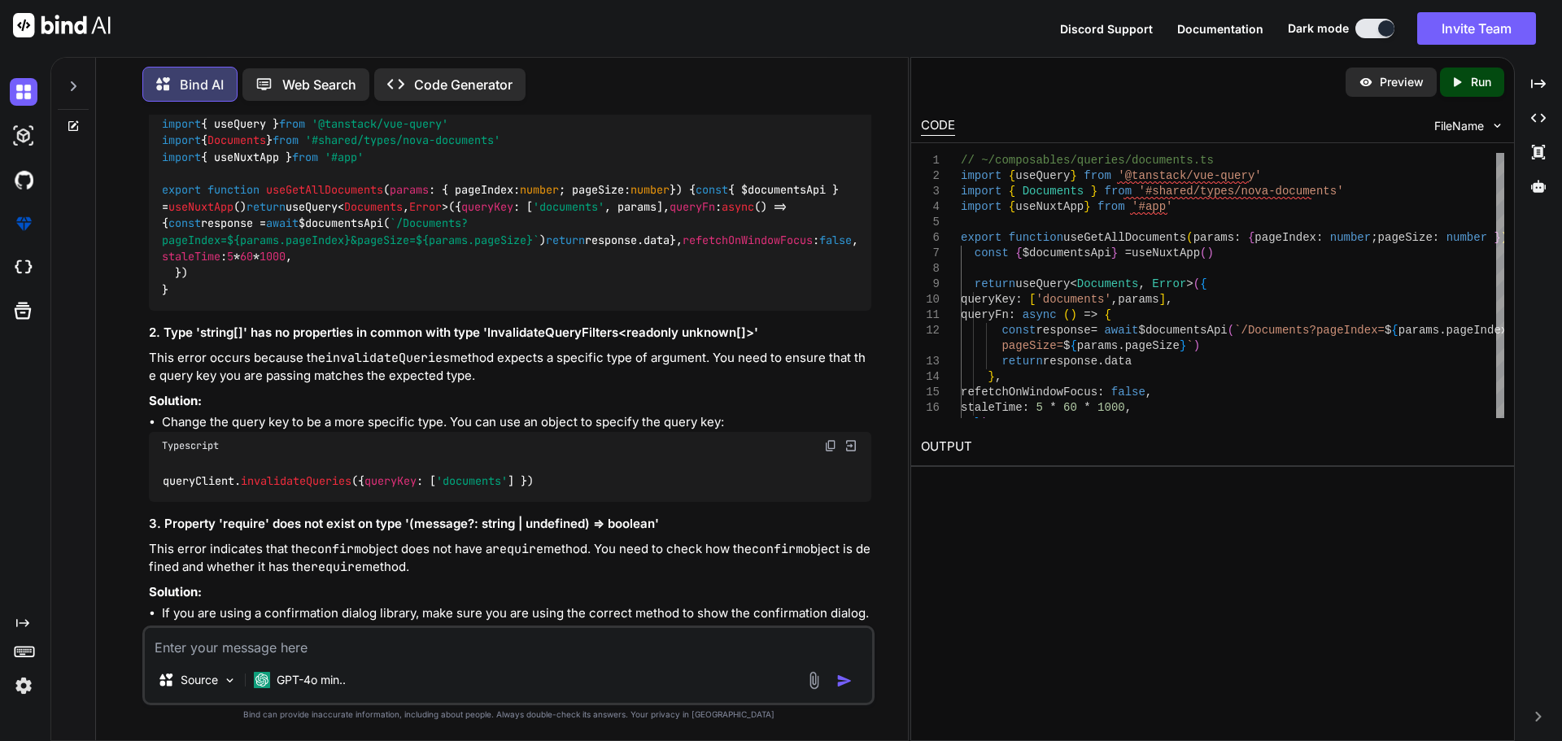
click at [282, 654] on textarea at bounding box center [508, 642] width 727 height 29
paste textarea "[vue-tsc] Type 'ShallowRef<number, number>' is not assignable to type 'number'.…"
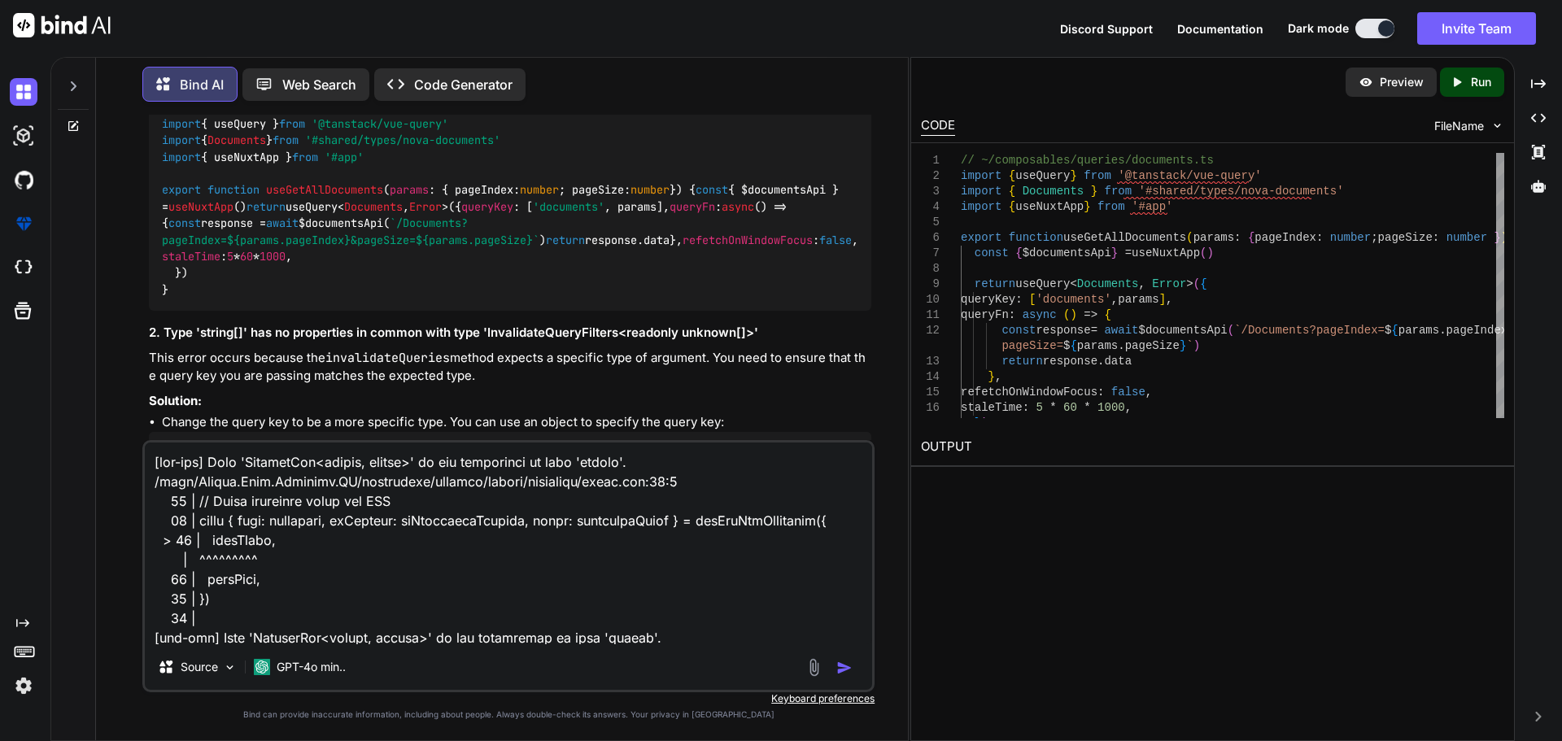
scroll to position [373, 0]
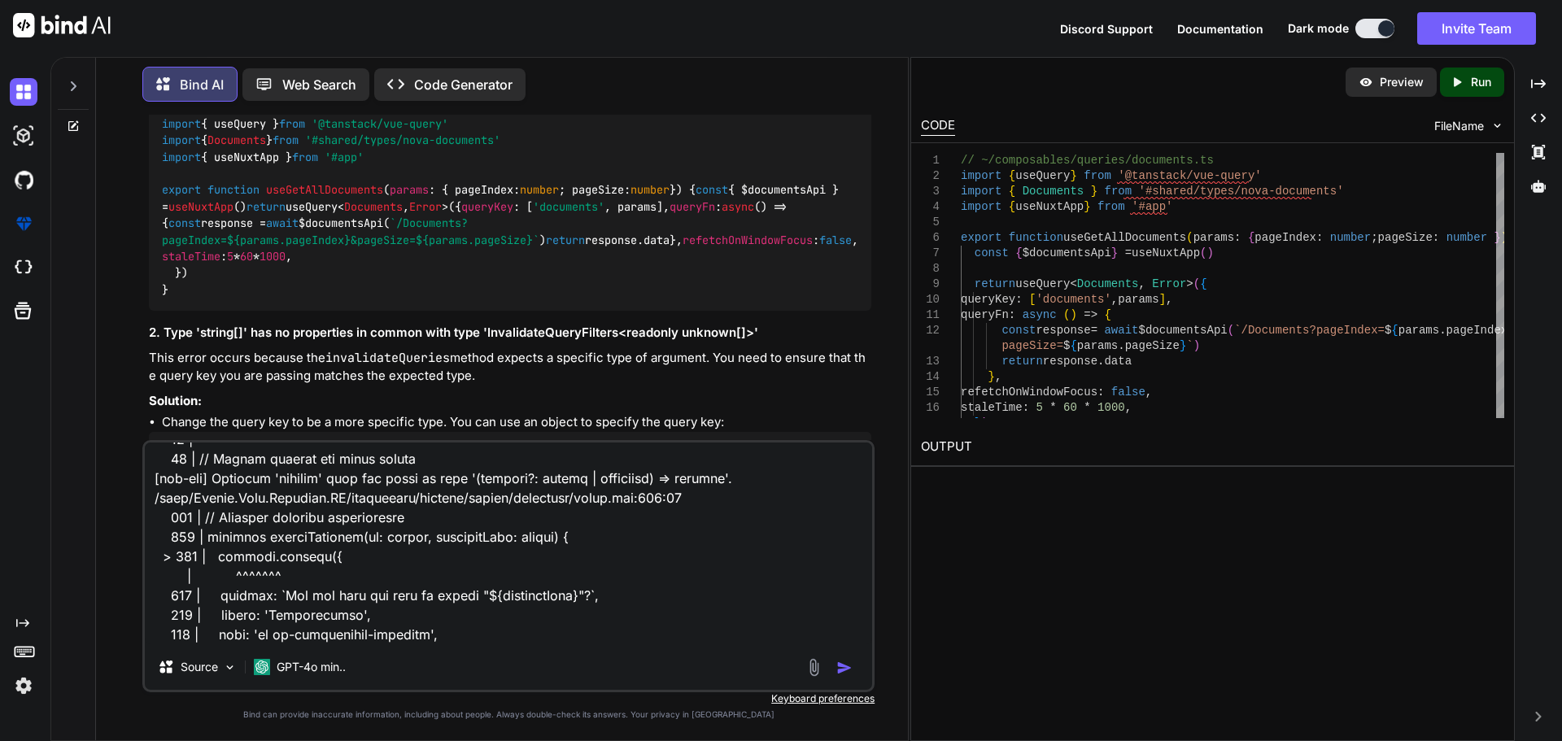
click at [843, 664] on img "button" at bounding box center [844, 668] width 16 height 16
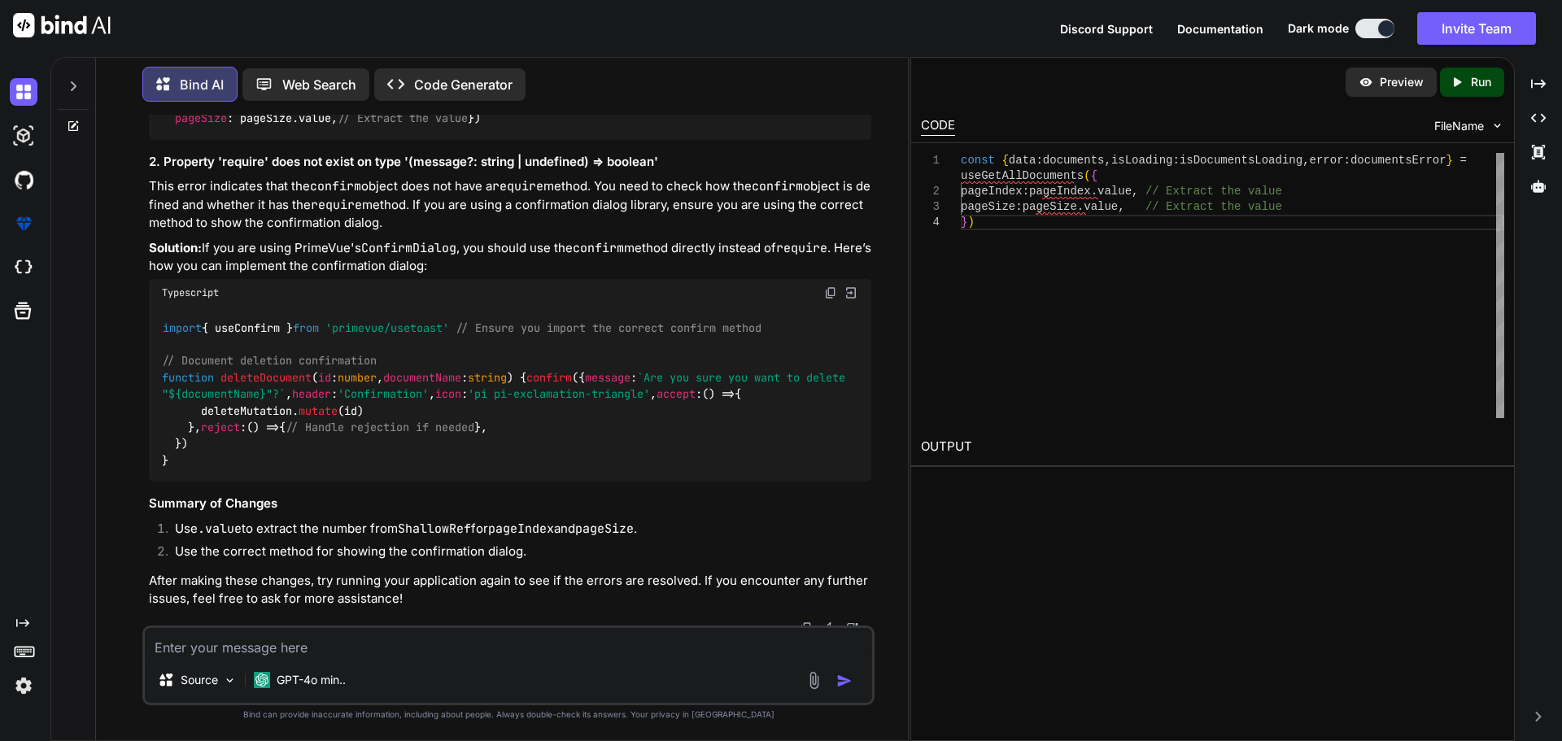
scroll to position [13399, 0]
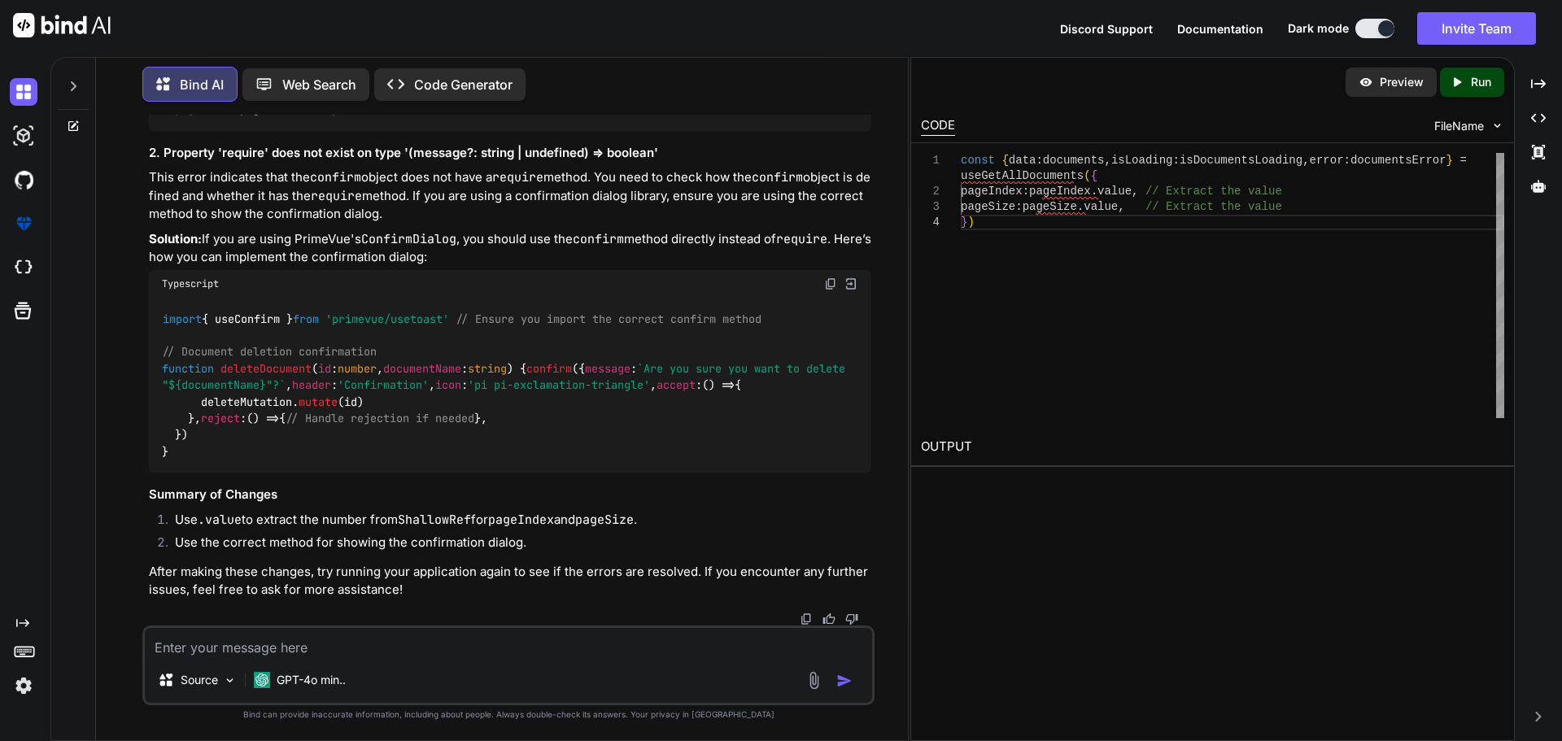
click at [285, 100] on span "useGetAllDocuments" at bounding box center [226, 92] width 117 height 15
copy span "useGetAllDocuments"
click at [285, 100] on span "useGetAllDocuments" at bounding box center [226, 92] width 117 height 15
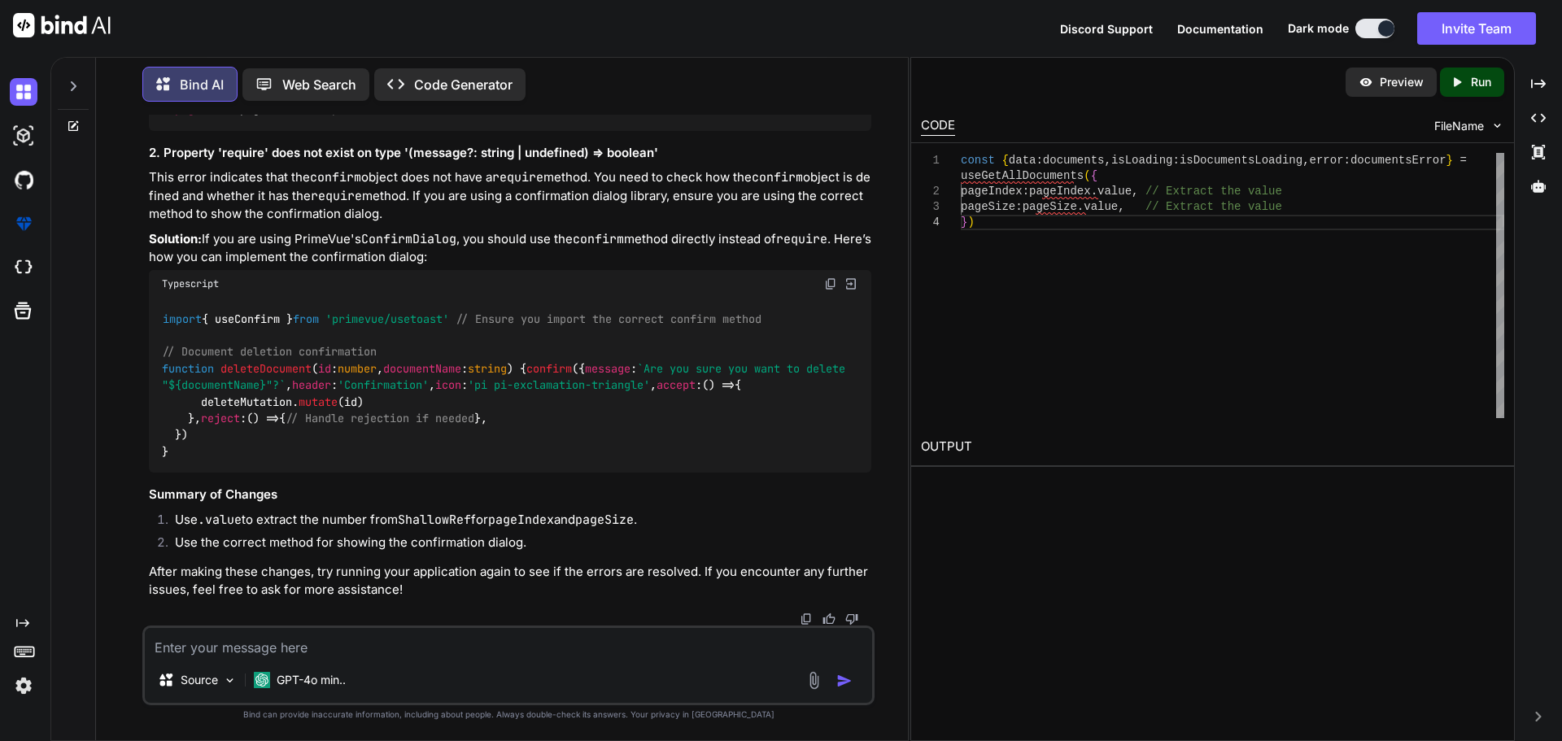
click at [285, 100] on span "useGetAllDocuments" at bounding box center [226, 92] width 117 height 15
drag, startPoint x: 189, startPoint y: 303, endPoint x: 163, endPoint y: 251, distance: 57.1
click at [163, 131] on div "const { data : documents, isLoading : isDocumentsLoading, error : documentsErro…" at bounding box center [510, 93] width 722 height 76
copy code "const { data : documents, isLoading : isDocumentsLoading, error : documentsErro…"
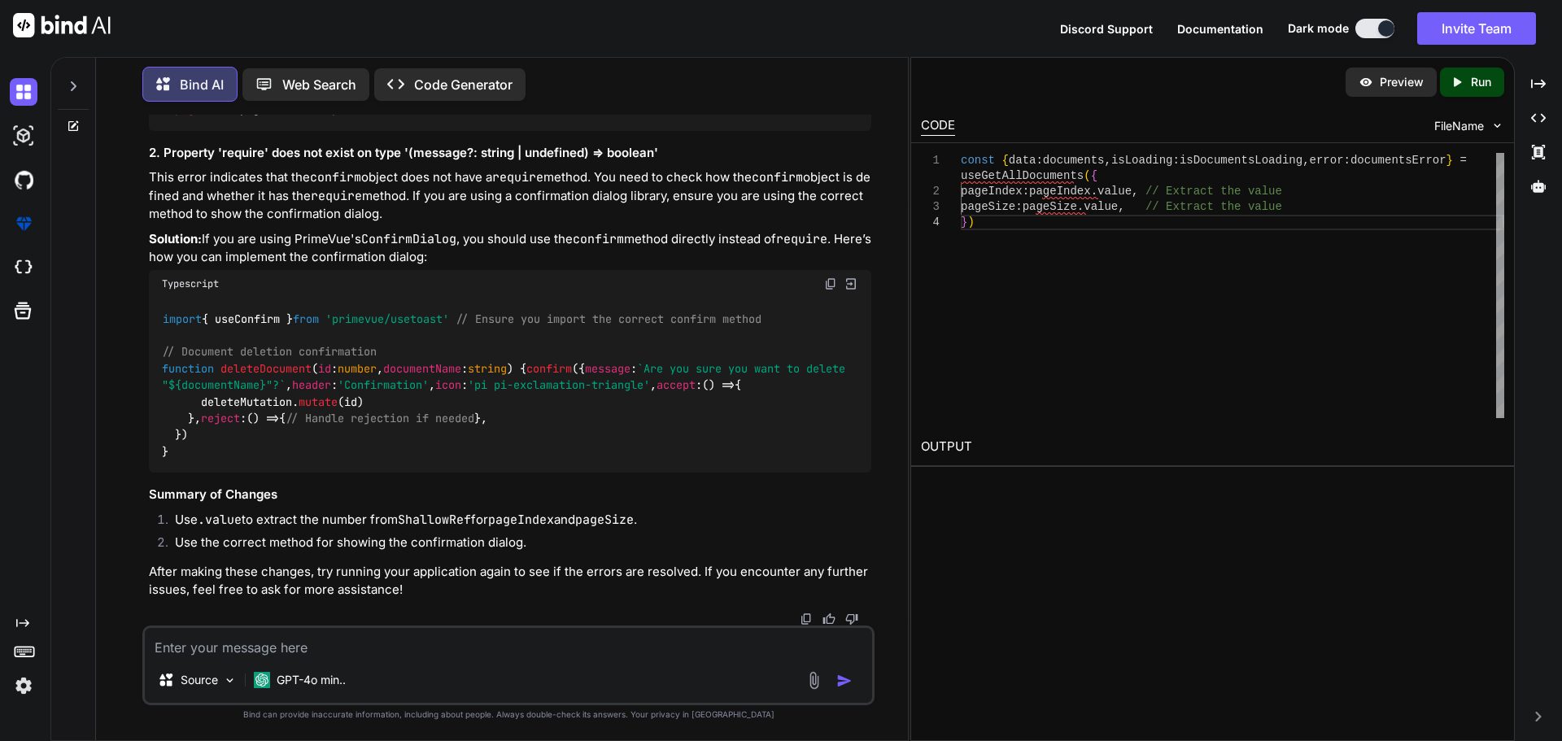
drag, startPoint x: 174, startPoint y: 412, endPoint x: 161, endPoint y: 253, distance: 159.1
click at [161, 298] on div "import { useConfirm } from 'primevue/usetoast' // Ensure you import the correct…" at bounding box center [510, 386] width 722 height 176
copy code "function deleteDocument ( id : number , documentName : string ) { confirm ({ me…"
click at [216, 624] on div at bounding box center [510, 618] width 722 height 13
click at [218, 634] on textarea at bounding box center [508, 642] width 727 height 29
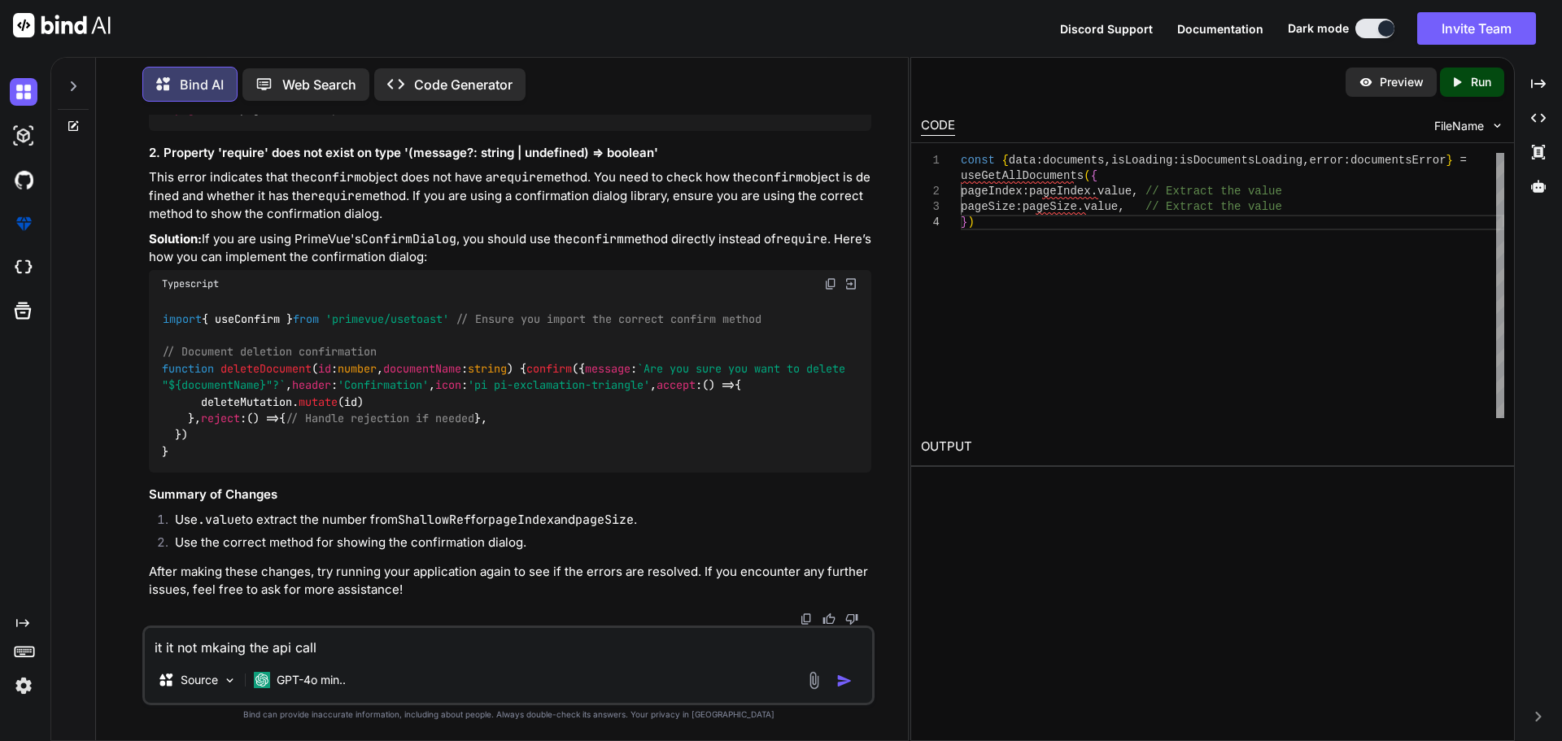
paste textarea "export function useGetAllDocuments(params: { pageIndex: number, pageSize: numbe…"
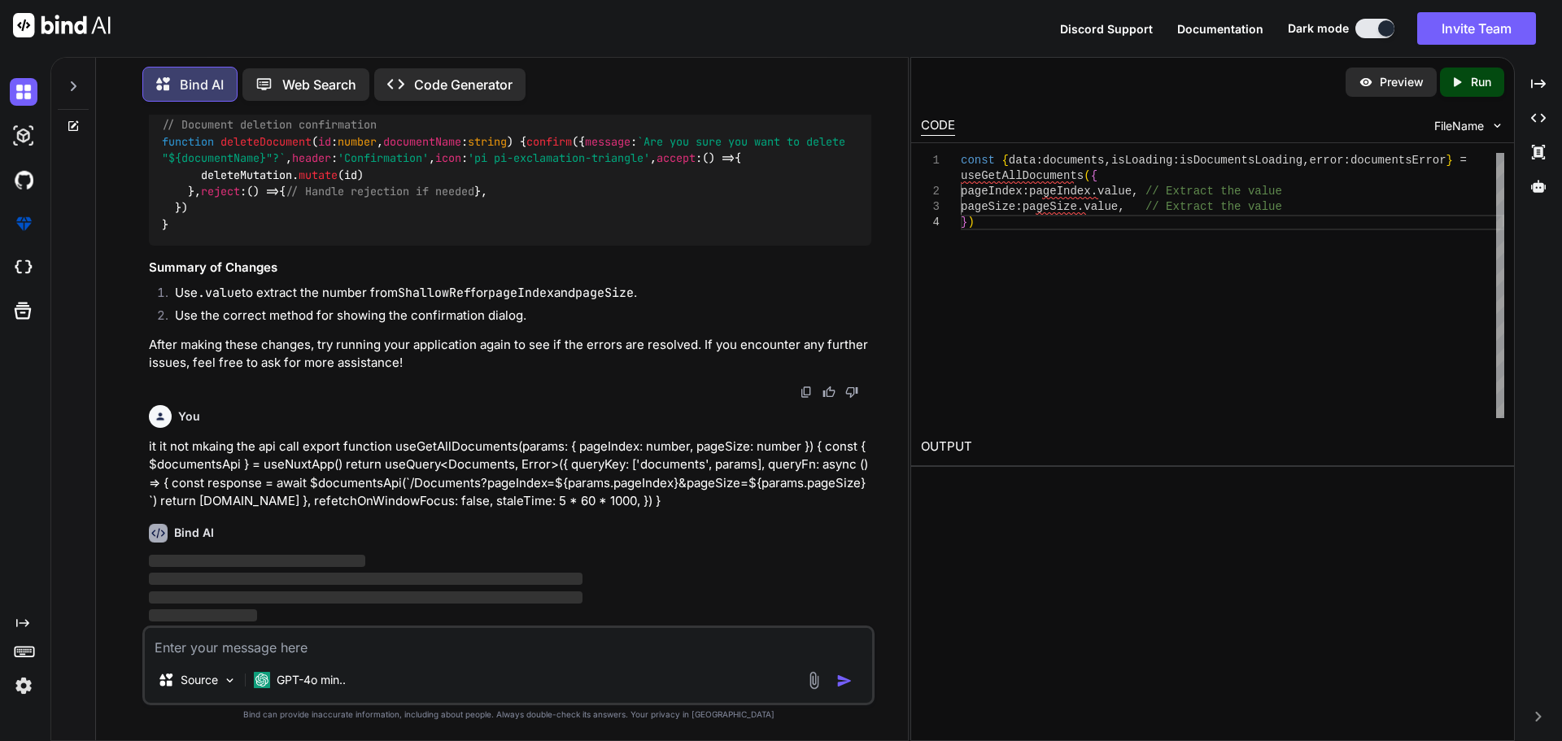
scroll to position [14071, 0]
